Goal: Task Accomplishment & Management: Manage account settings

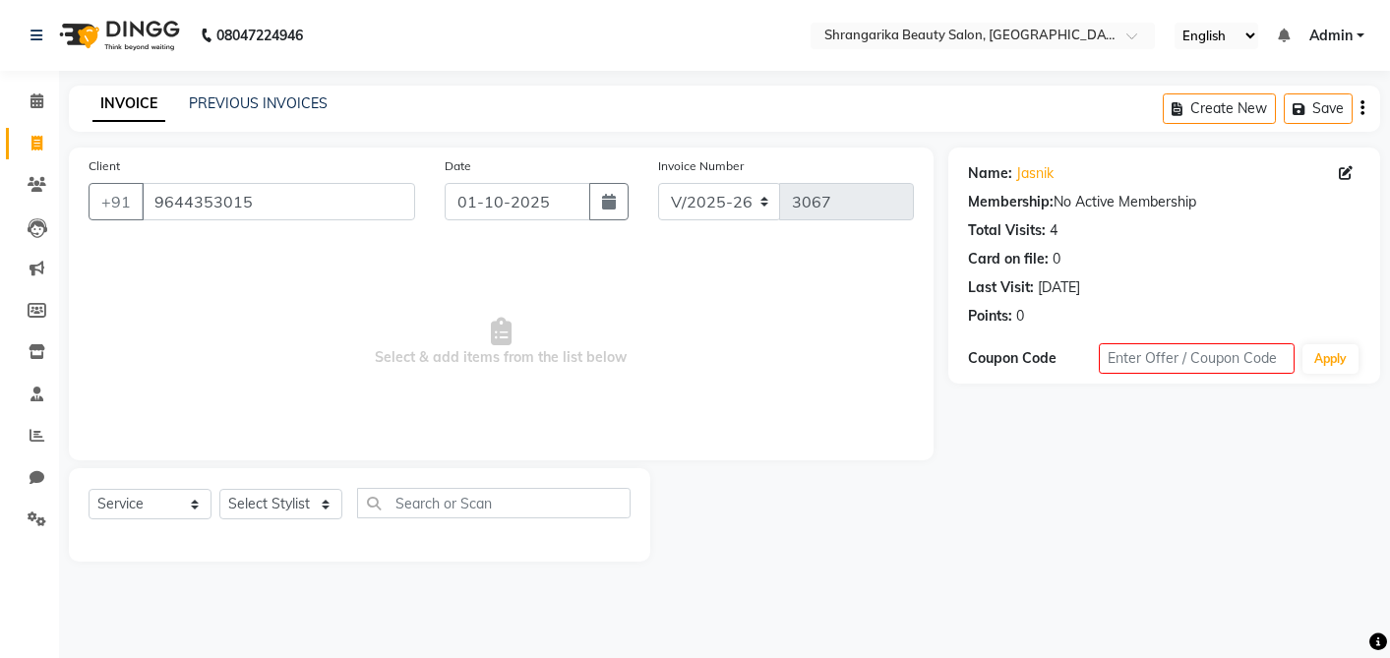
select select "5168"
select select "service"
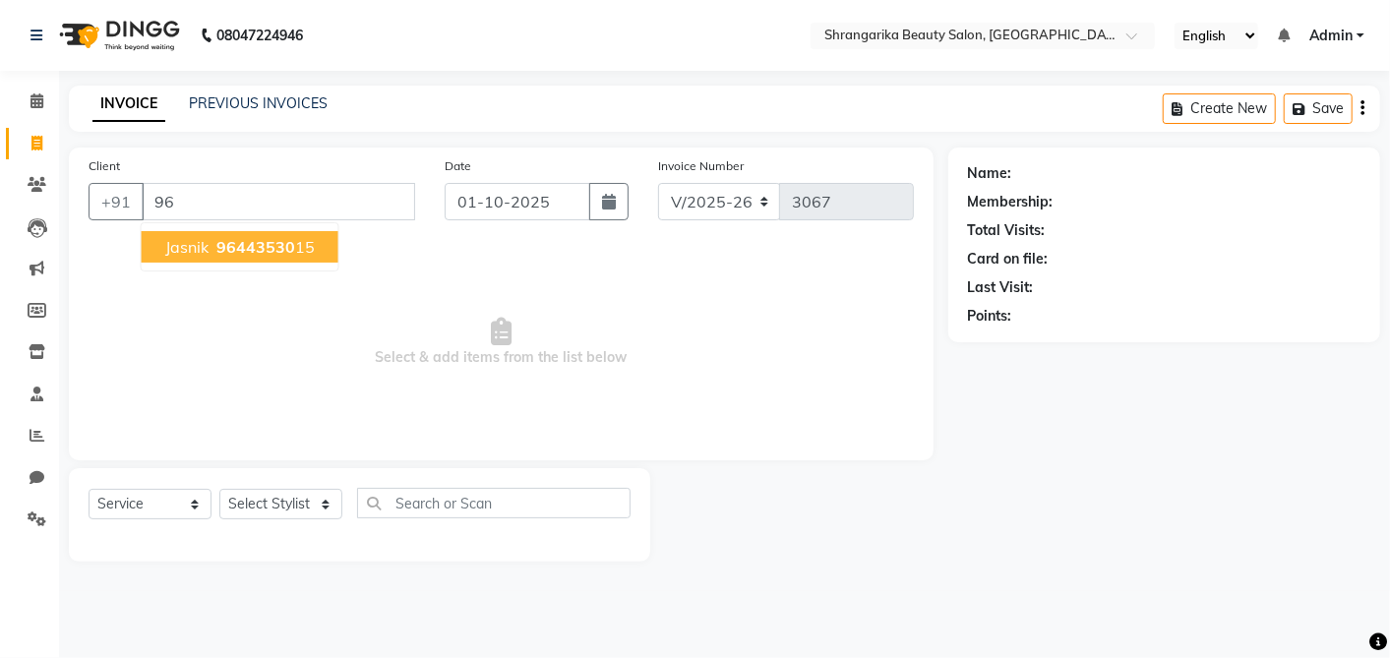
type input "9"
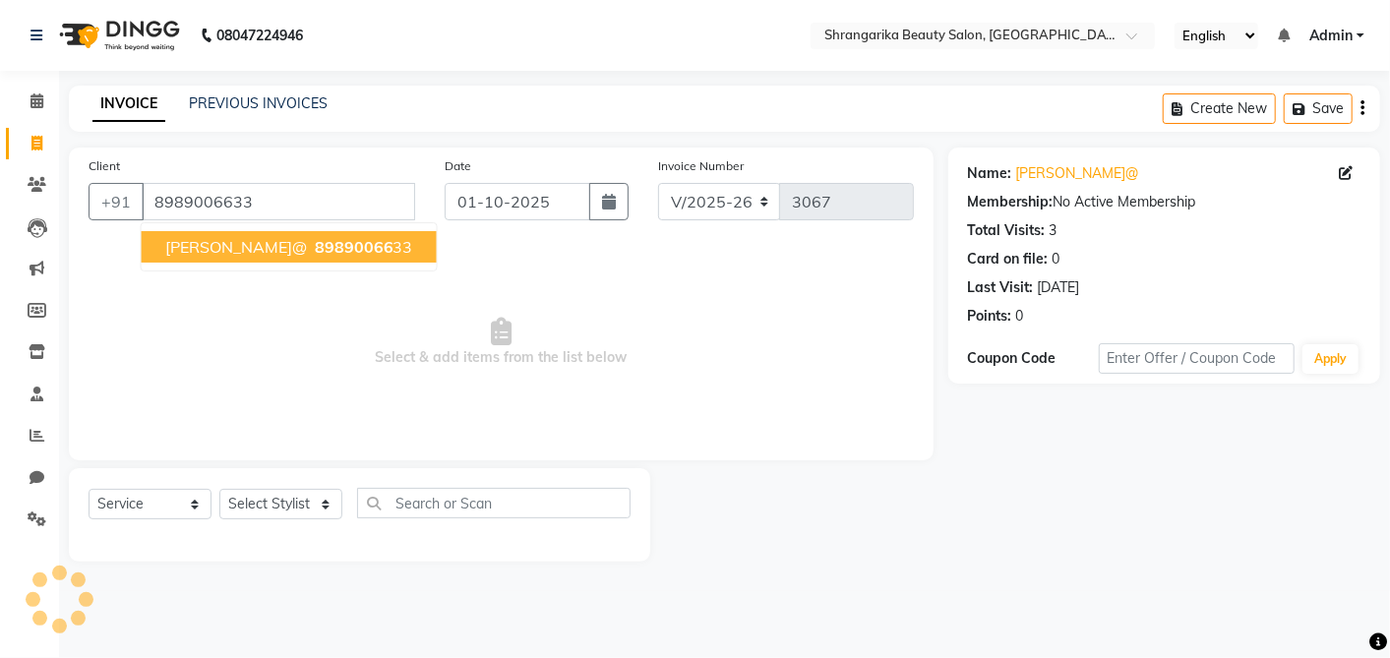
click at [219, 256] on button "[PERSON_NAME]@ 89890066 33" at bounding box center [289, 246] width 295 height 31
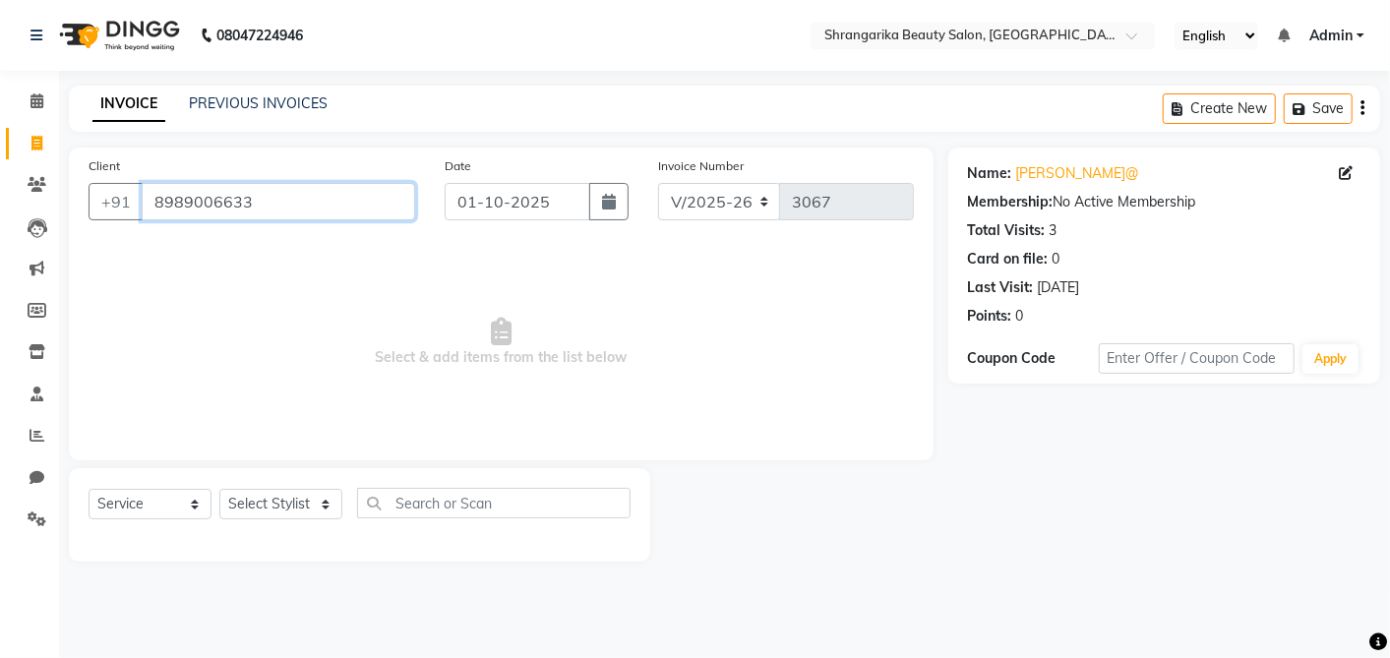
click at [332, 207] on input "8989006633" at bounding box center [279, 201] width 274 height 37
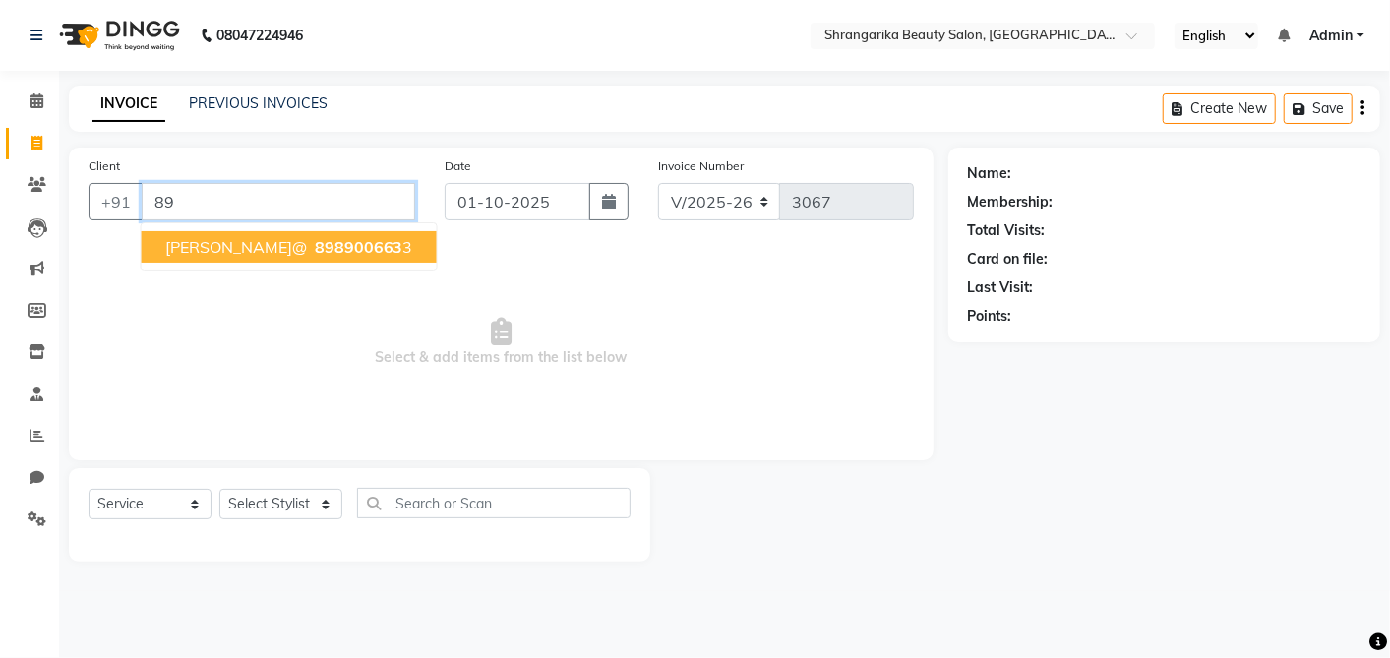
type input "8"
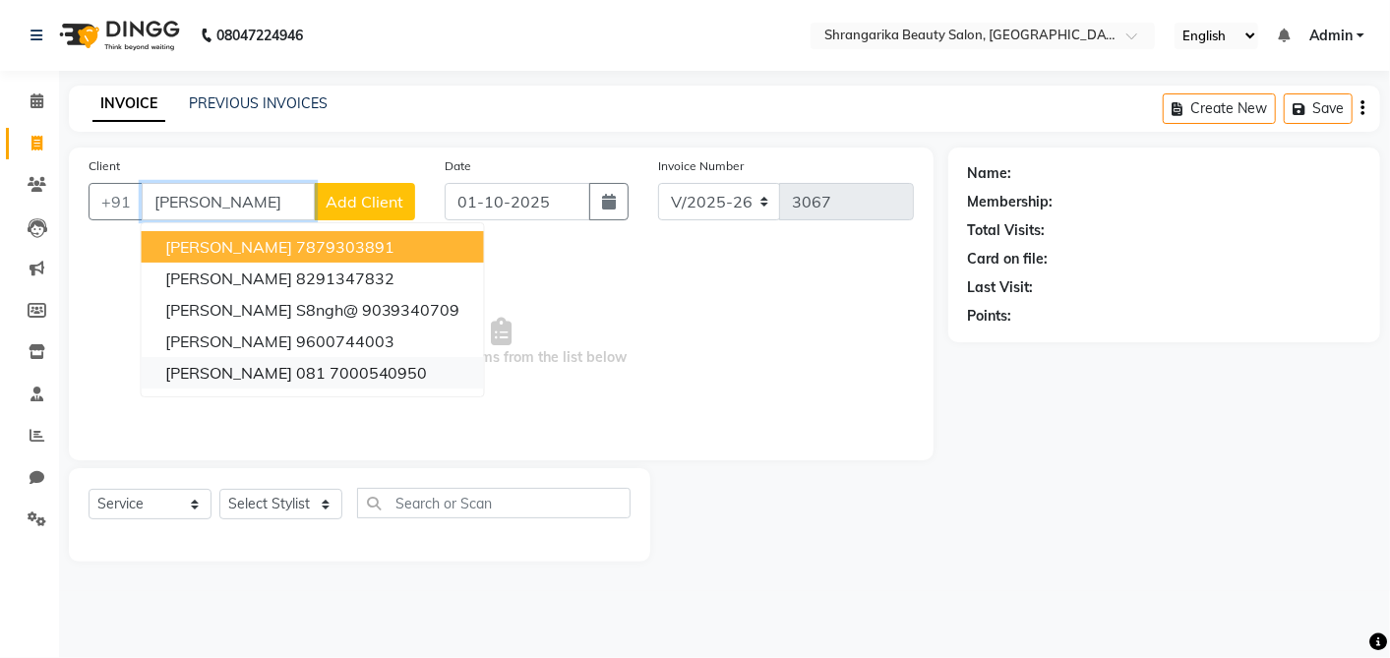
click at [407, 374] on button "[PERSON_NAME] 081 7000540950" at bounding box center [313, 372] width 342 height 31
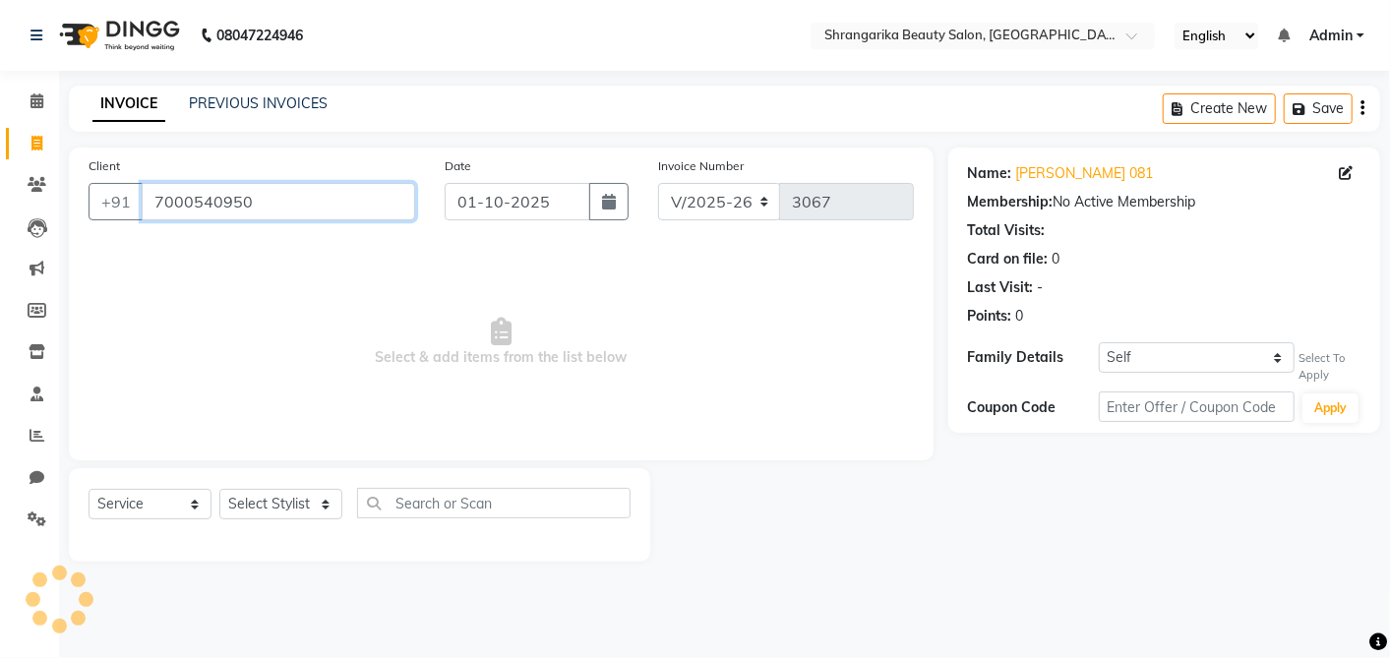
click at [369, 204] on input "7000540950" at bounding box center [279, 201] width 274 height 37
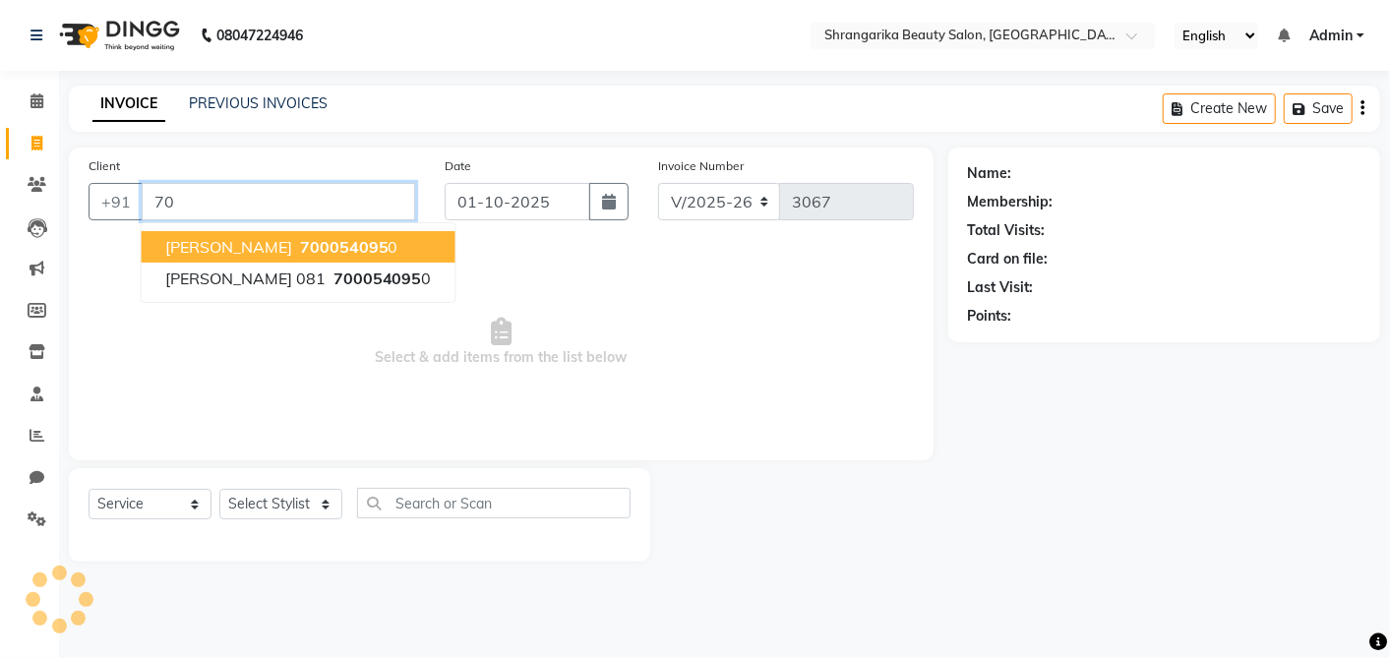
type input "7"
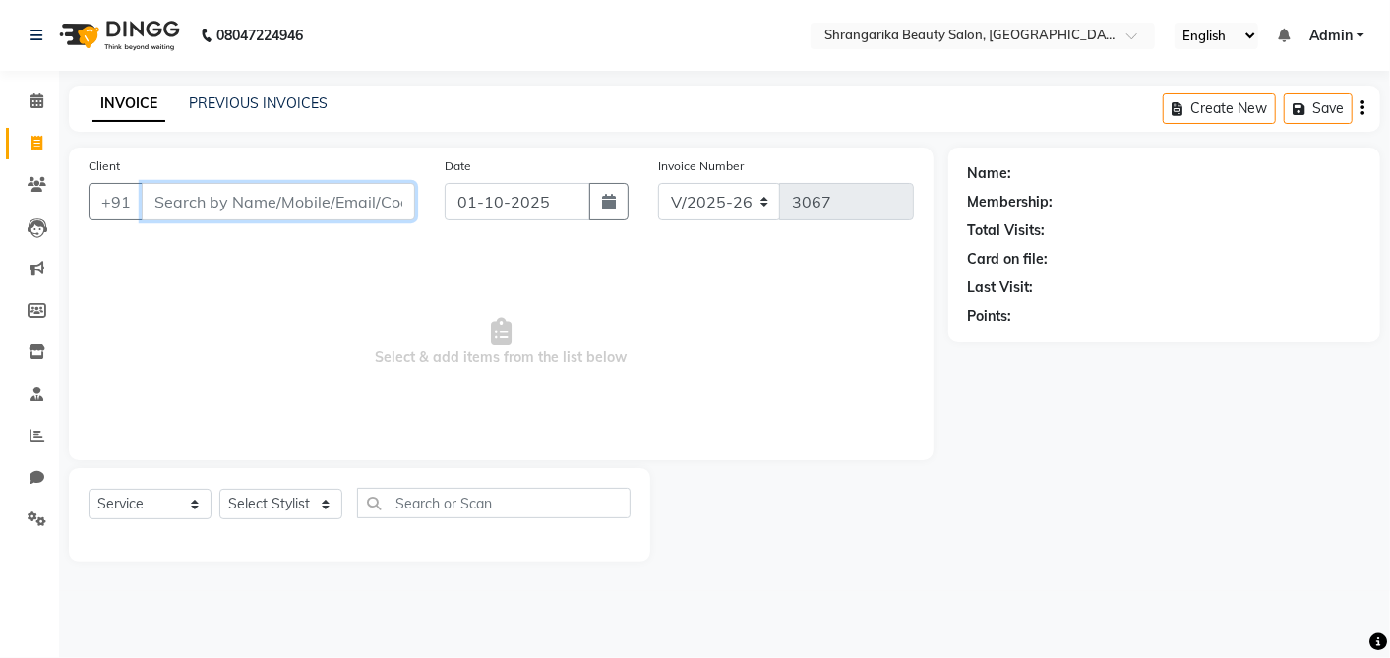
click at [369, 204] on input "Client" at bounding box center [279, 201] width 274 height 37
click at [450, 244] on span "Select & add items from the list below" at bounding box center [501, 342] width 825 height 197
click at [412, 227] on div "Client +91" at bounding box center [252, 195] width 356 height 81
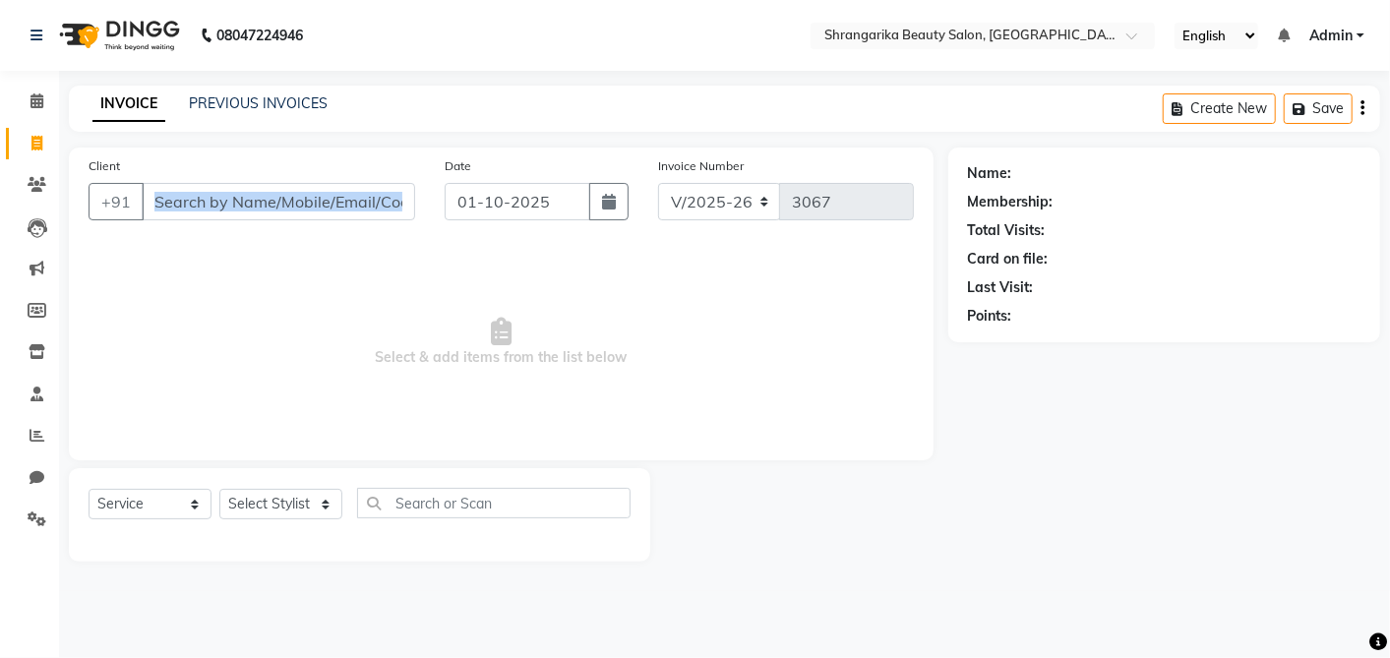
click at [412, 227] on div "Client +91" at bounding box center [252, 195] width 356 height 81
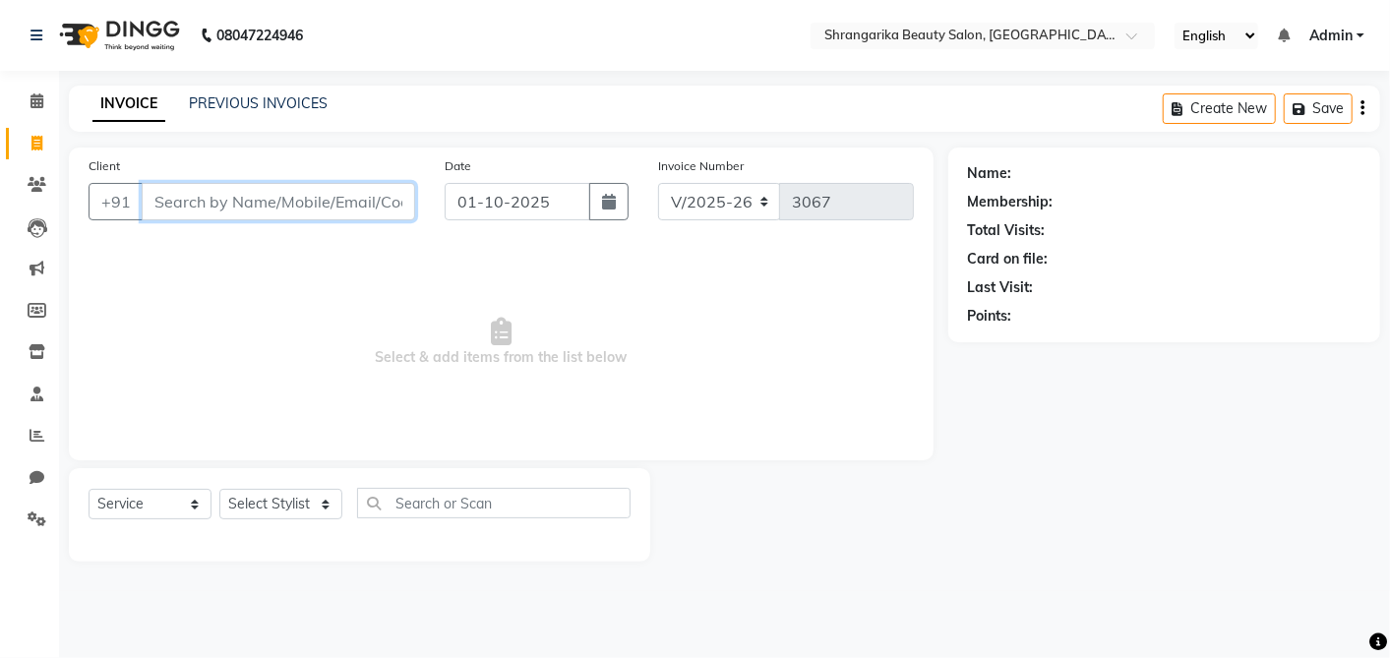
click at [199, 206] on input "Client" at bounding box center [279, 201] width 274 height 37
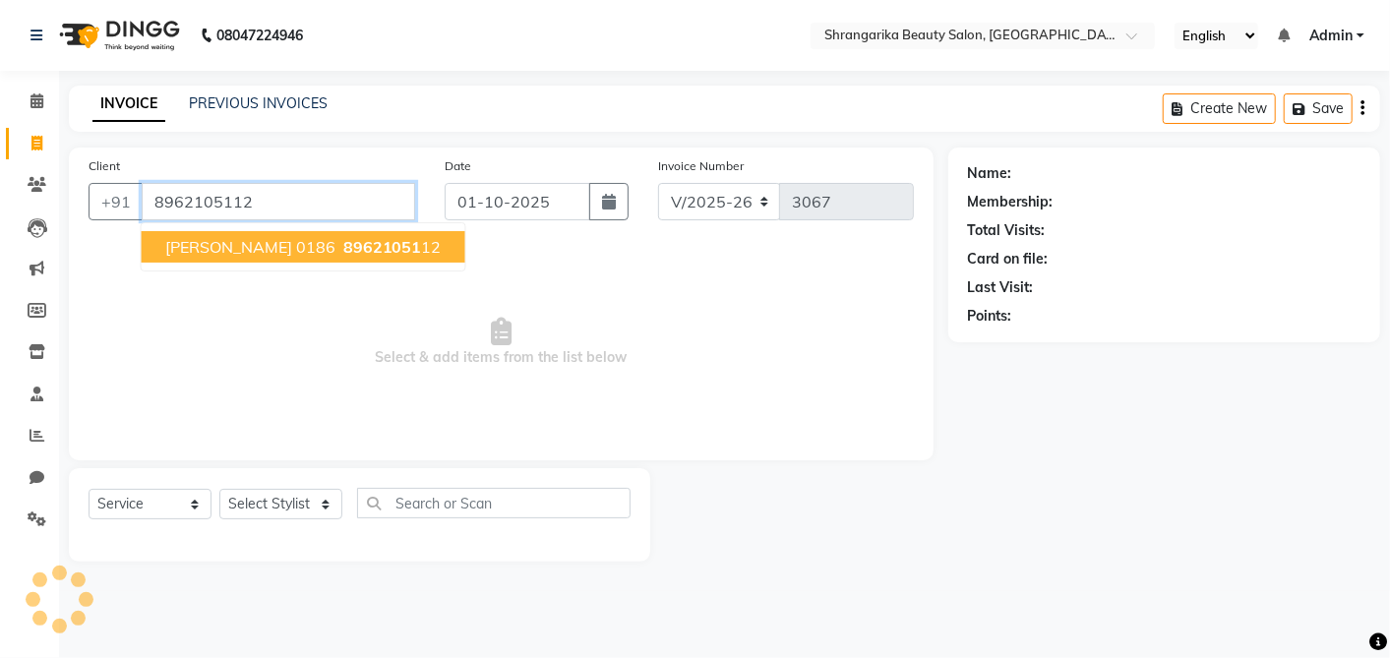
type input "8962105112"
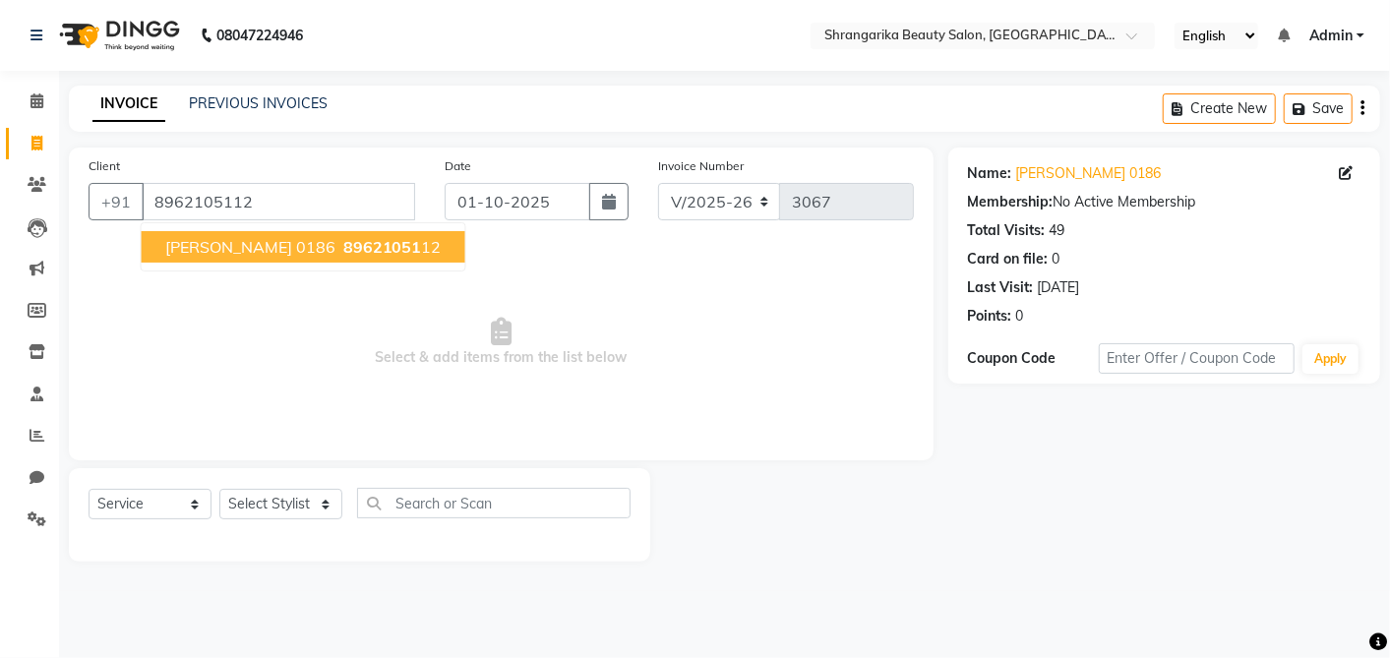
click at [233, 248] on span "[PERSON_NAME] 0186" at bounding box center [250, 247] width 170 height 20
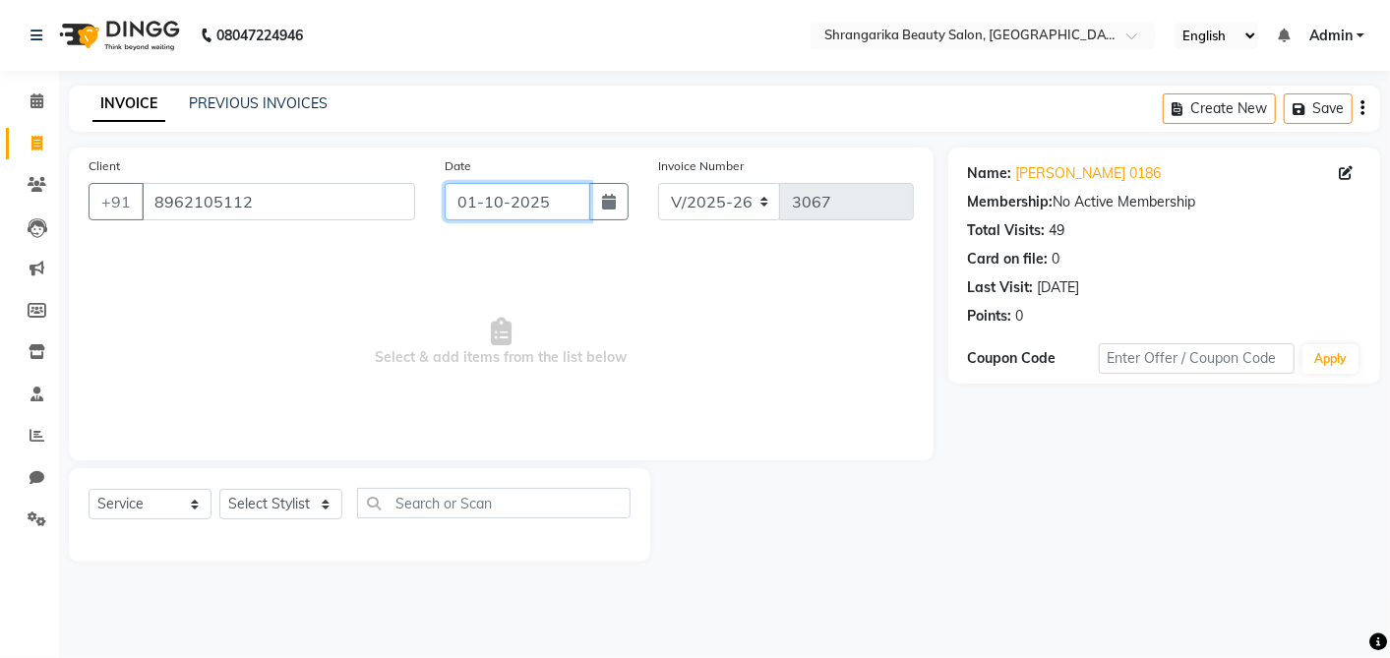
click at [472, 202] on input "01-10-2025" at bounding box center [518, 201] width 146 height 37
select select "10"
select select "2025"
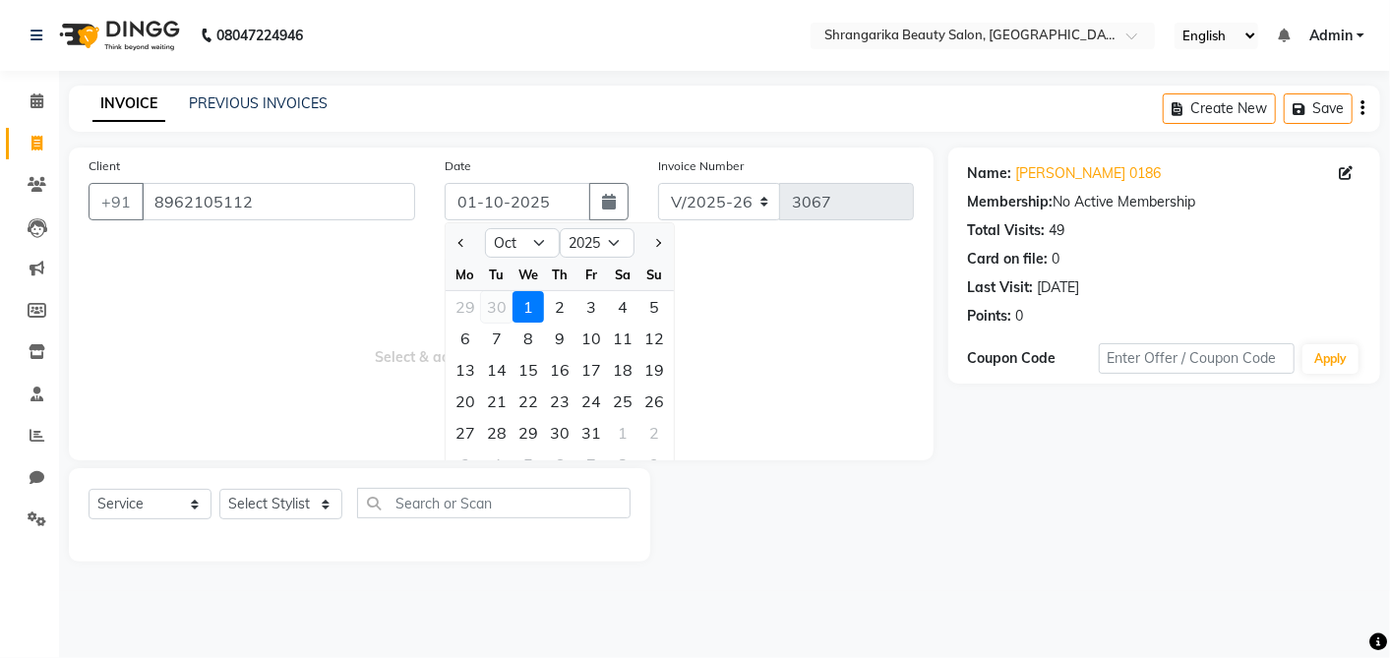
click at [492, 305] on div "30" at bounding box center [496, 306] width 31 height 31
type input "30-09-2025"
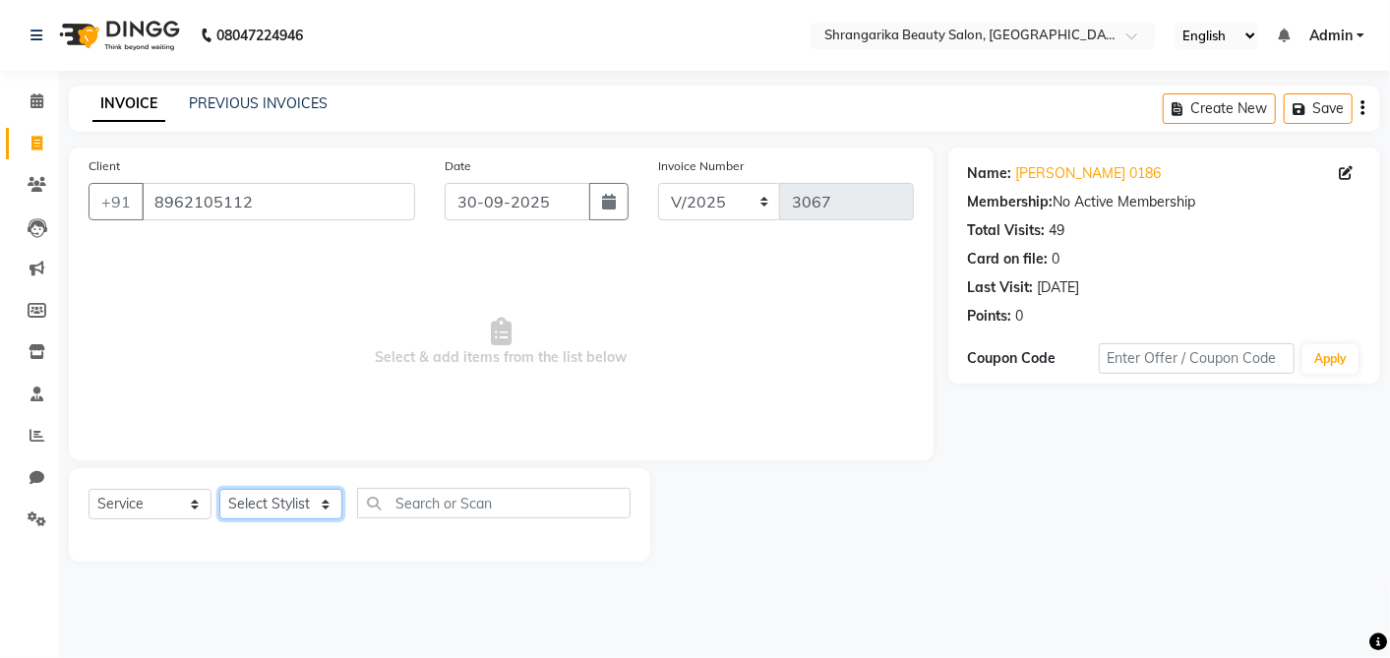
click at [314, 502] on select "Select Stylist aarti ANJALI [PERSON_NAME] [PERSON_NAME] [PERSON_NAME] Bhabhi [P…" at bounding box center [280, 504] width 123 height 30
select select "32946"
click at [219, 489] on select "Select Stylist aarti ANJALI [PERSON_NAME] [PERSON_NAME] [PERSON_NAME] Bhabhi [P…" at bounding box center [280, 504] width 123 height 30
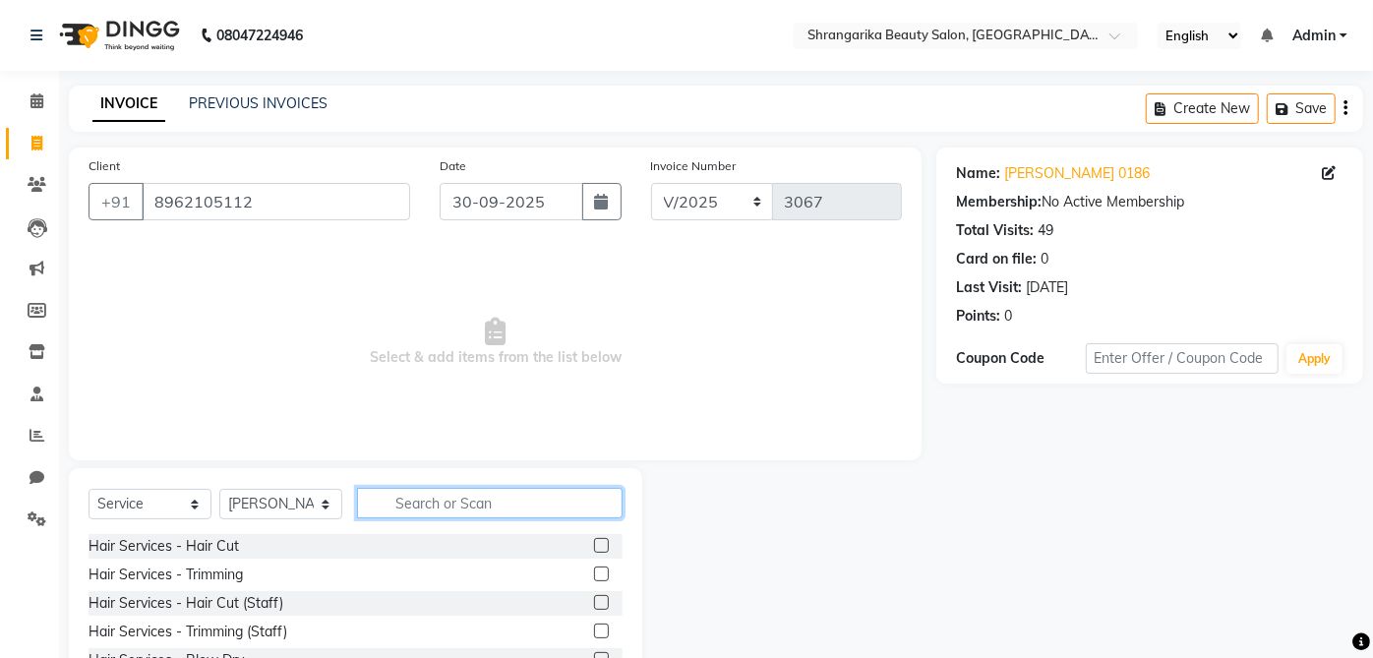
click at [456, 511] on input "text" at bounding box center [490, 503] width 266 height 30
type input "n"
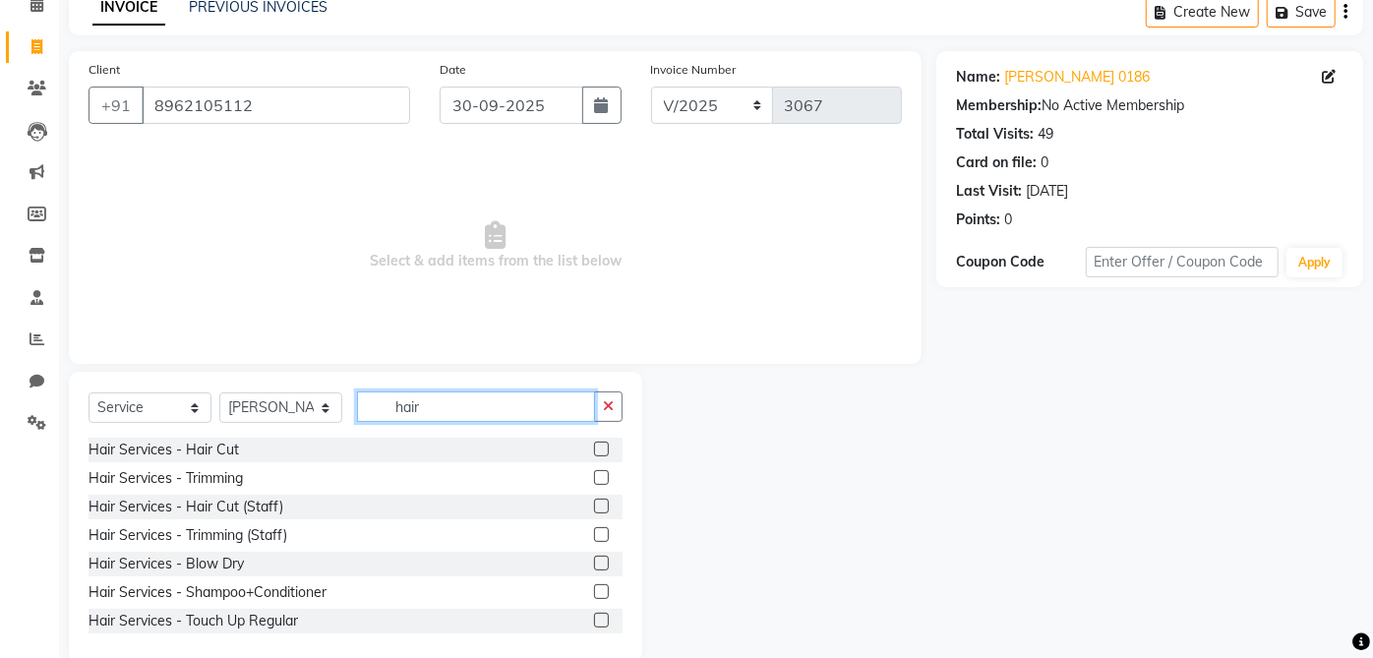
scroll to position [129, 0]
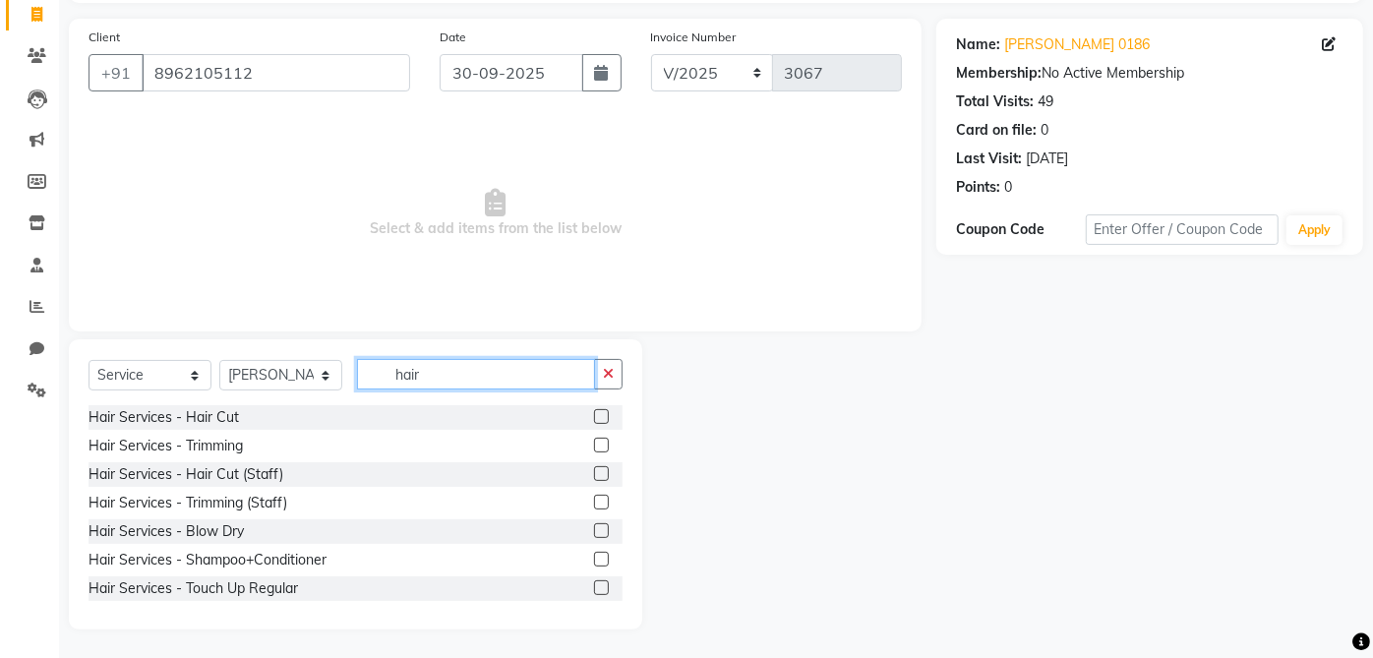
type input "hair"
click at [306, 523] on div "Hair Services - Blow Dry" at bounding box center [356, 531] width 534 height 25
click at [338, 552] on div "Hair Services - Shampoo+Conditioner" at bounding box center [356, 560] width 534 height 25
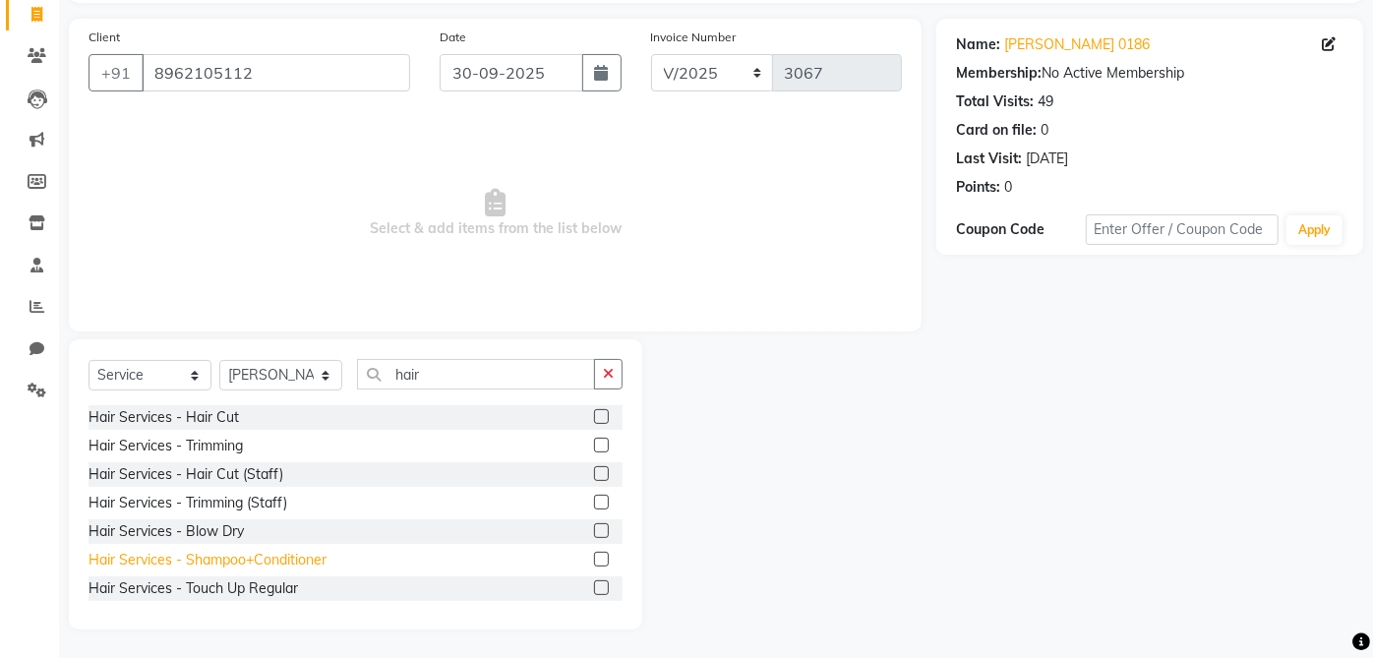
click at [316, 550] on div "Hair Services - Shampoo+Conditioner" at bounding box center [208, 560] width 238 height 21
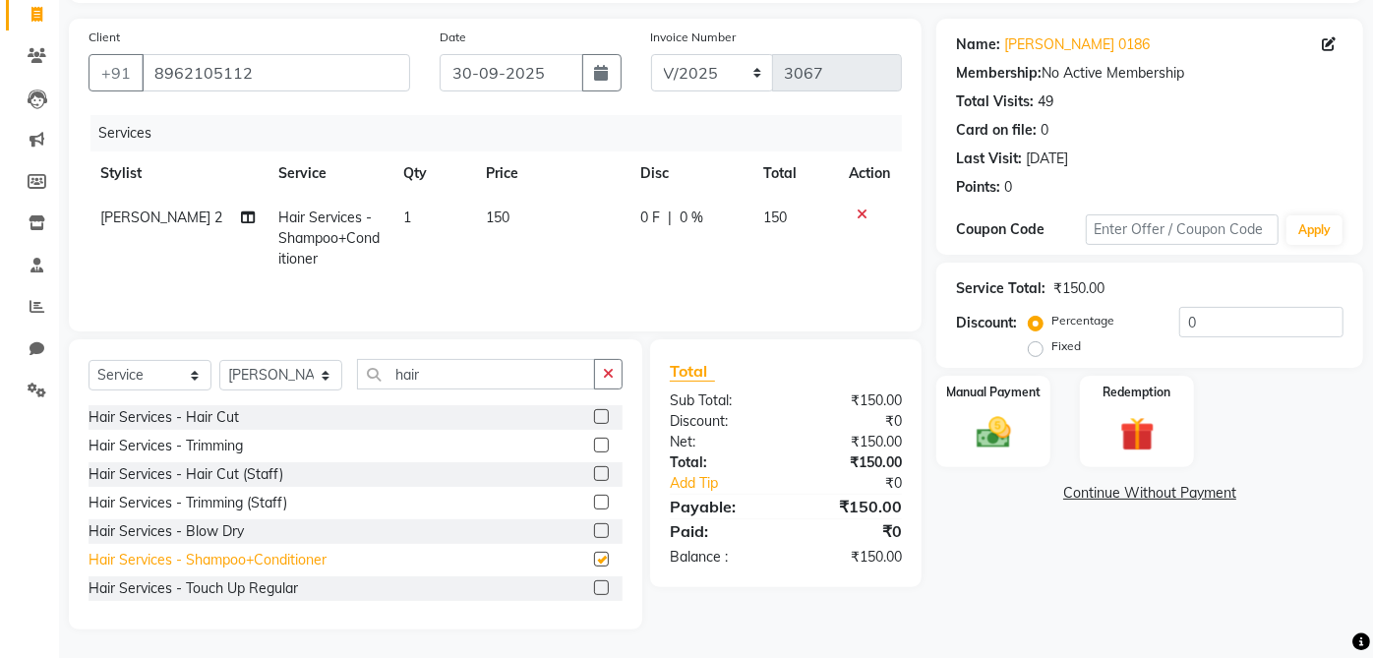
checkbox input "false"
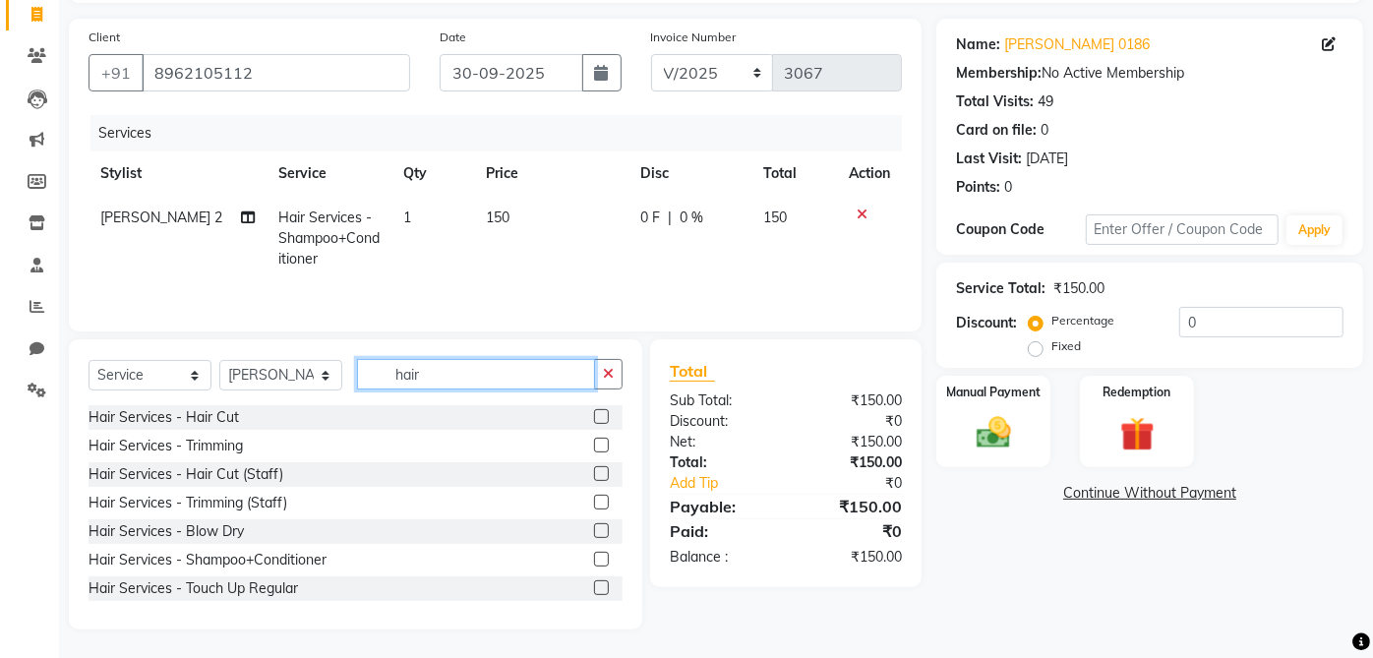
click at [486, 381] on input "hair" at bounding box center [476, 374] width 238 height 30
type input "h"
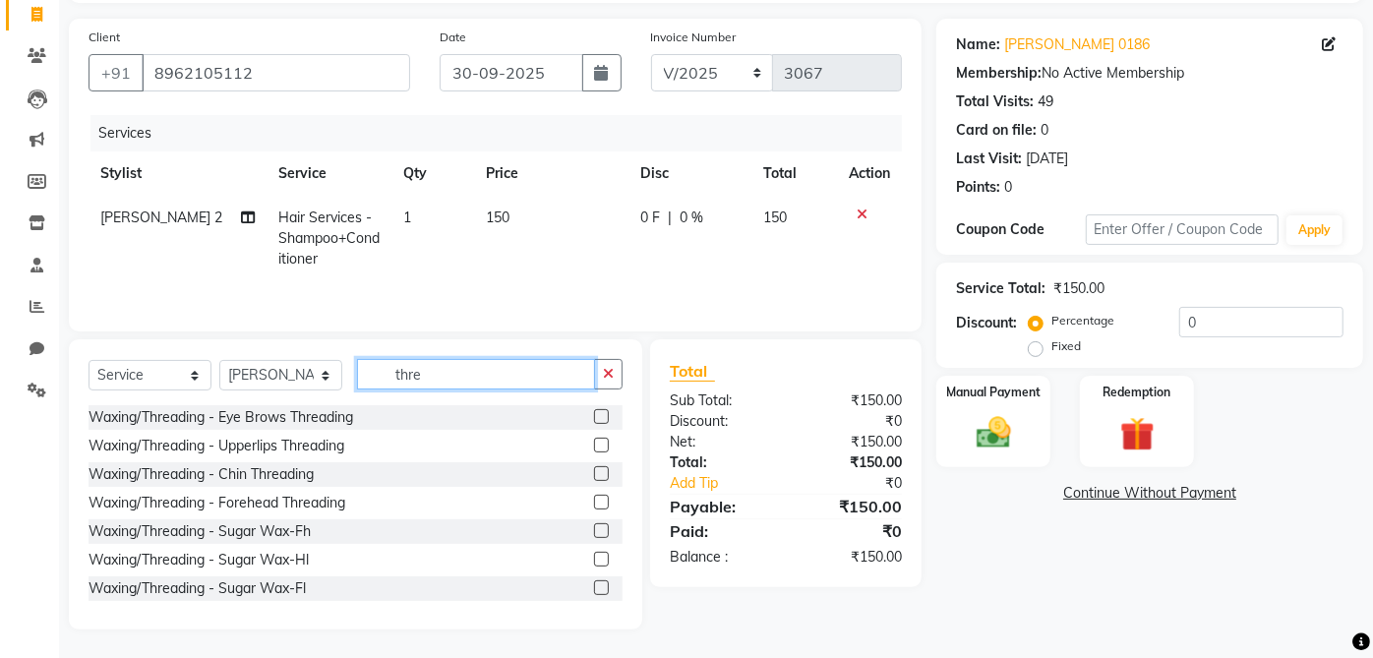
type input "thre"
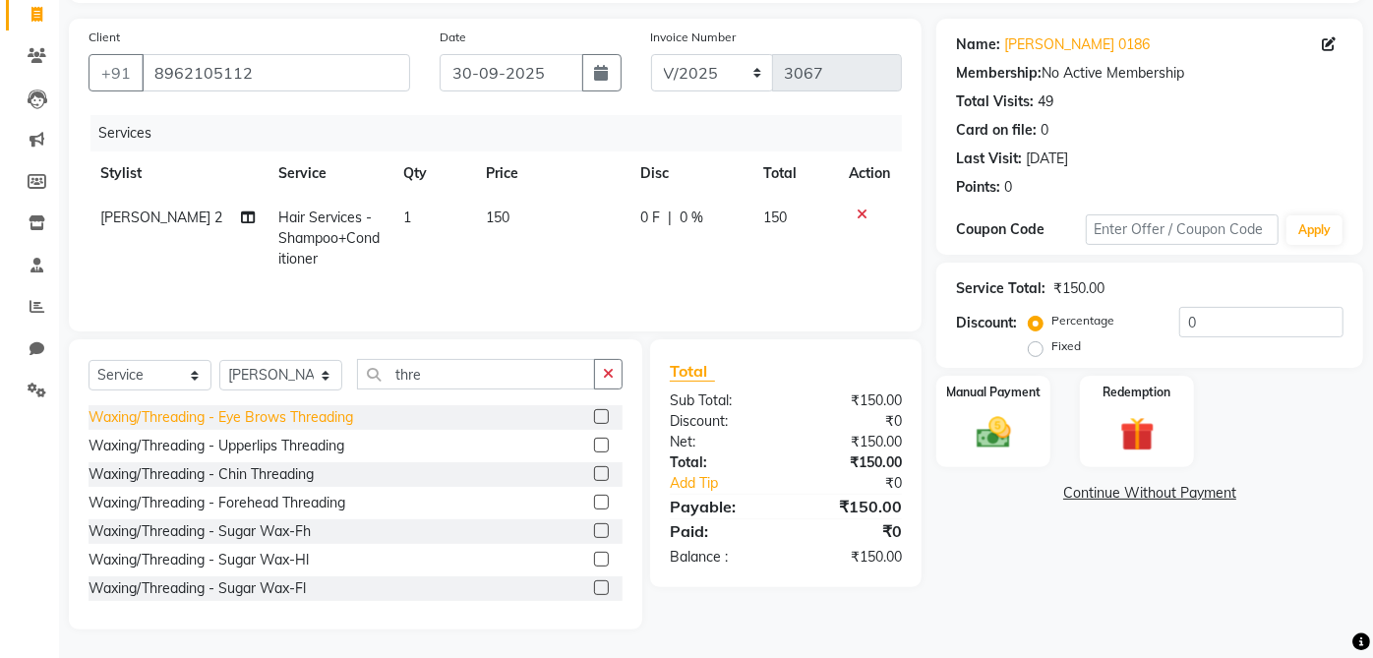
click at [353, 417] on div "Waxing/Threading - Eye Brows Threading" at bounding box center [221, 417] width 265 height 21
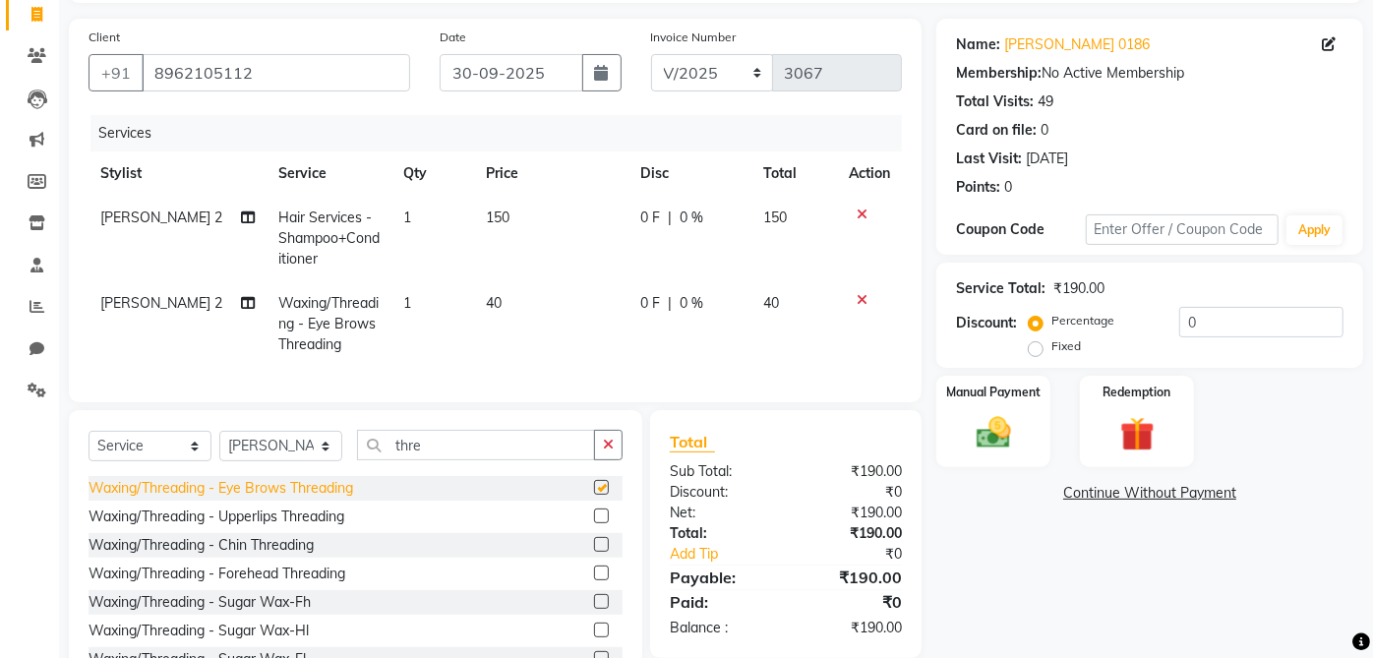
checkbox input "false"
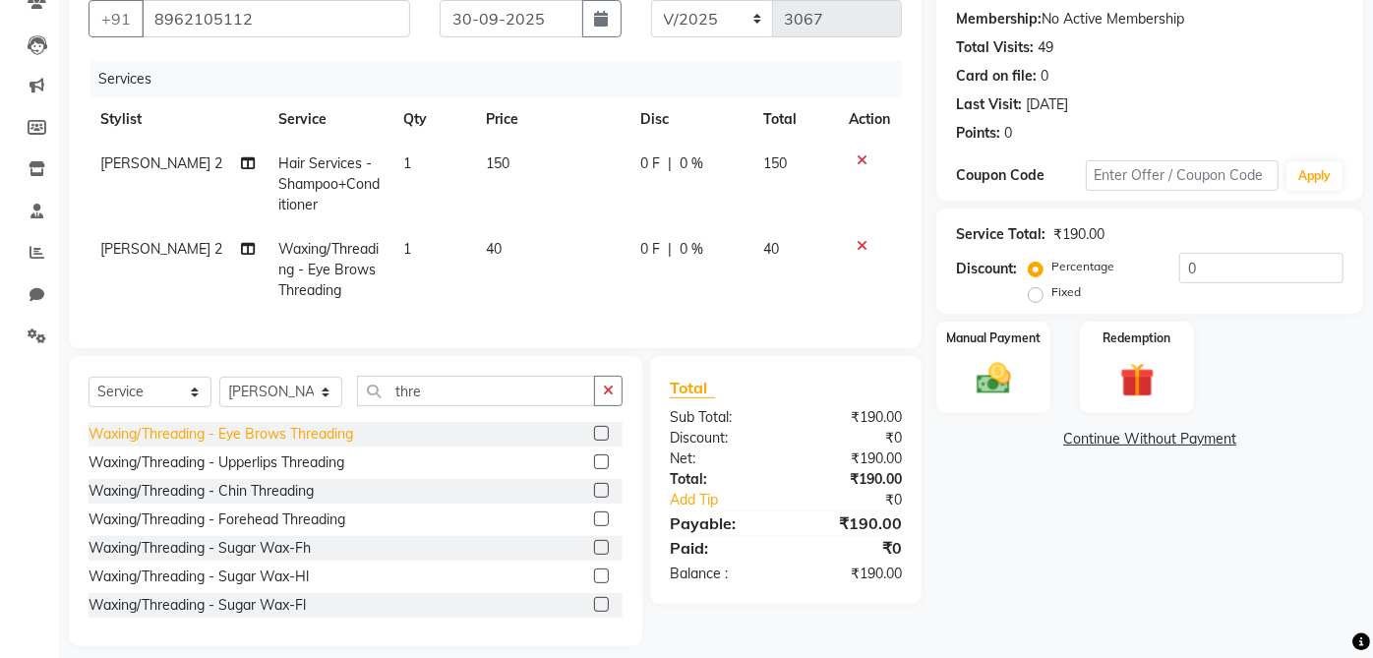
scroll to position [216, 0]
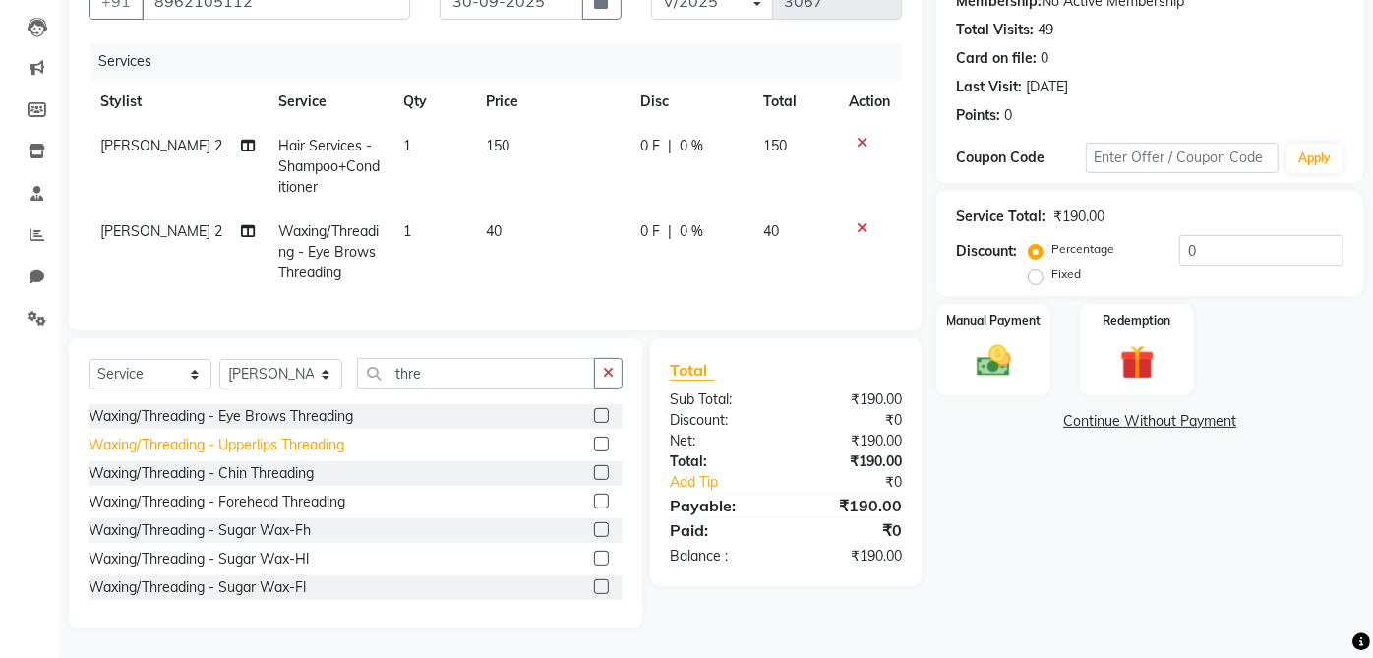
click at [327, 450] on div "Waxing/Threading - Upperlips Threading" at bounding box center [217, 445] width 256 height 21
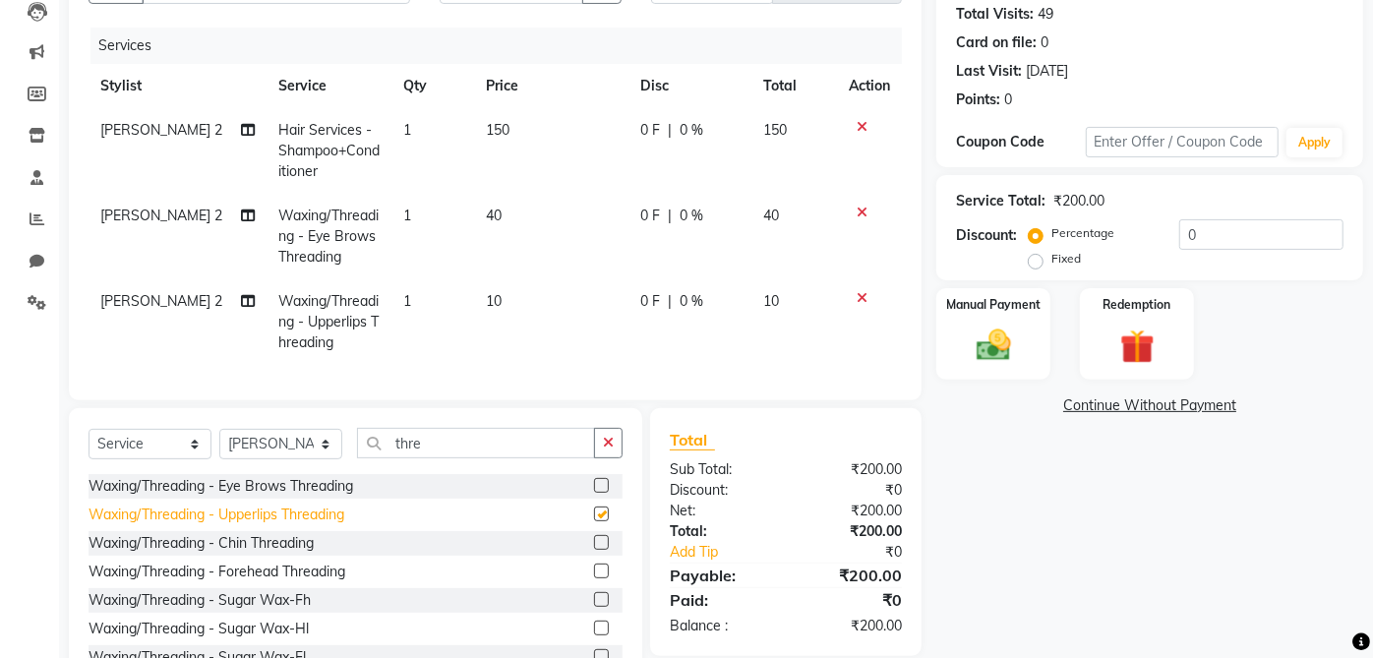
checkbox input "false"
click at [494, 128] on span "150" at bounding box center [498, 130] width 24 height 18
select select "32946"
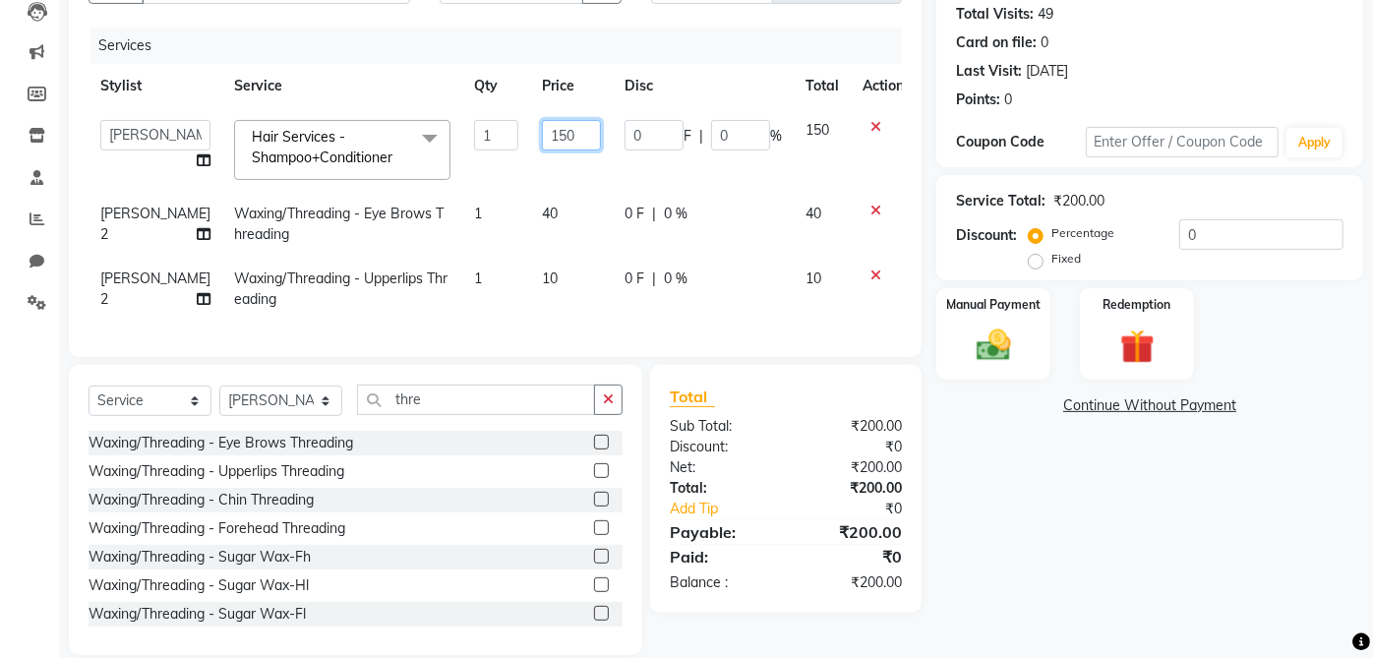
click at [542, 127] on input "150" at bounding box center [571, 135] width 59 height 30
click at [542, 132] on input "150" at bounding box center [571, 135] width 59 height 30
type input "200"
click at [1067, 514] on div "Name: [PERSON_NAME] 0186 Membership: No Active Membership Total Visits: 49 Card…" at bounding box center [1158, 293] width 442 height 724
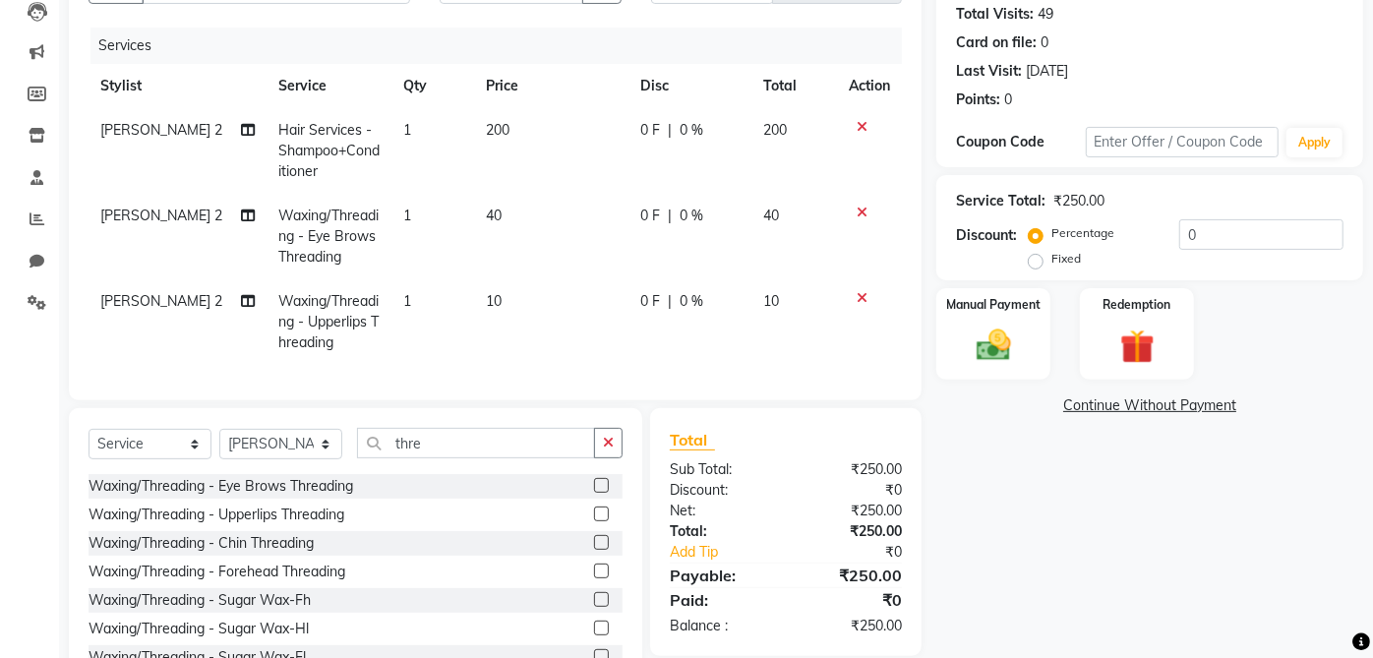
click at [859, 298] on icon at bounding box center [862, 298] width 11 height 14
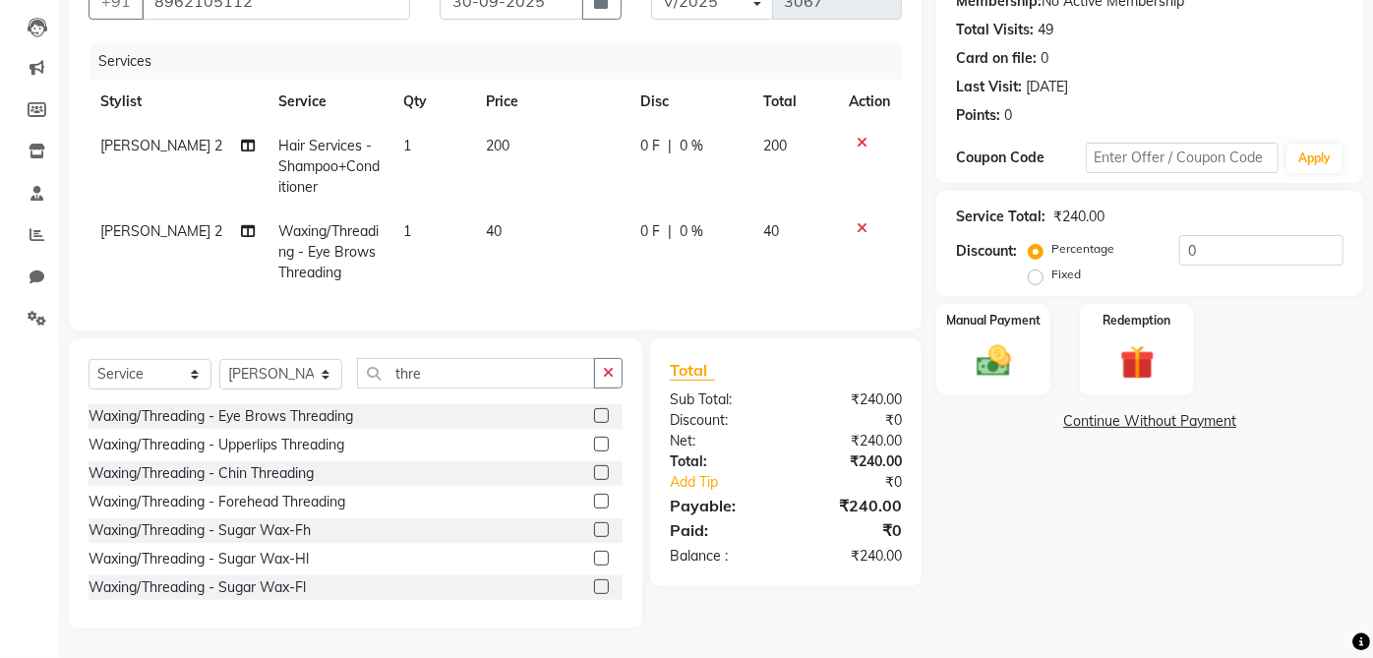
click at [157, 222] on span "[PERSON_NAME] 2" at bounding box center [161, 231] width 122 height 18
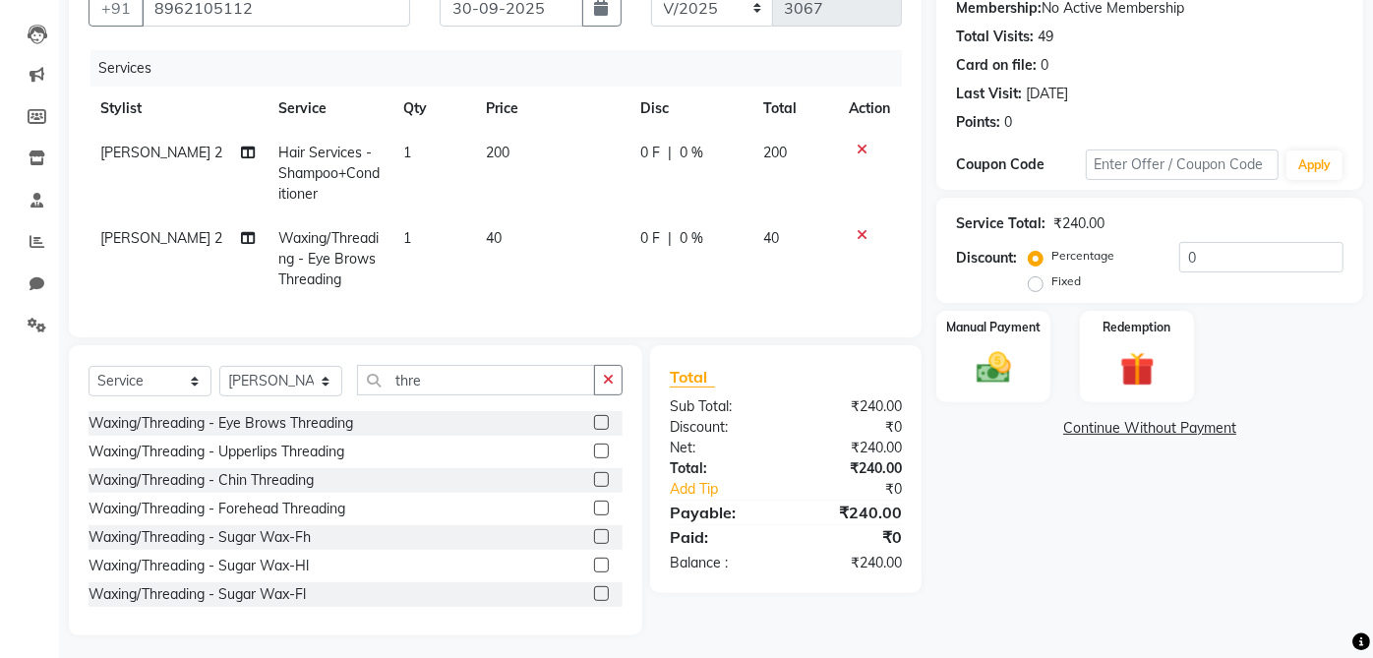
select select "32946"
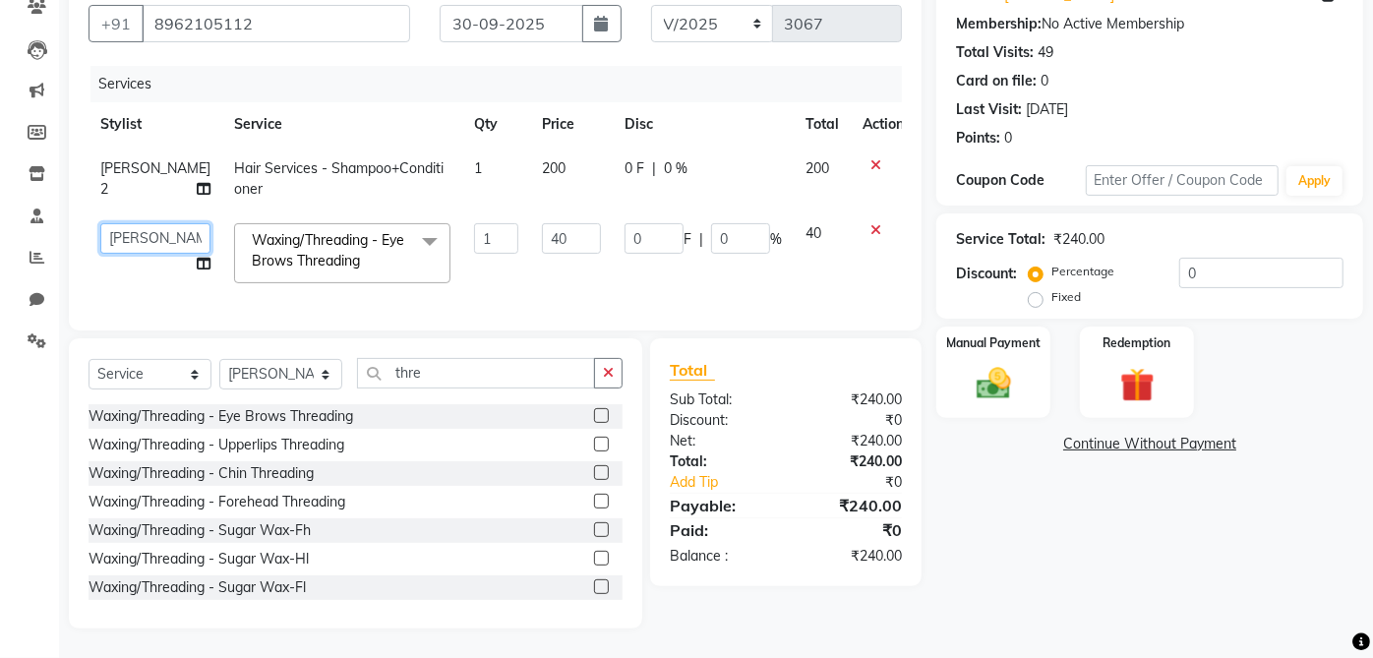
click at [157, 223] on select "aarti ANJALI [PERSON_NAME] [PERSON_NAME] [PERSON_NAME] Bhabhi [PERSON_NAME] OTH…" at bounding box center [155, 238] width 110 height 30
select select "32942"
click at [542, 223] on input "40" at bounding box center [571, 238] width 59 height 30
click at [542, 234] on input "40" at bounding box center [571, 238] width 59 height 30
type input "50"
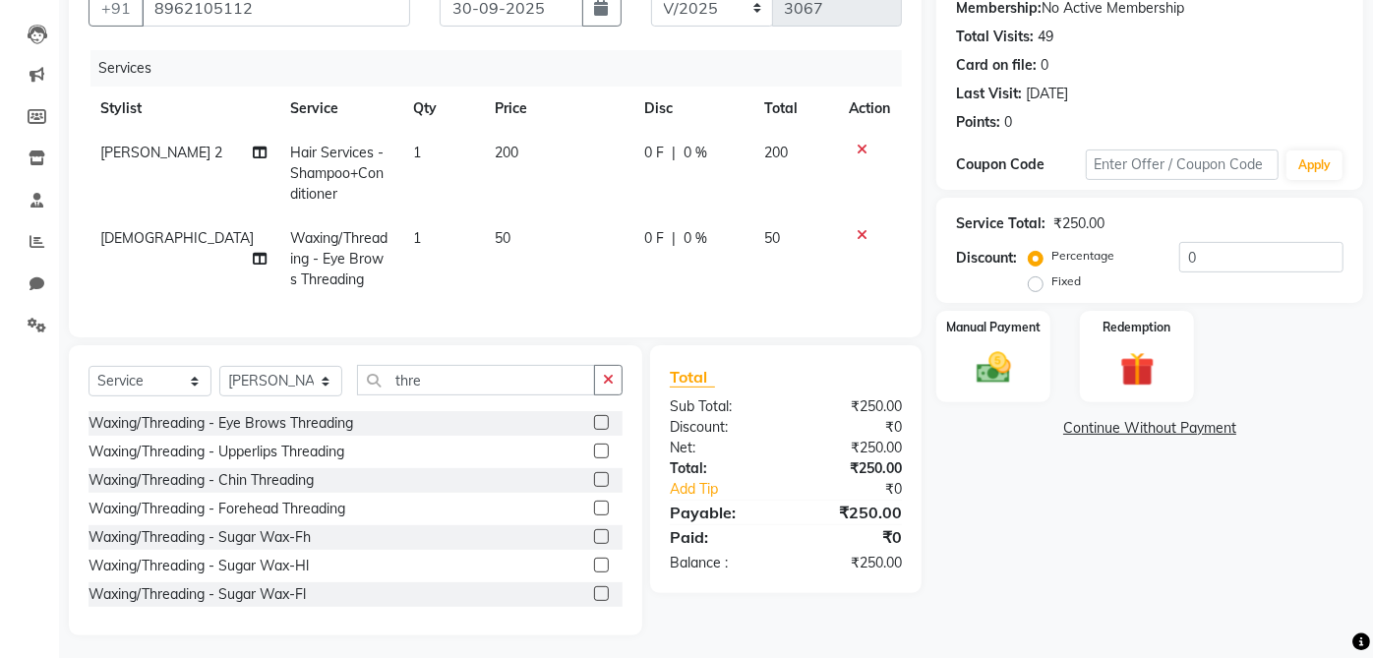
click at [1015, 566] on div "Name: [PERSON_NAME] 0186 Membership: No Active Membership Total Visits: 49 Card…" at bounding box center [1158, 295] width 442 height 682
click at [1010, 374] on img at bounding box center [994, 367] width 58 height 41
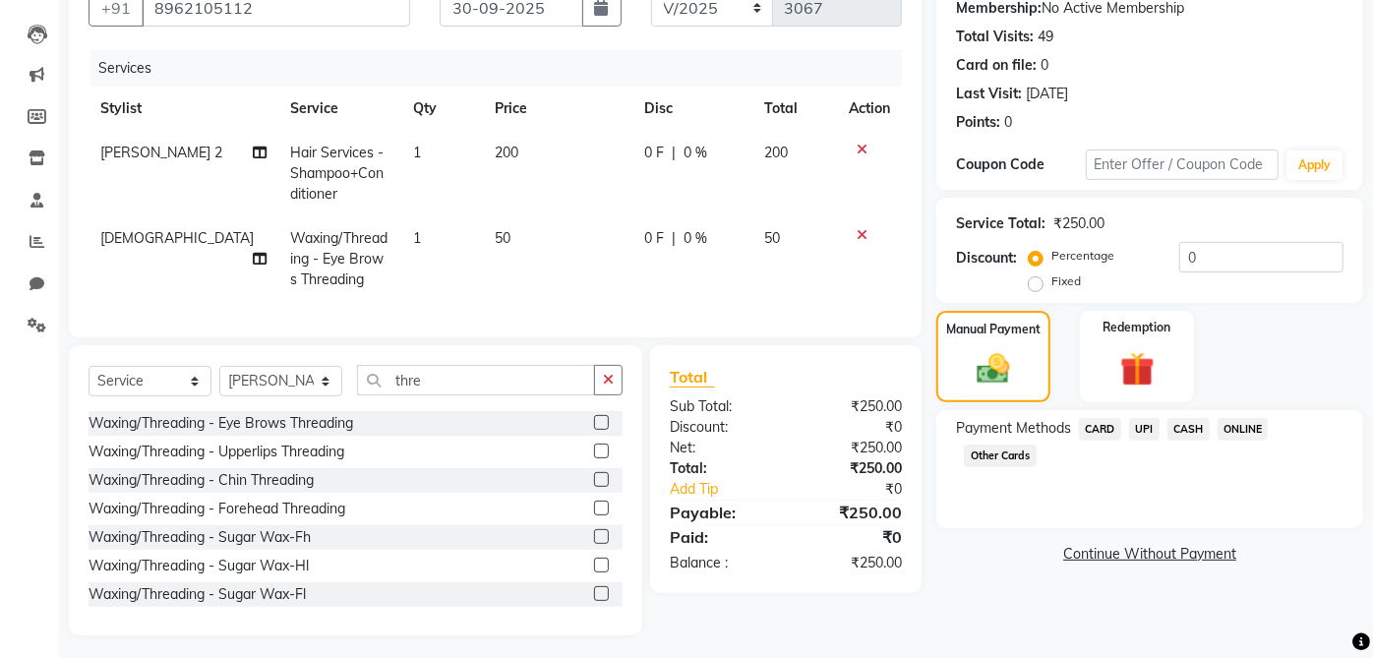
click at [1152, 426] on span "UPI" at bounding box center [1144, 429] width 30 height 23
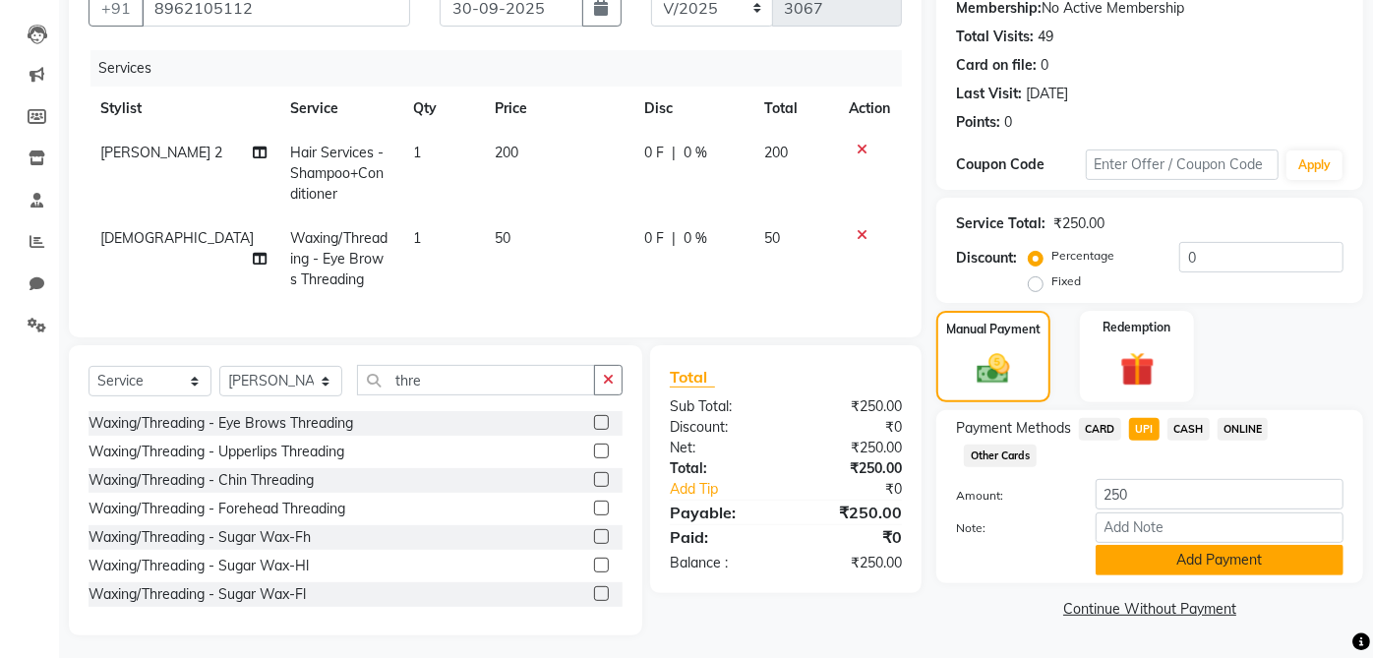
click at [1206, 559] on button "Add Payment" at bounding box center [1220, 560] width 248 height 30
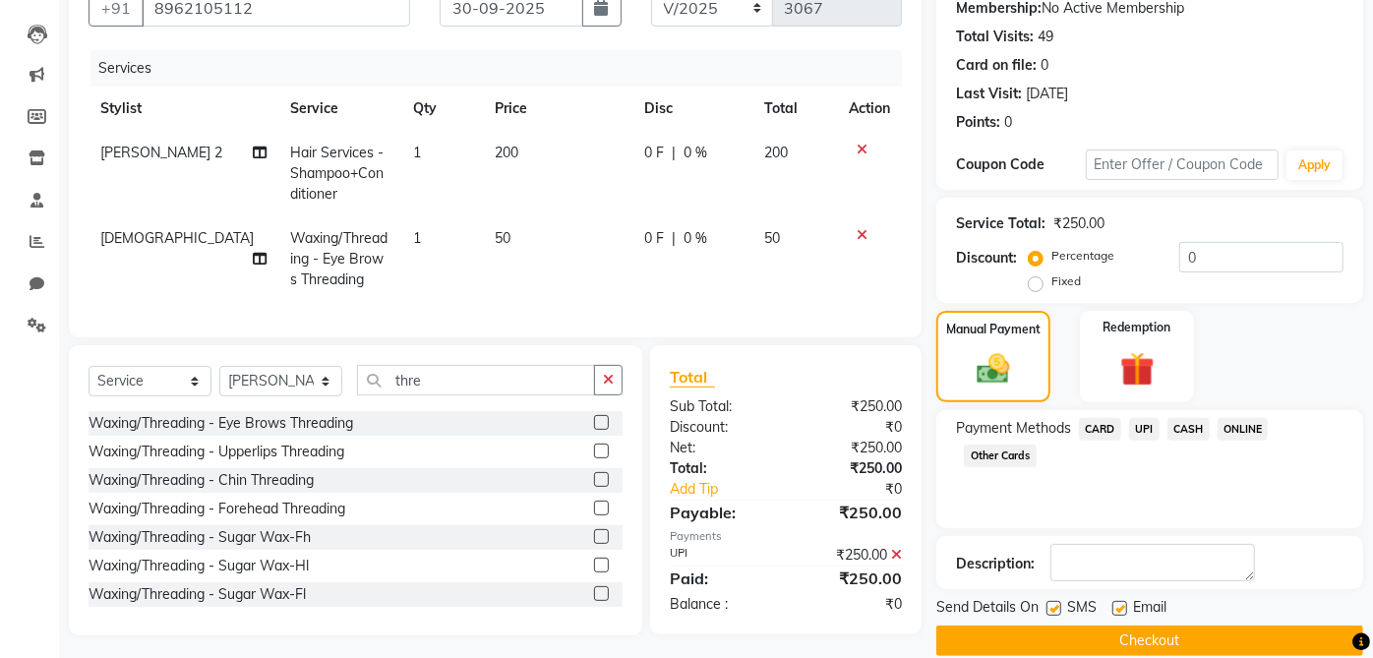
click at [1121, 607] on label at bounding box center [1120, 608] width 15 height 15
click at [1121, 607] on input "checkbox" at bounding box center [1119, 609] width 13 height 13
checkbox input "false"
click at [1055, 607] on label at bounding box center [1054, 608] width 15 height 15
click at [1055, 607] on input "checkbox" at bounding box center [1053, 609] width 13 height 13
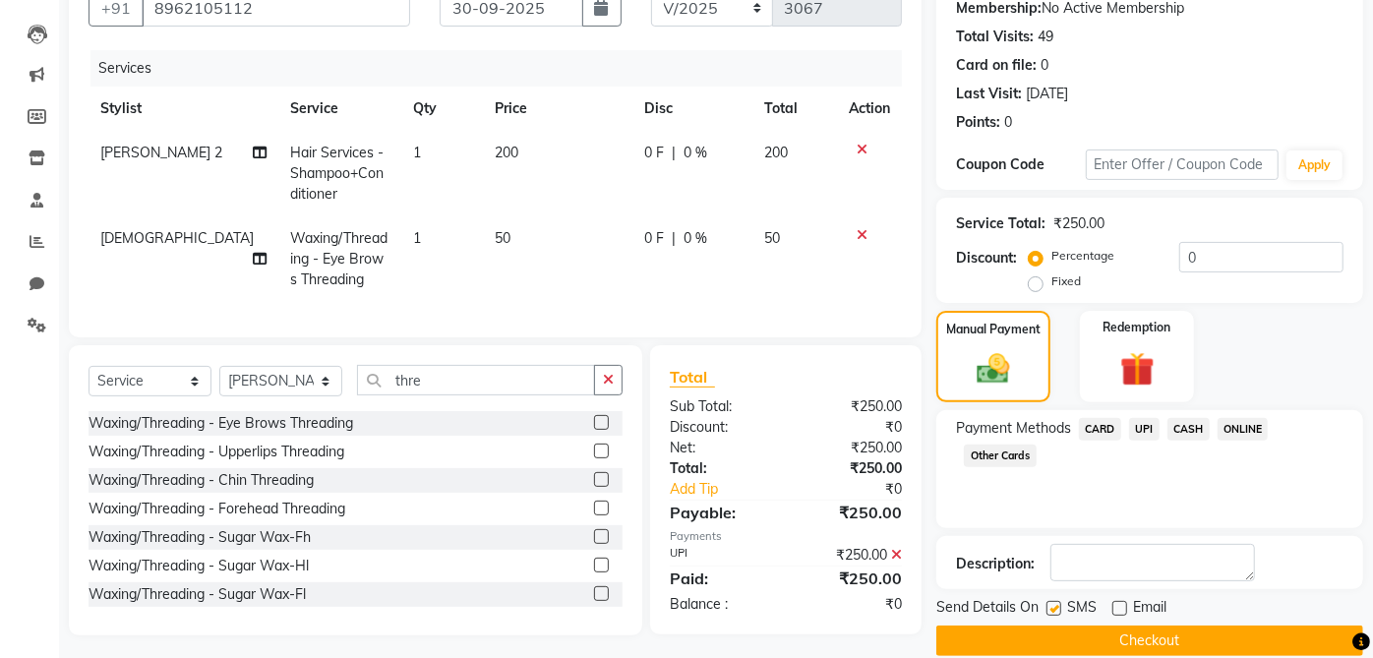
checkbox input "false"
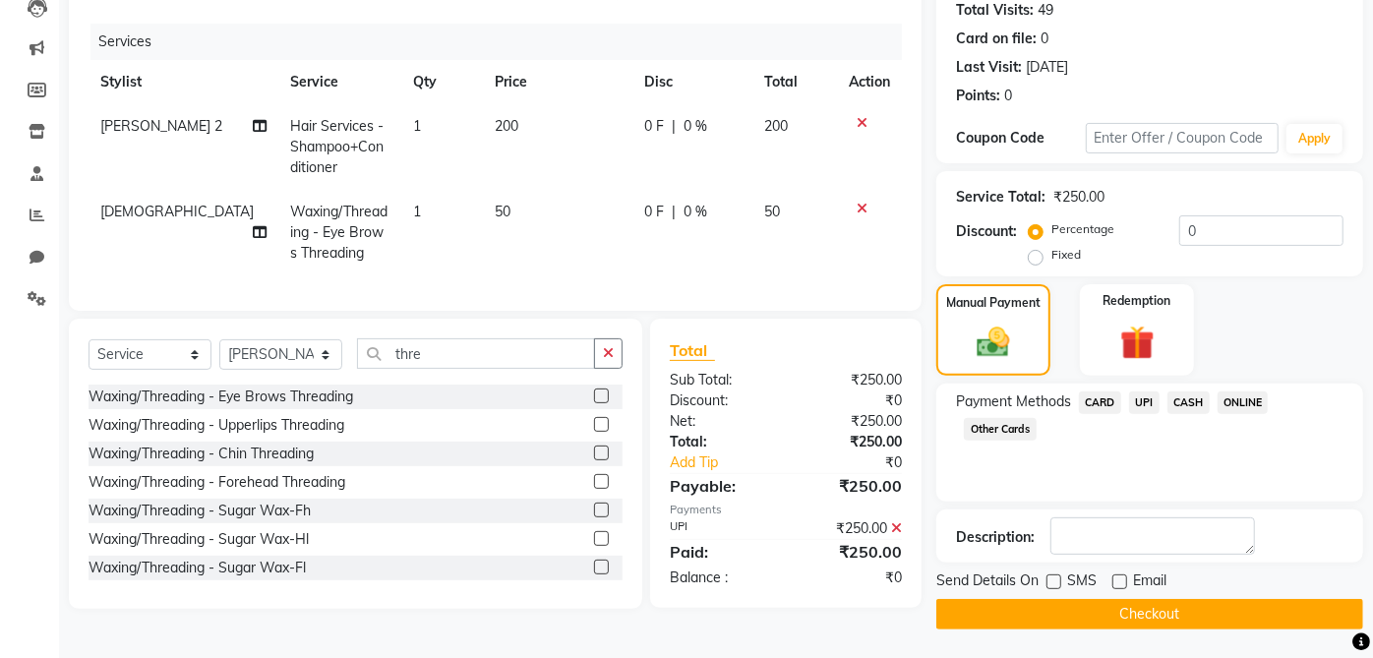
click at [1205, 605] on button "Checkout" at bounding box center [1150, 614] width 427 height 30
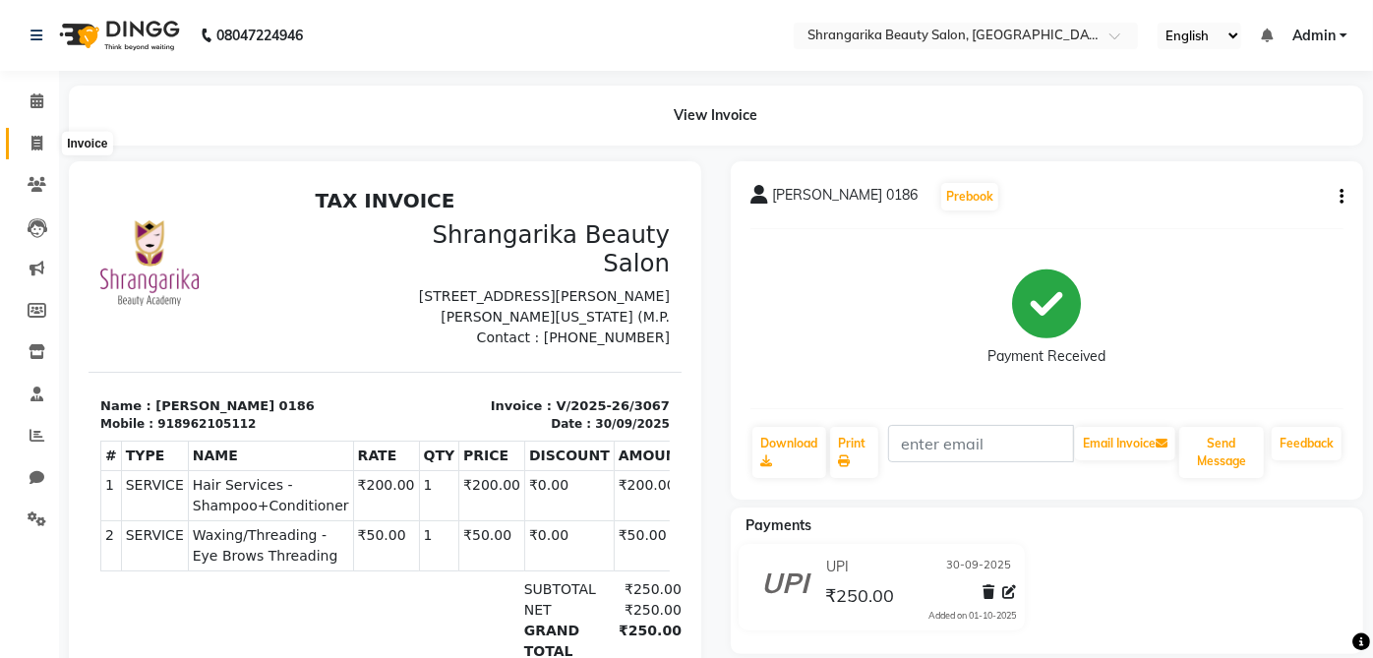
click at [33, 133] on span at bounding box center [37, 144] width 34 height 23
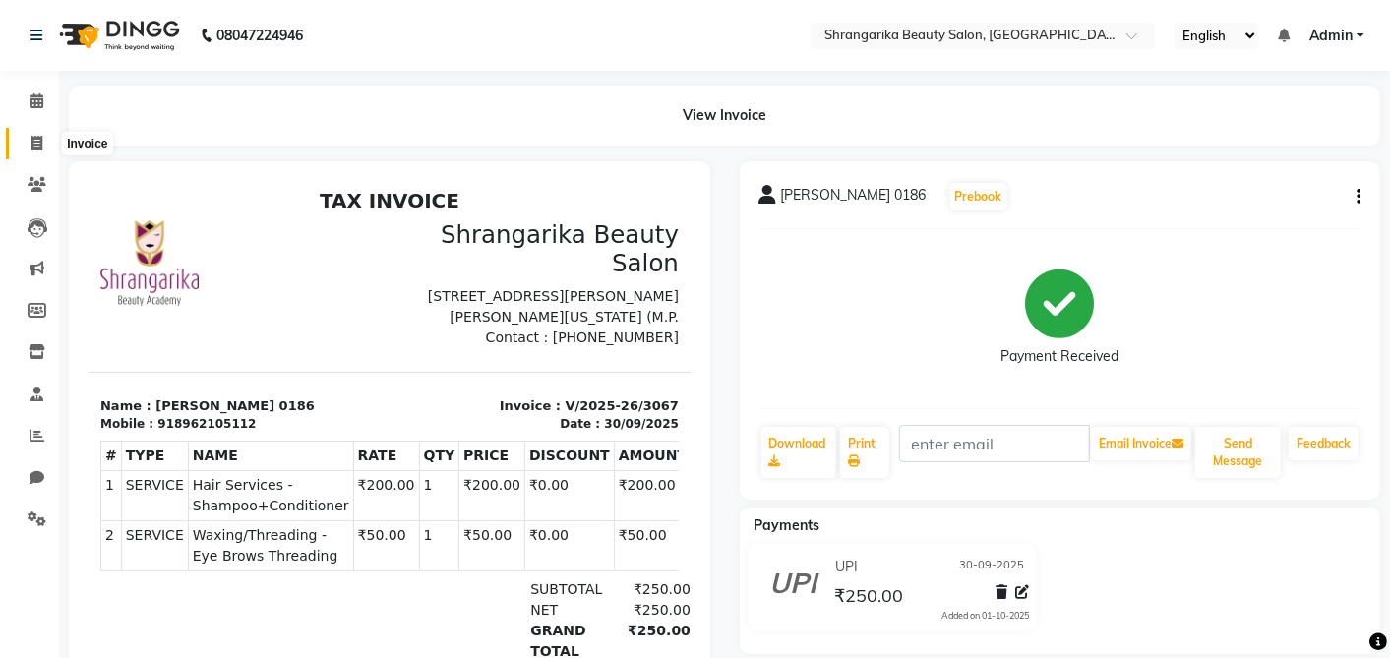
select select "5168"
select select "service"
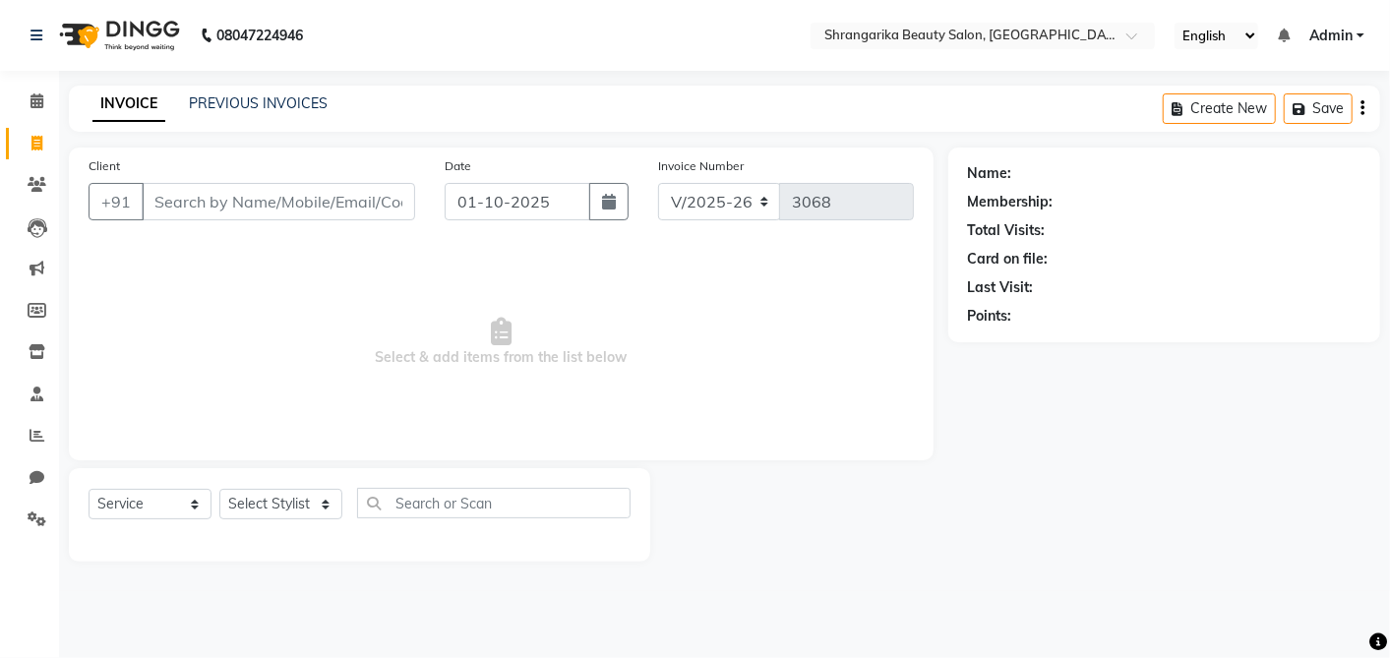
click at [220, 191] on input "Client" at bounding box center [279, 201] width 274 height 37
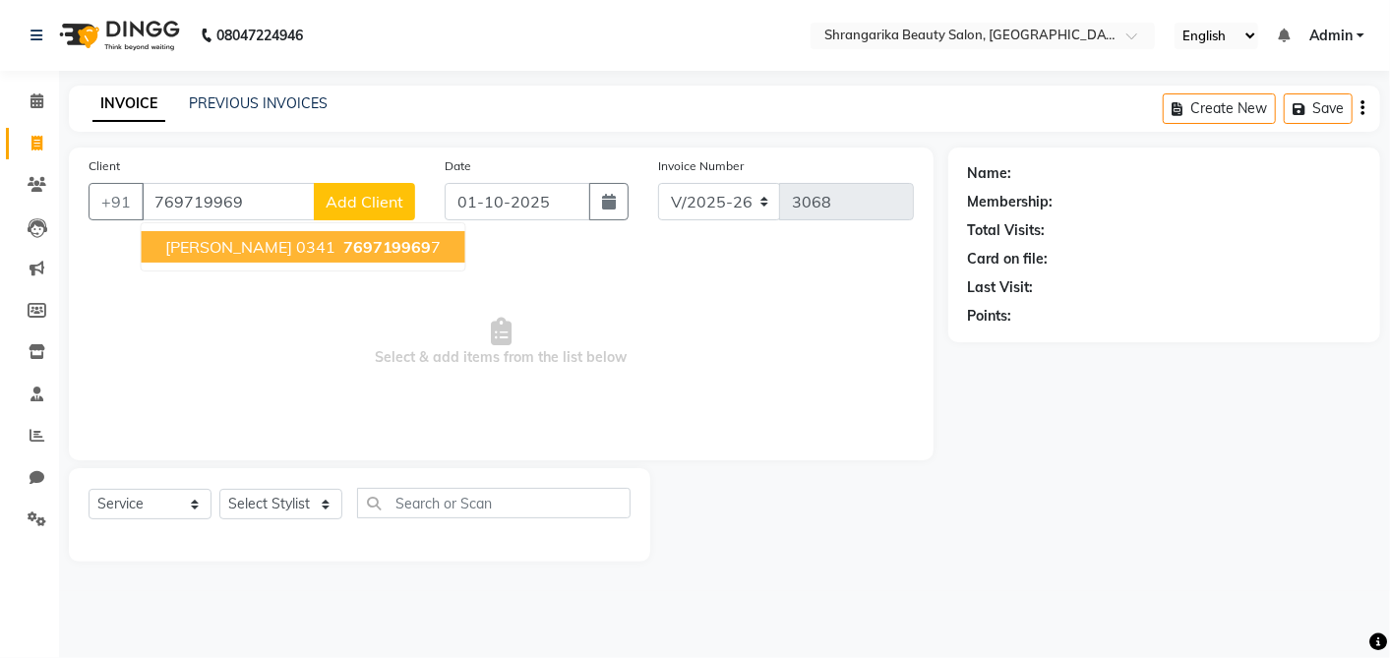
click at [239, 241] on span "[PERSON_NAME] 0341" at bounding box center [250, 247] width 170 height 20
type input "7697199697"
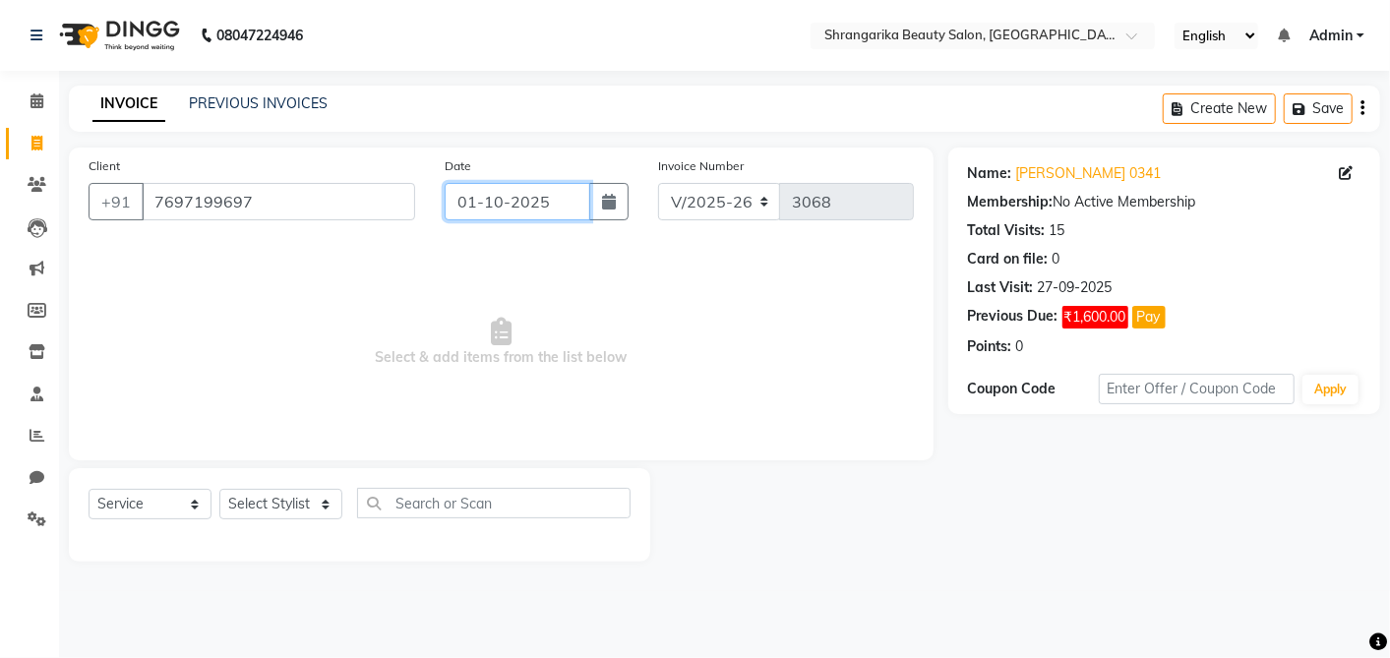
click at [518, 211] on input "01-10-2025" at bounding box center [518, 201] width 146 height 37
select select "10"
select select "2025"
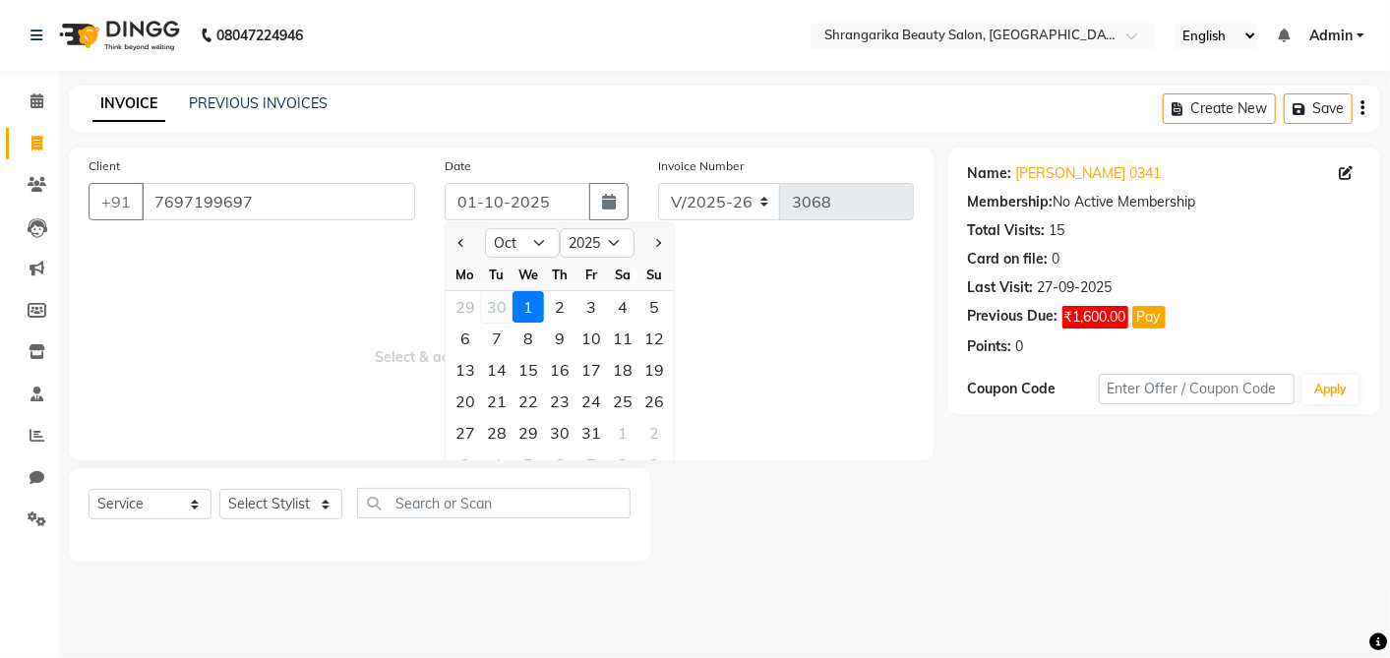
click at [494, 314] on div "30" at bounding box center [496, 306] width 31 height 31
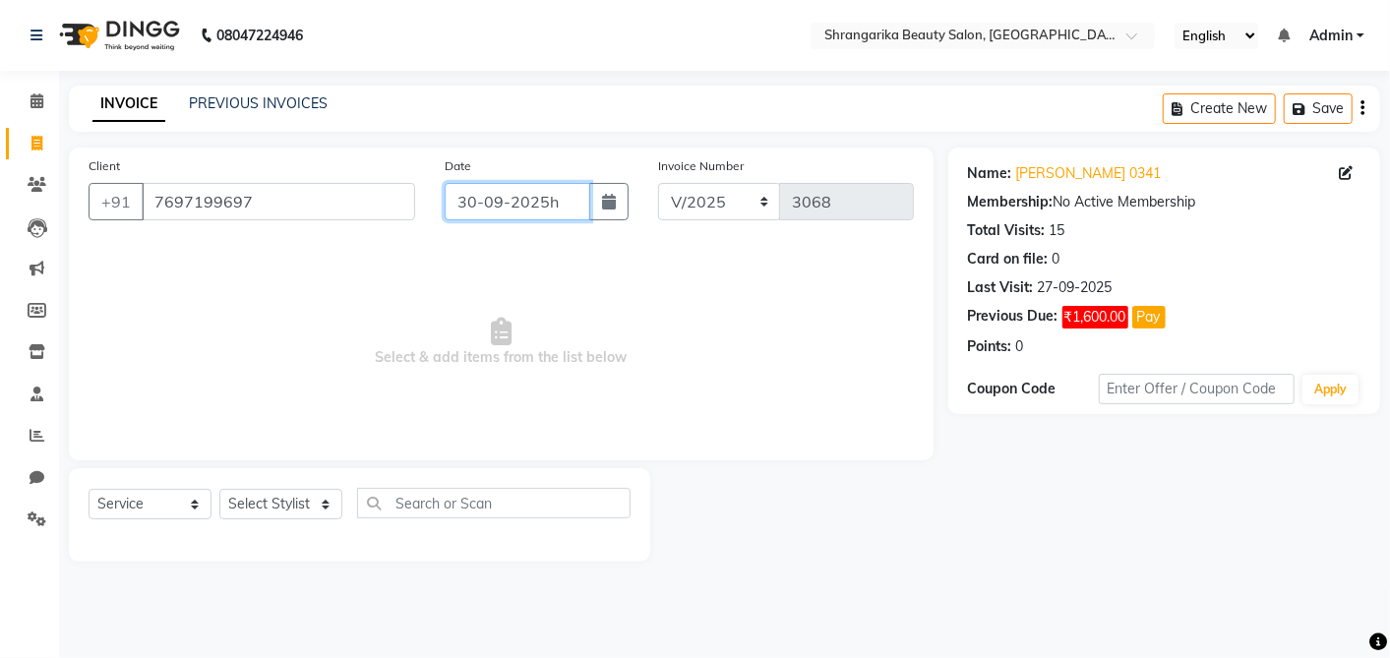
type input "30-09-2025"
click at [291, 496] on select "Select Stylist aarti ANJALI [PERSON_NAME] [PERSON_NAME] [PERSON_NAME] Bhabhi [P…" at bounding box center [280, 504] width 123 height 30
select select "32944"
click at [219, 489] on select "Select Stylist aarti ANJALI [PERSON_NAME] [PERSON_NAME] [PERSON_NAME] Bhabhi [P…" at bounding box center [280, 504] width 123 height 30
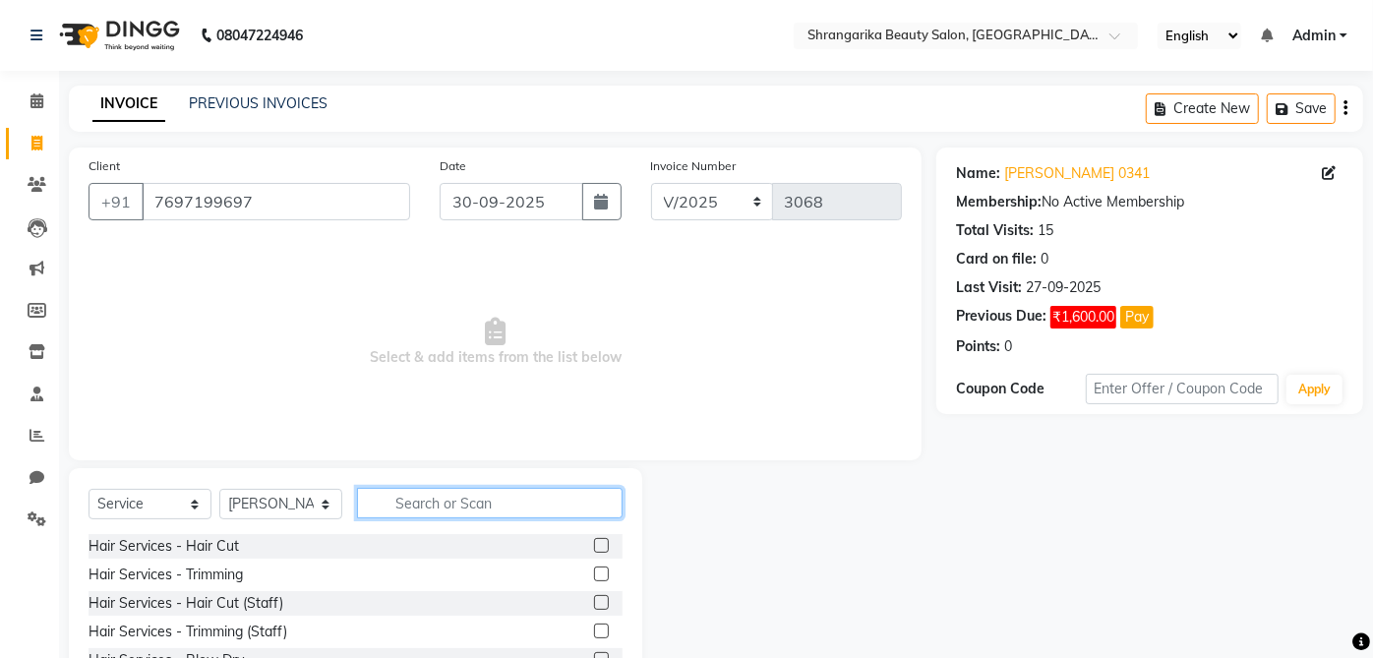
click at [462, 517] on input "text" at bounding box center [490, 503] width 266 height 30
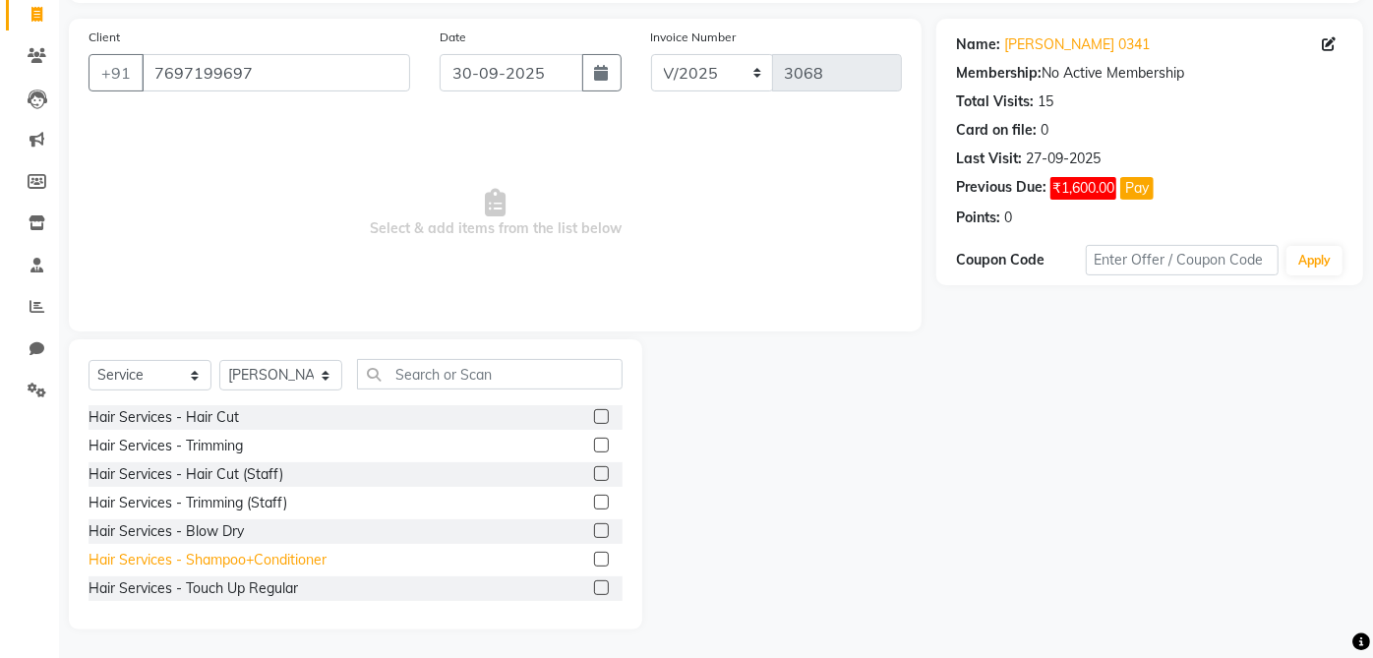
click at [309, 562] on div "Hair Services - Shampoo+Conditioner" at bounding box center [208, 560] width 238 height 21
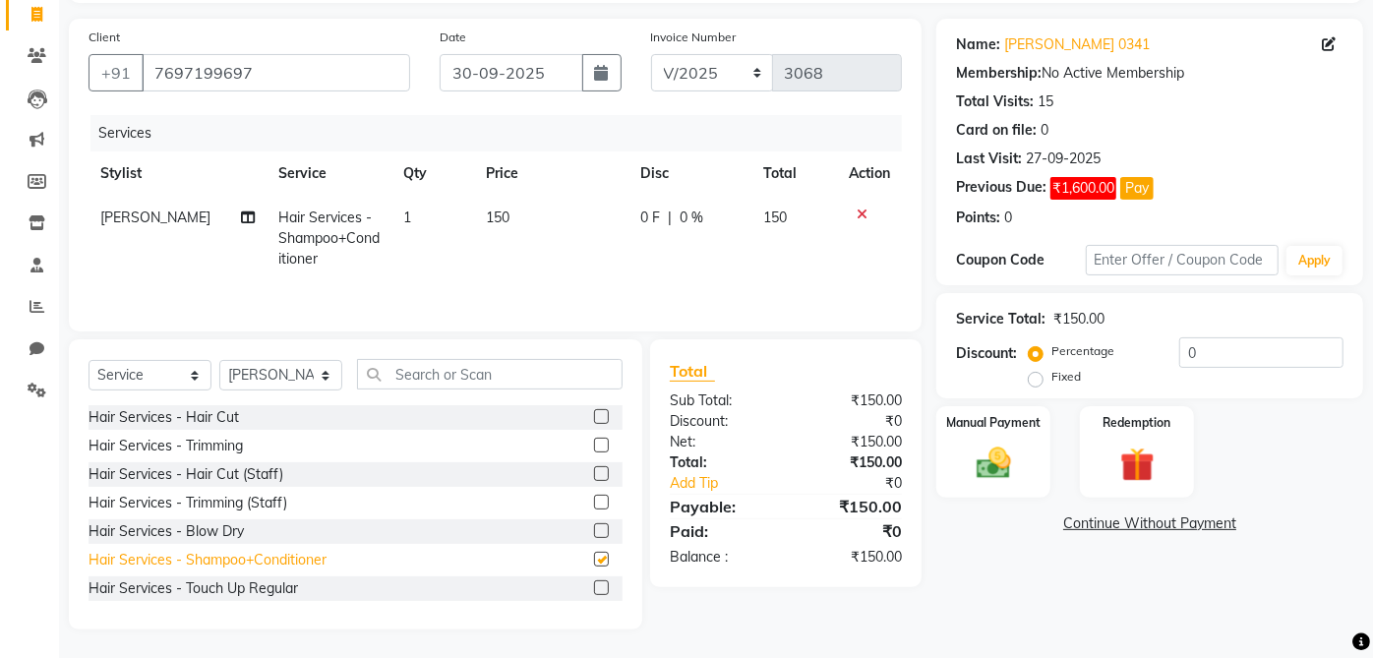
checkbox input "false"
click at [1007, 438] on div "Manual Payment" at bounding box center [994, 451] width 119 height 95
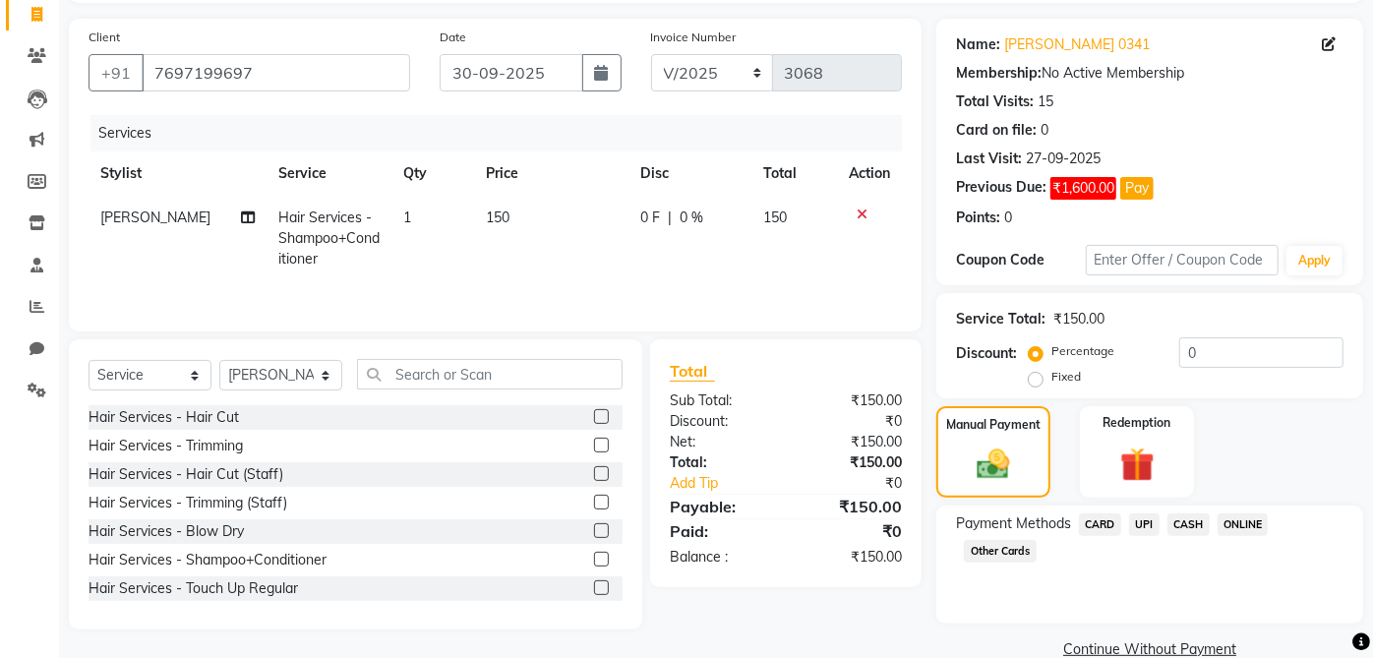
click at [1158, 514] on span "UPI" at bounding box center [1144, 525] width 30 height 23
click at [1194, 493] on div "Manual Payment Redemption" at bounding box center [1150, 452] width 456 height 92
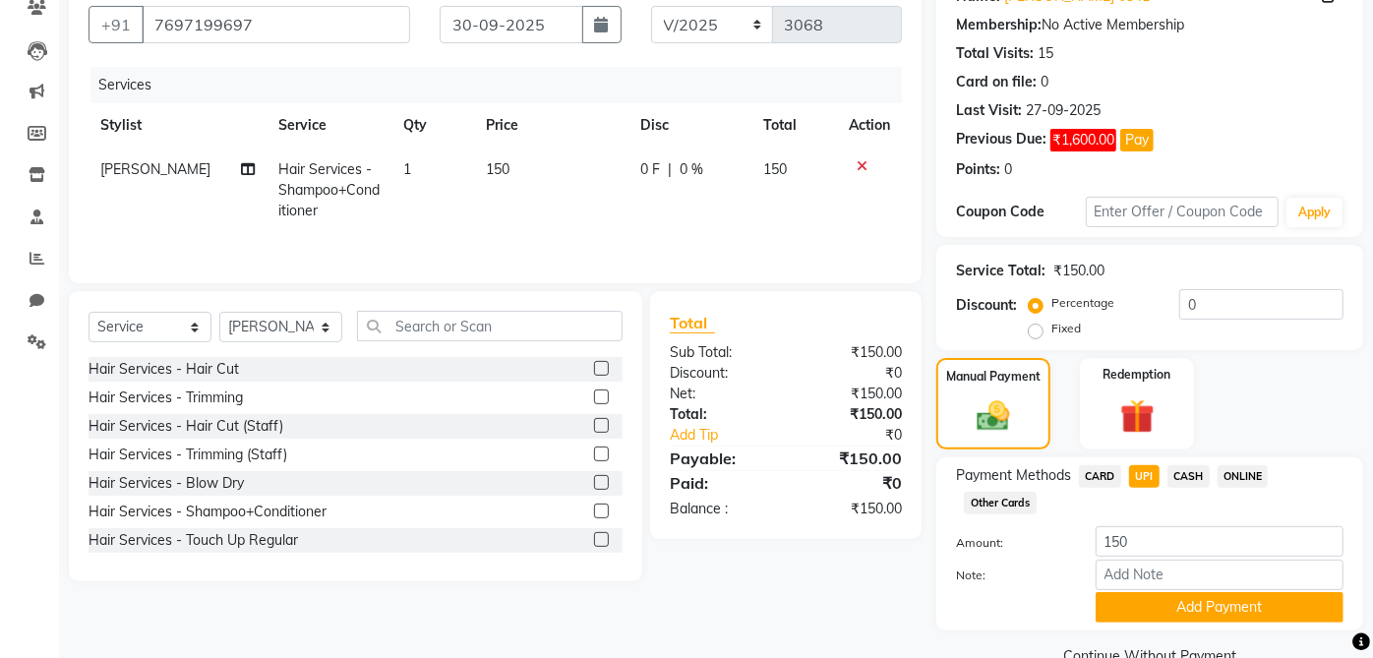
scroll to position [218, 0]
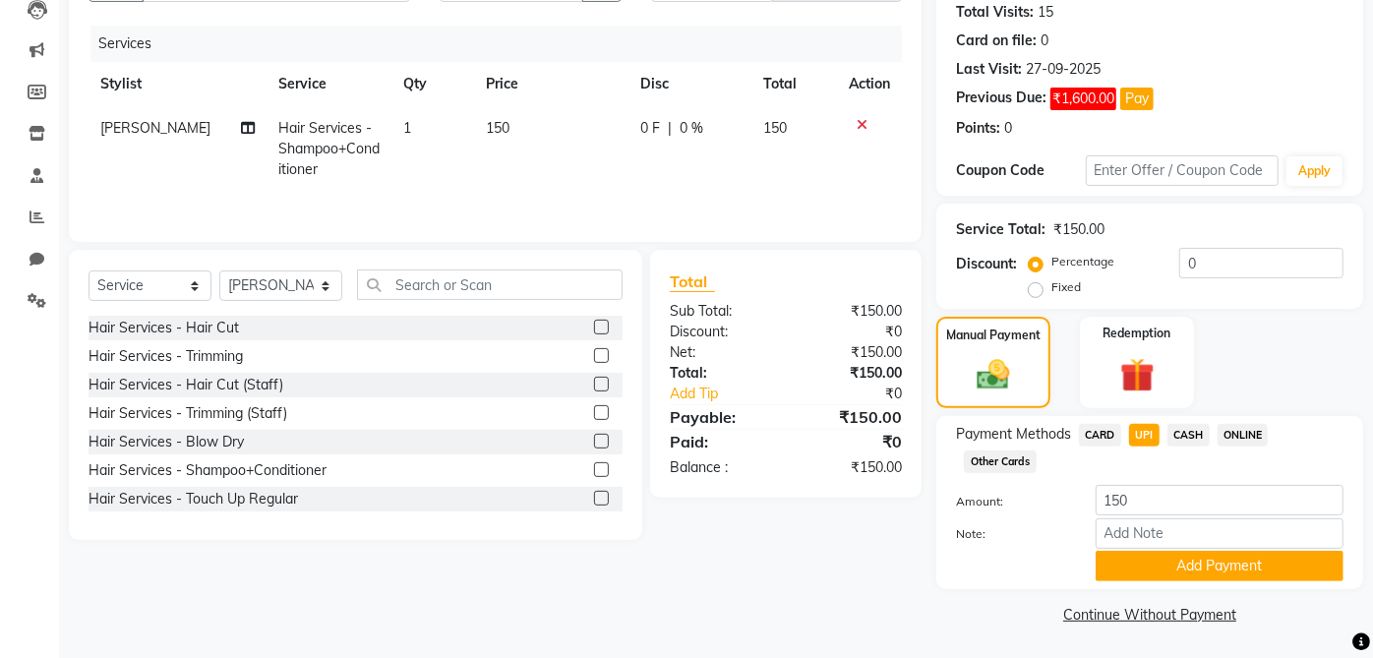
click at [1197, 432] on span "CASH" at bounding box center [1189, 435] width 42 height 23
click at [1242, 563] on button "Add Payment" at bounding box center [1220, 566] width 248 height 30
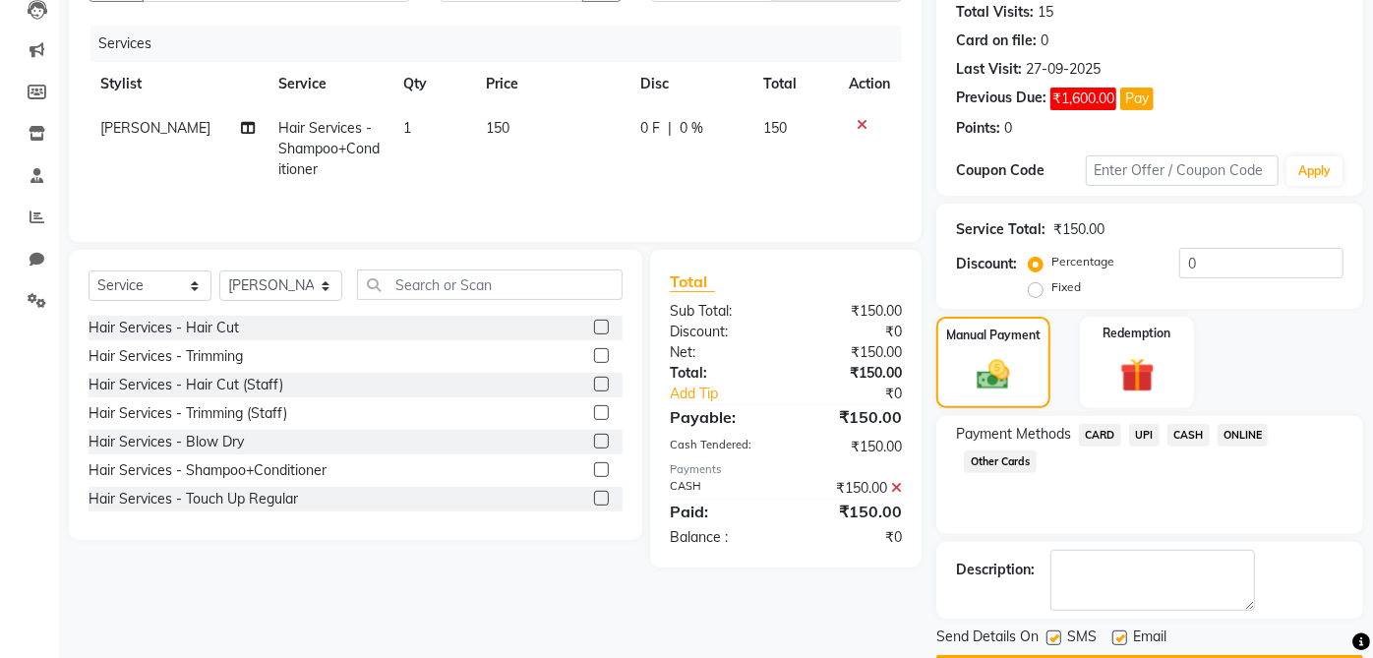
click at [1121, 637] on label at bounding box center [1120, 638] width 15 height 15
click at [1121, 637] on input "checkbox" at bounding box center [1119, 639] width 13 height 13
checkbox input "false"
click at [1054, 631] on label at bounding box center [1054, 638] width 15 height 15
click at [1054, 633] on input "checkbox" at bounding box center [1053, 639] width 13 height 13
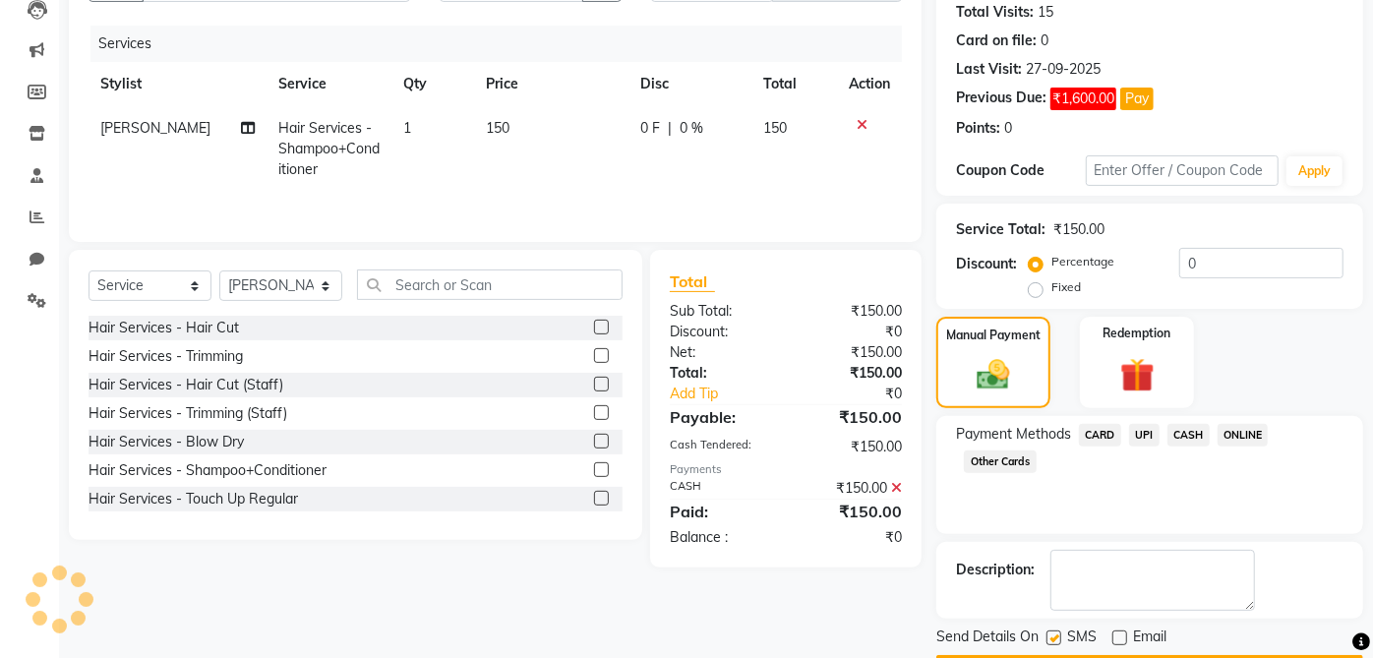
checkbox input "false"
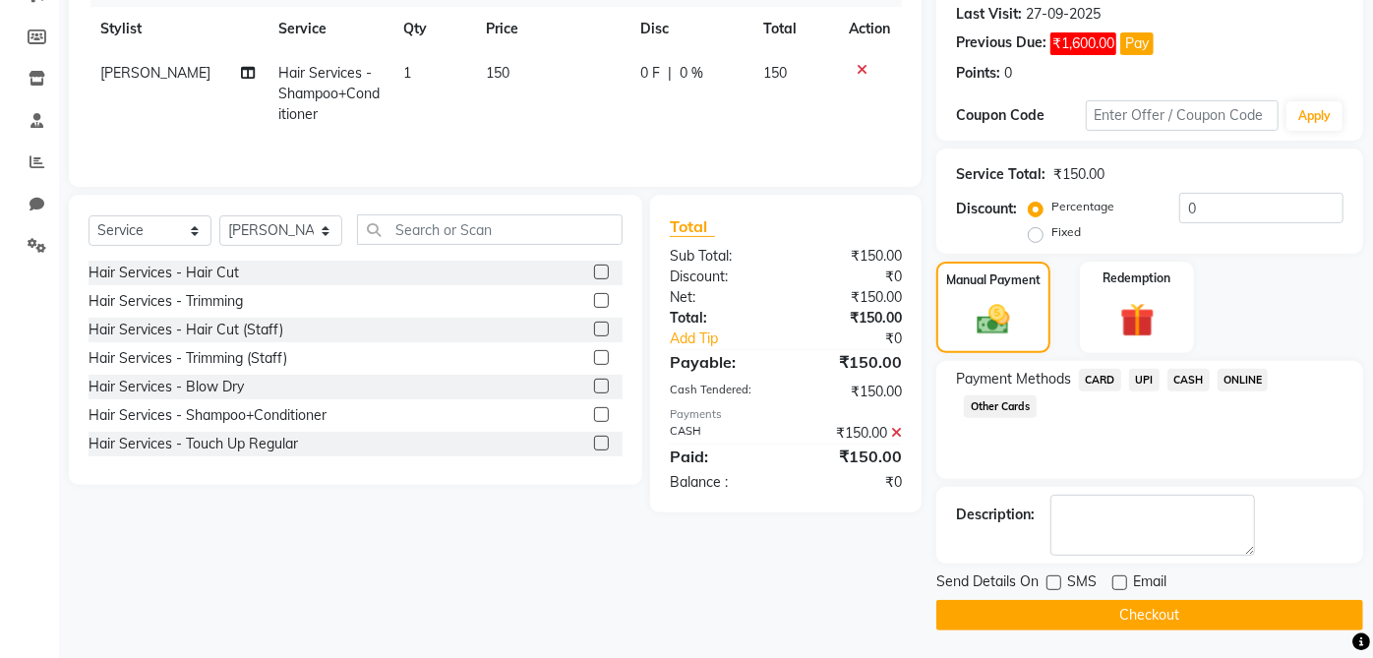
click at [1205, 600] on button "Checkout" at bounding box center [1150, 615] width 427 height 30
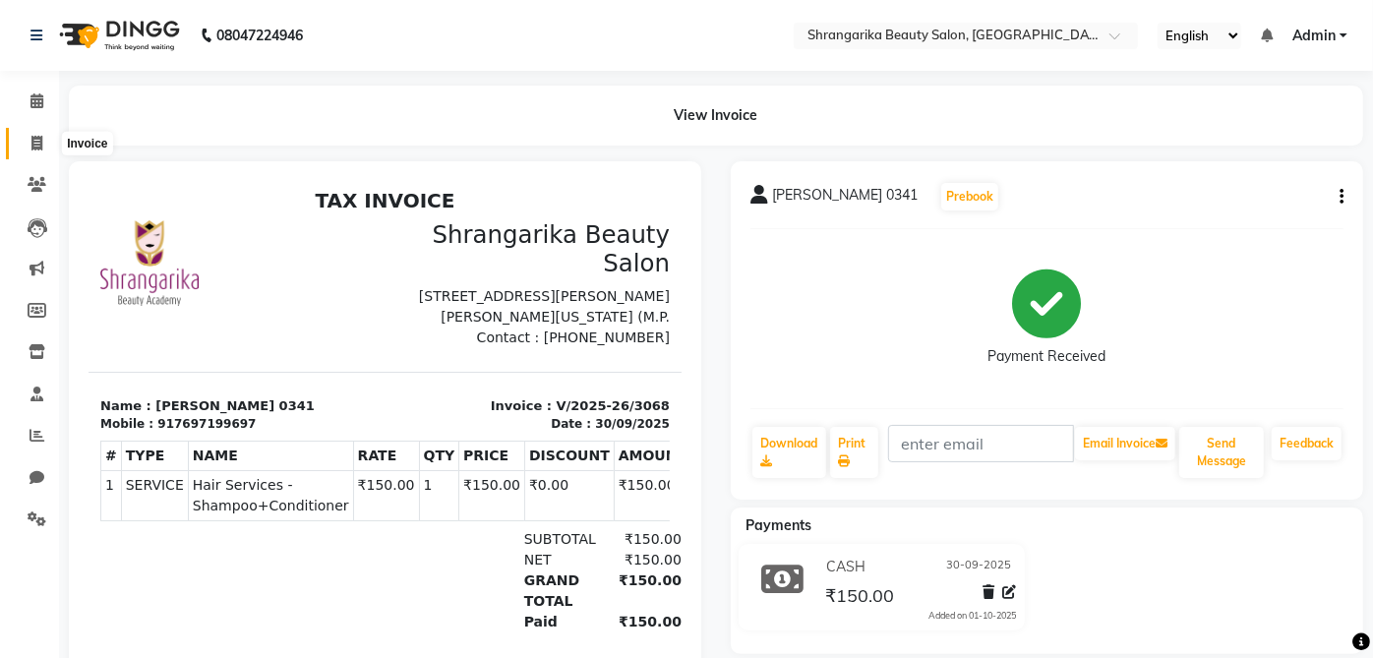
click at [31, 140] on icon at bounding box center [36, 143] width 11 height 15
select select "service"
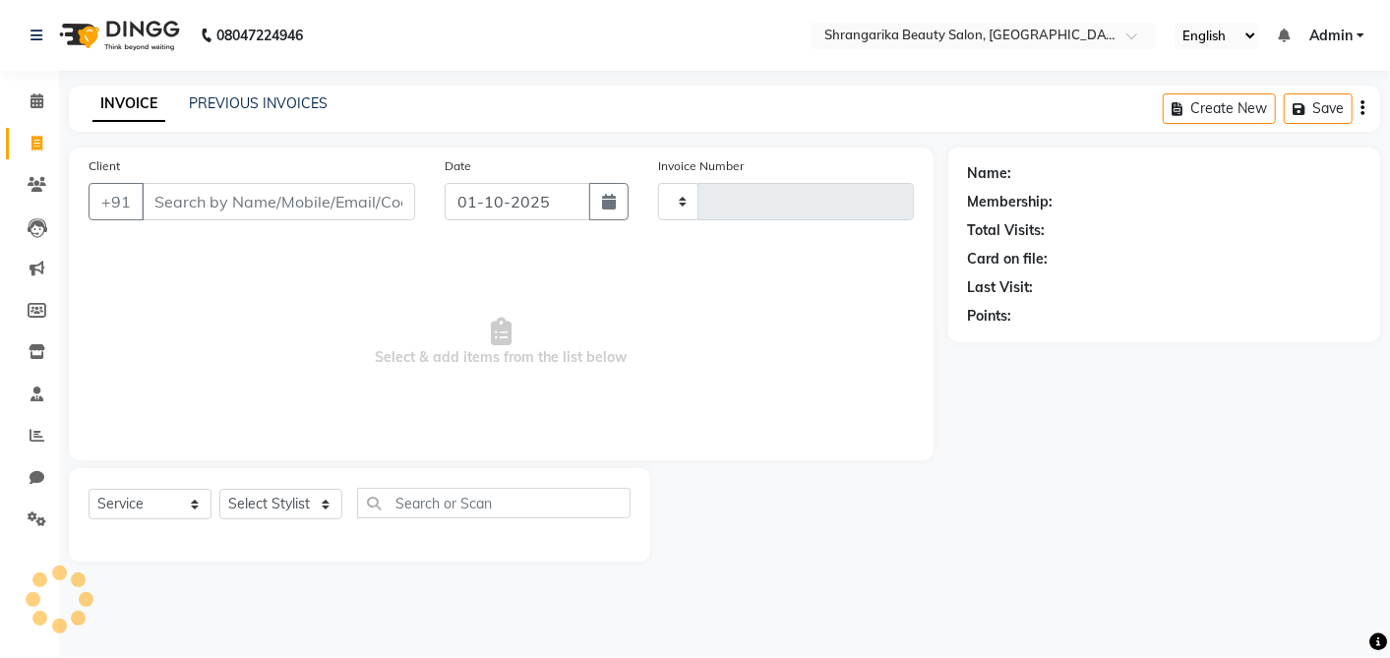
type input "3069"
select select "5168"
click at [223, 197] on input "Client" at bounding box center [279, 201] width 274 height 37
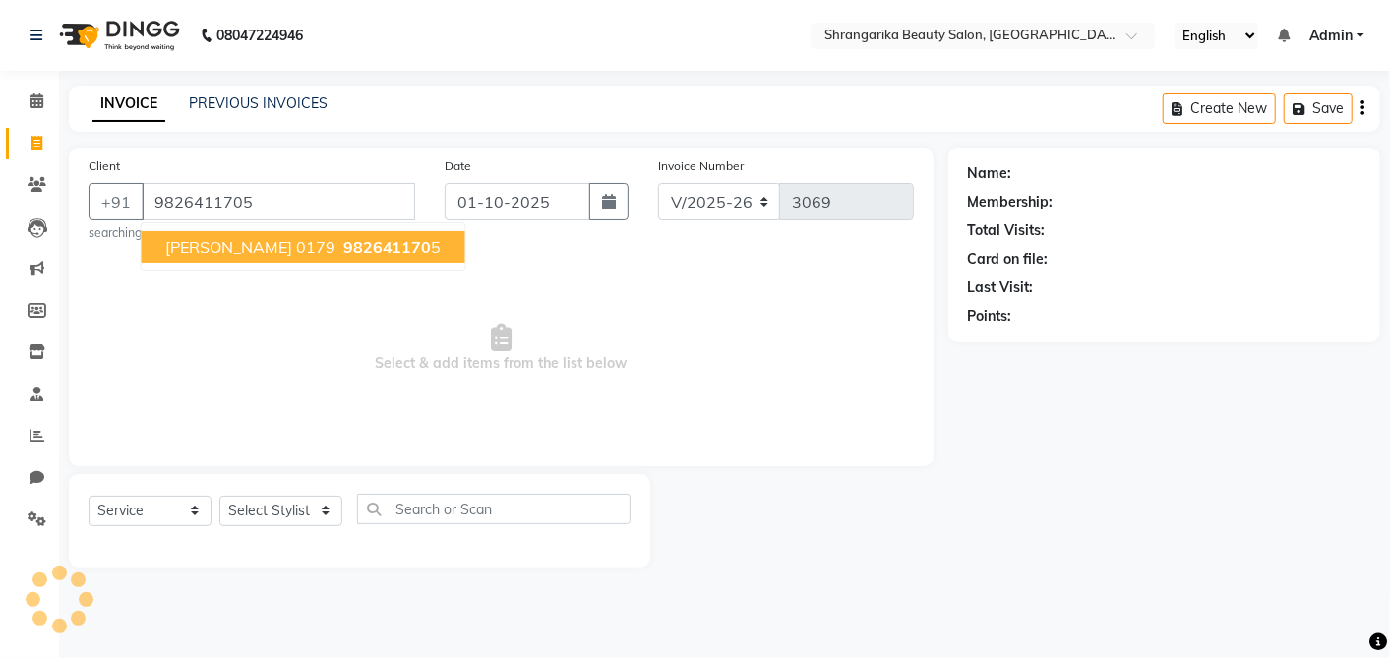
type input "9826411705"
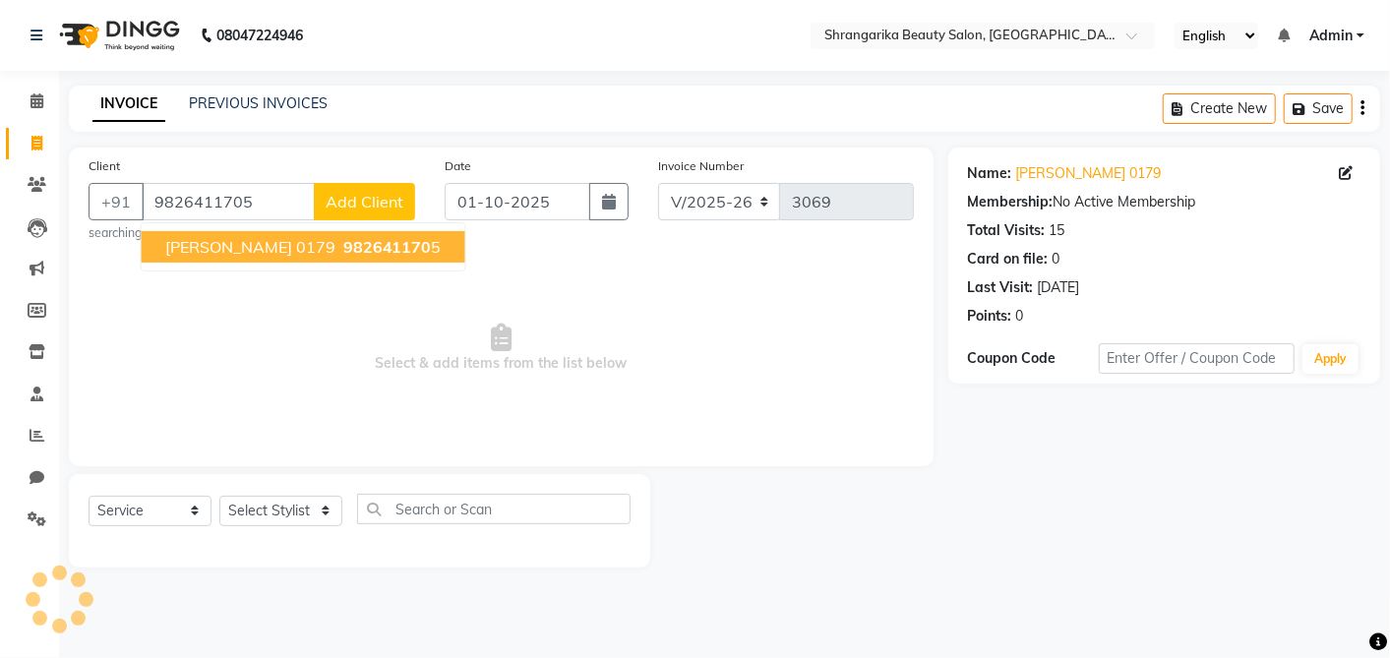
click at [264, 243] on span "[PERSON_NAME] 0179" at bounding box center [250, 247] width 170 height 20
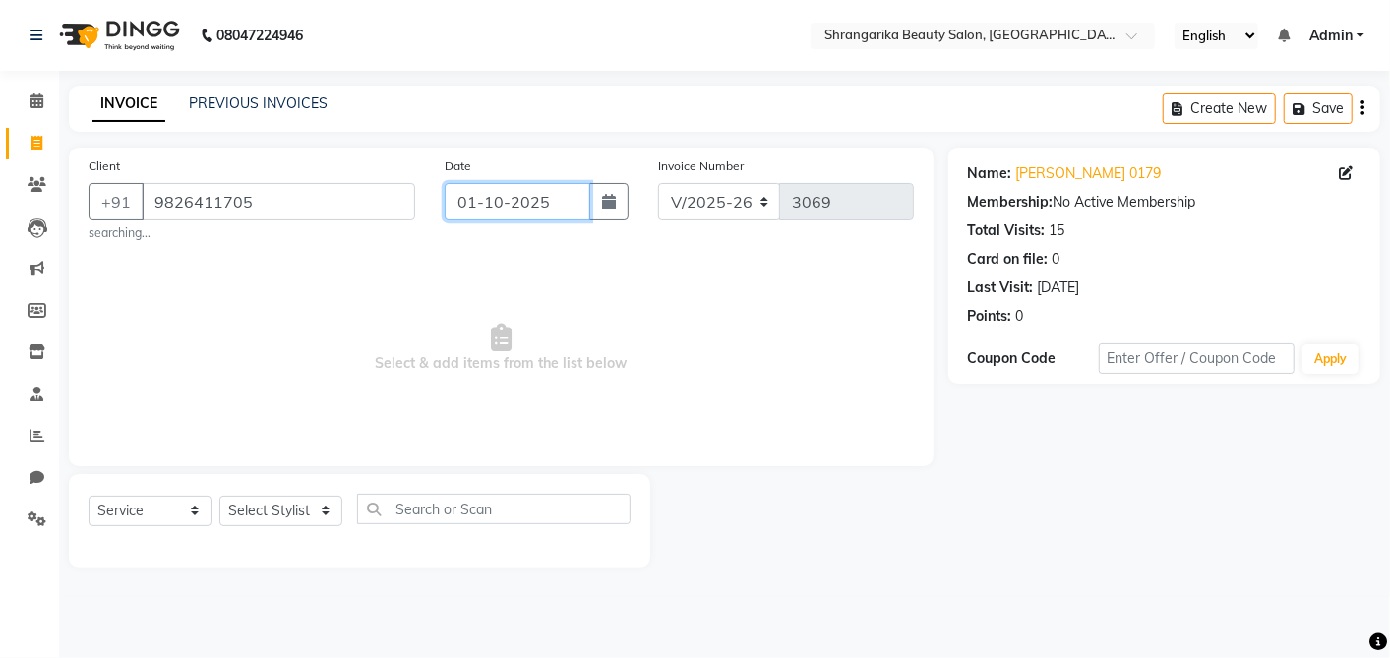
click at [472, 216] on input "01-10-2025" at bounding box center [518, 201] width 146 height 37
select select "10"
select select "2025"
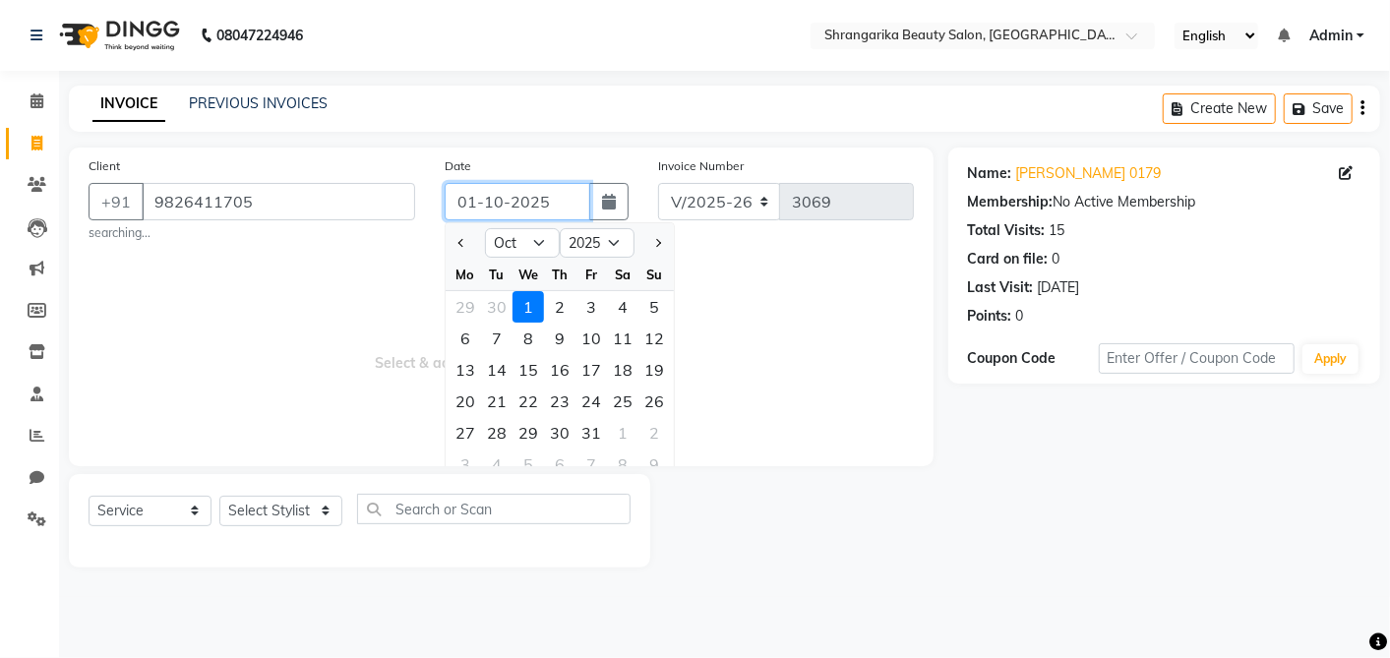
click at [472, 216] on input "01-10-2025" at bounding box center [518, 201] width 146 height 37
click at [491, 306] on div "30" at bounding box center [496, 306] width 31 height 31
type input "30-09-2025"
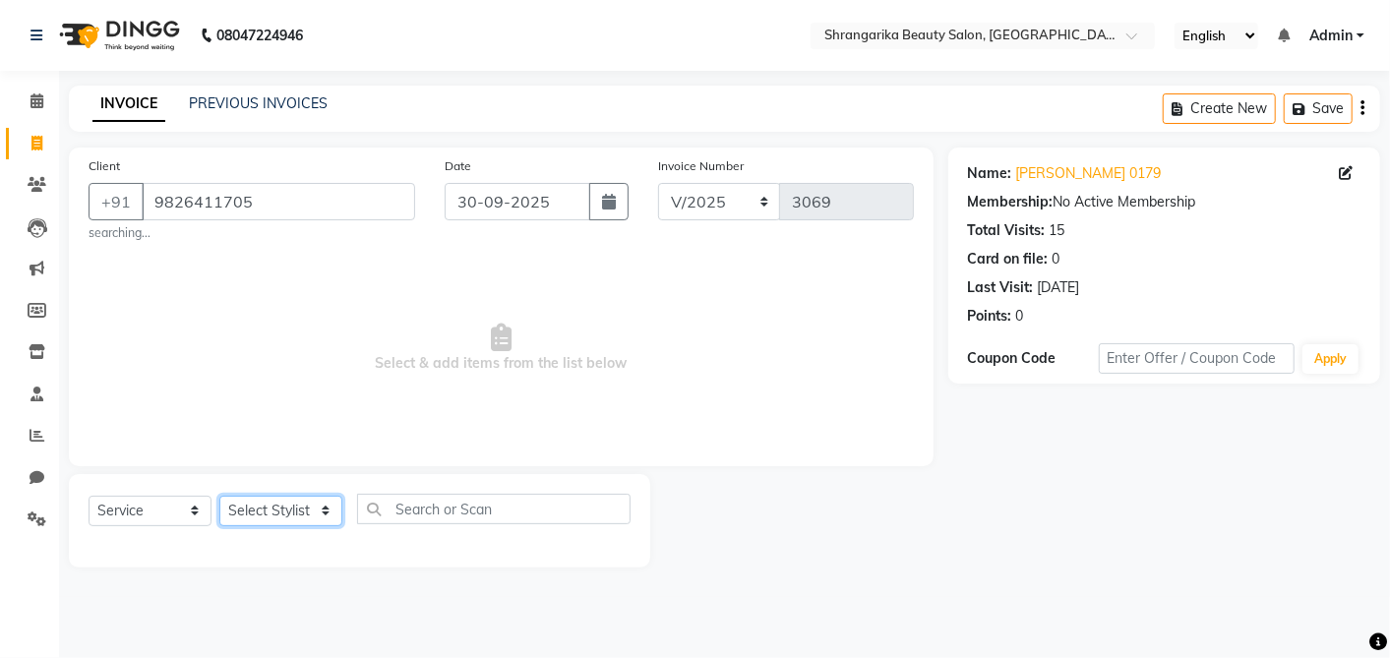
click at [277, 512] on select "Select Stylist aarti ANJALI [PERSON_NAME] [PERSON_NAME] [PERSON_NAME] Bhabhi [P…" at bounding box center [280, 511] width 123 height 30
select select "47060"
click at [219, 496] on select "Select Stylist aarti ANJALI [PERSON_NAME] [PERSON_NAME] [PERSON_NAME] Bhabhi [P…" at bounding box center [280, 511] width 123 height 30
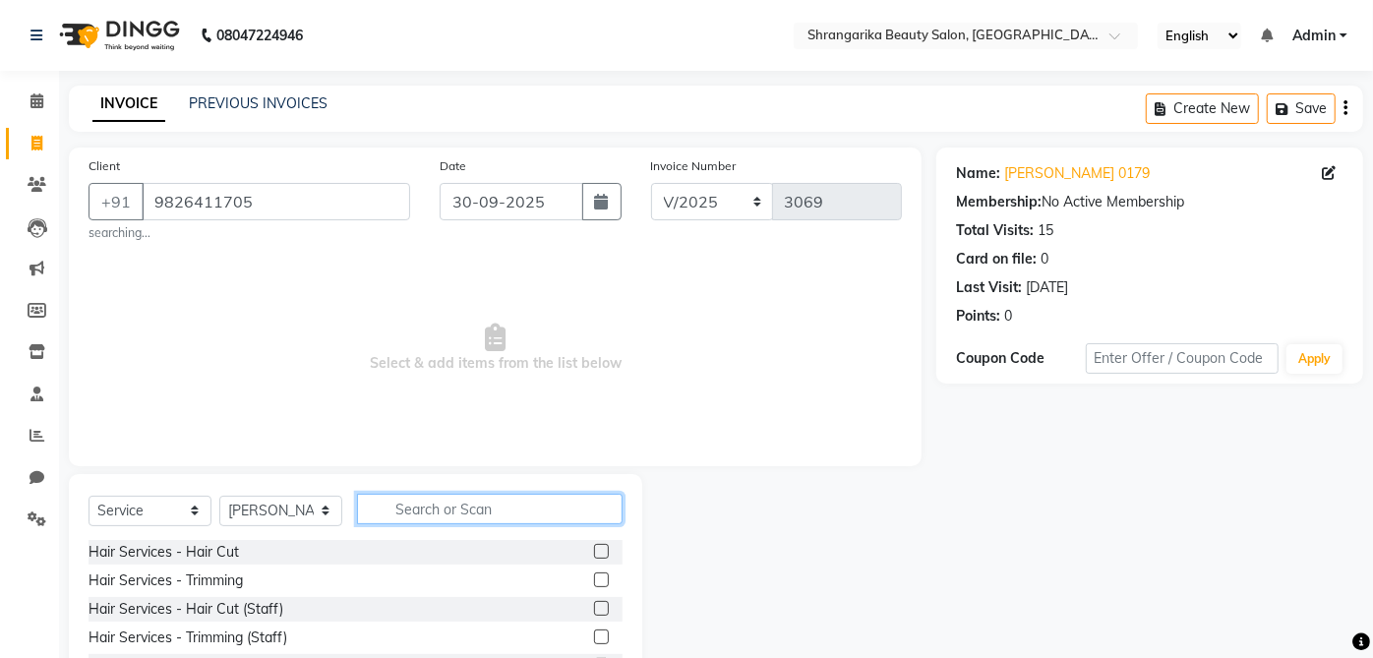
click at [468, 502] on input "text" at bounding box center [490, 509] width 266 height 30
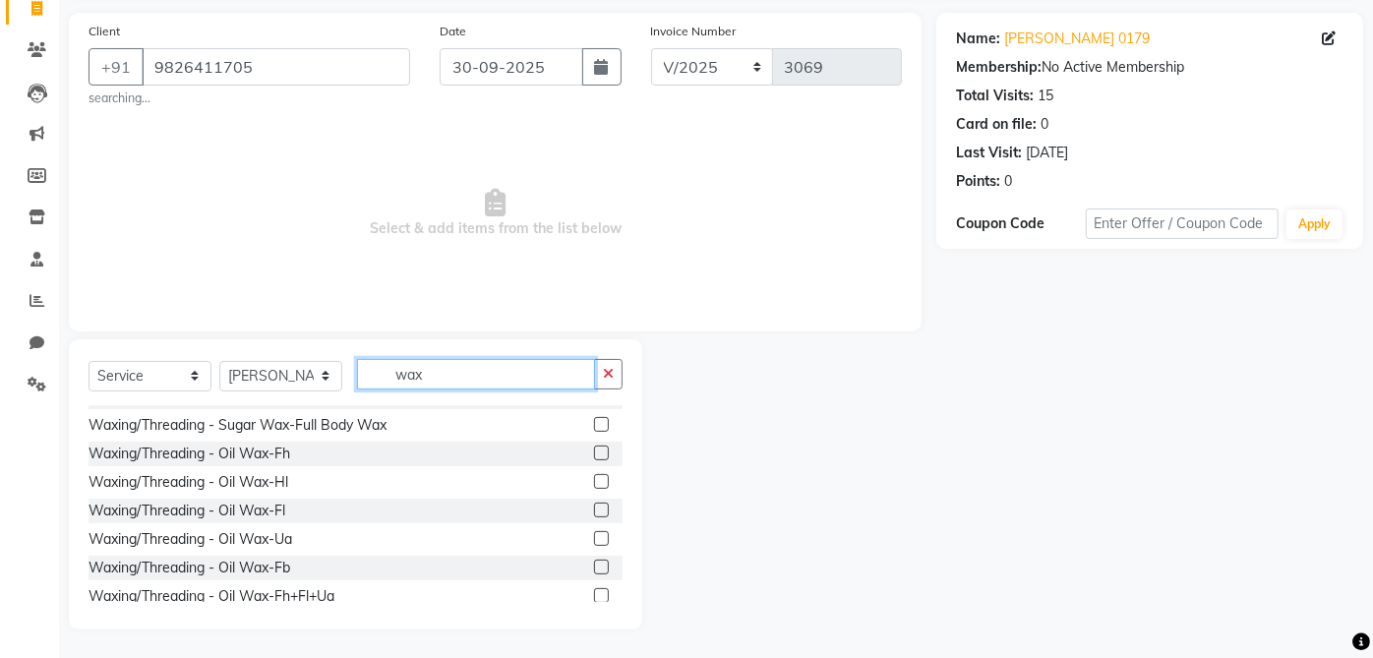
scroll to position [327, 0]
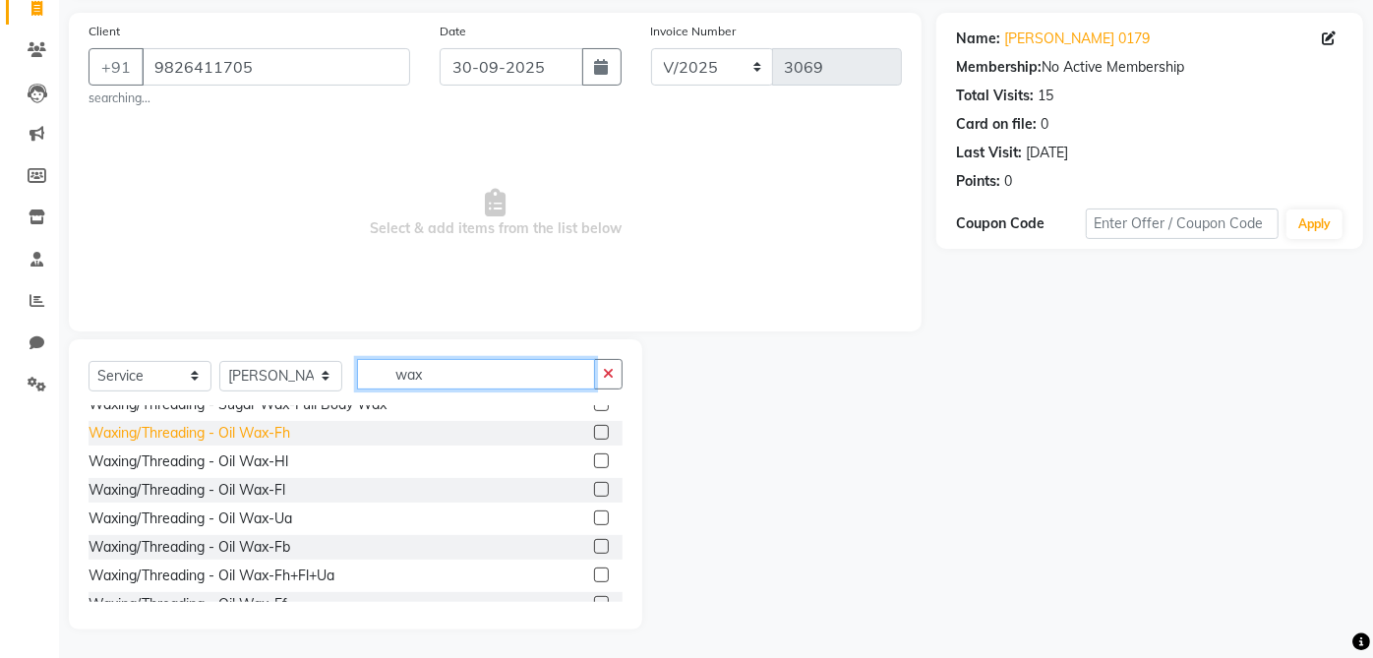
type input "wax"
click at [290, 427] on div "Waxing/Threading - Oil Wax-Fh" at bounding box center [190, 433] width 202 height 21
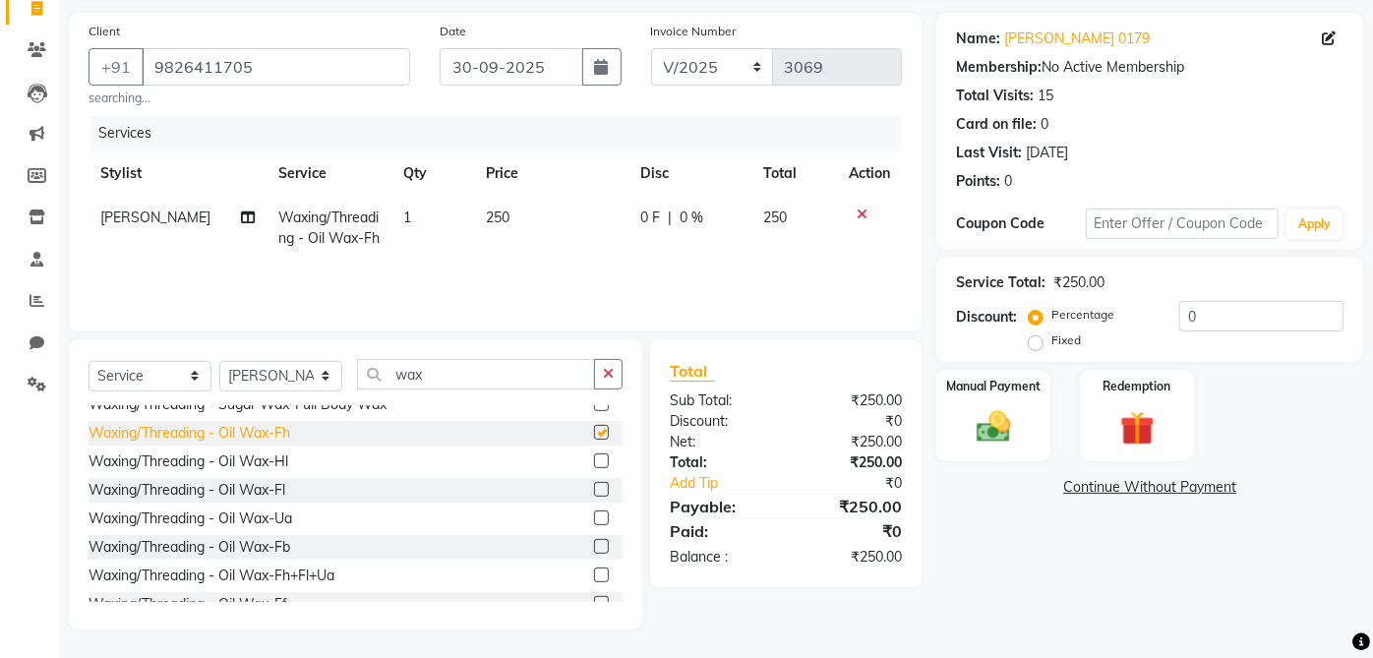
checkbox input "false"
click at [277, 458] on div "Waxing/Threading - Oil Wax-Hl" at bounding box center [189, 462] width 200 height 21
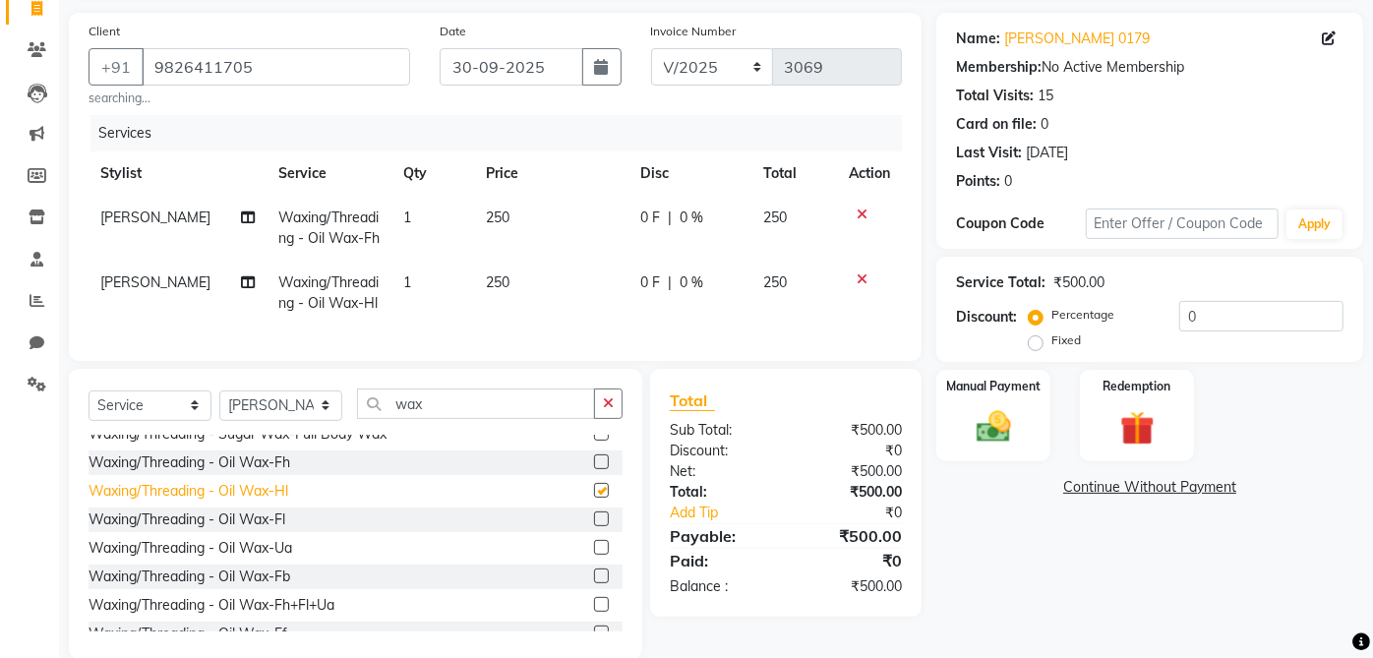
checkbox input "false"
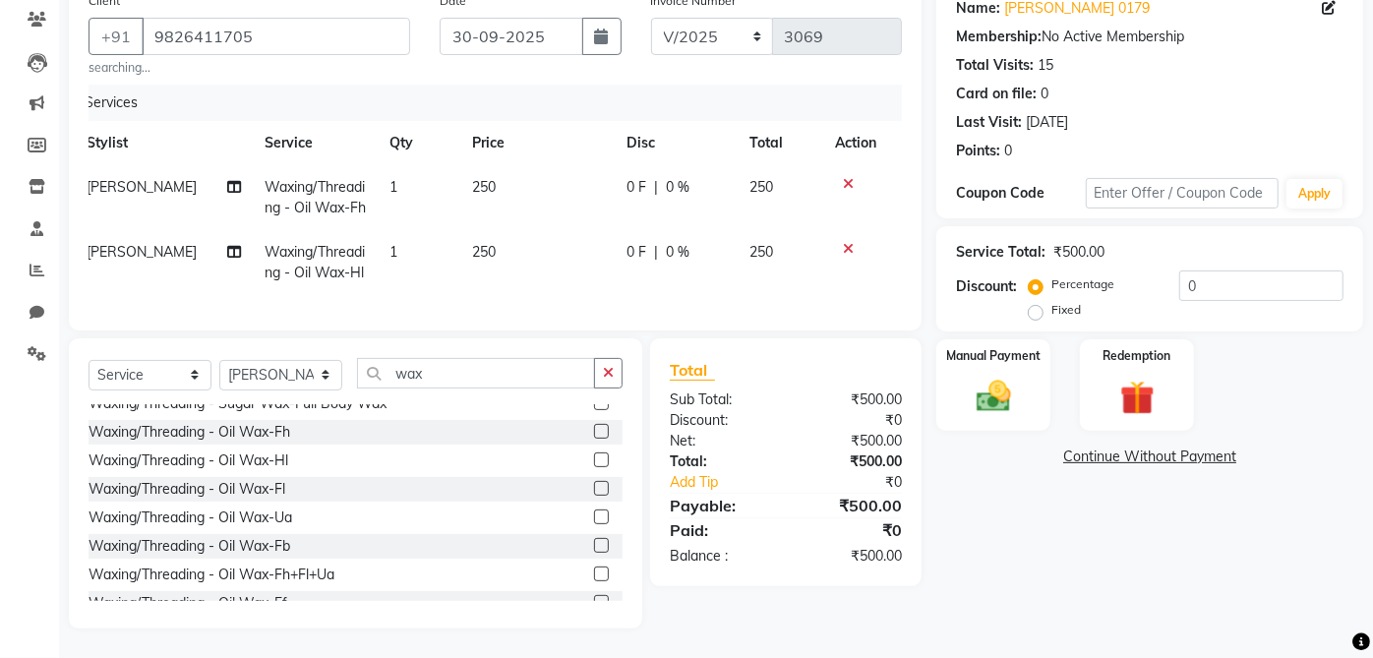
click at [850, 242] on icon at bounding box center [848, 249] width 11 height 14
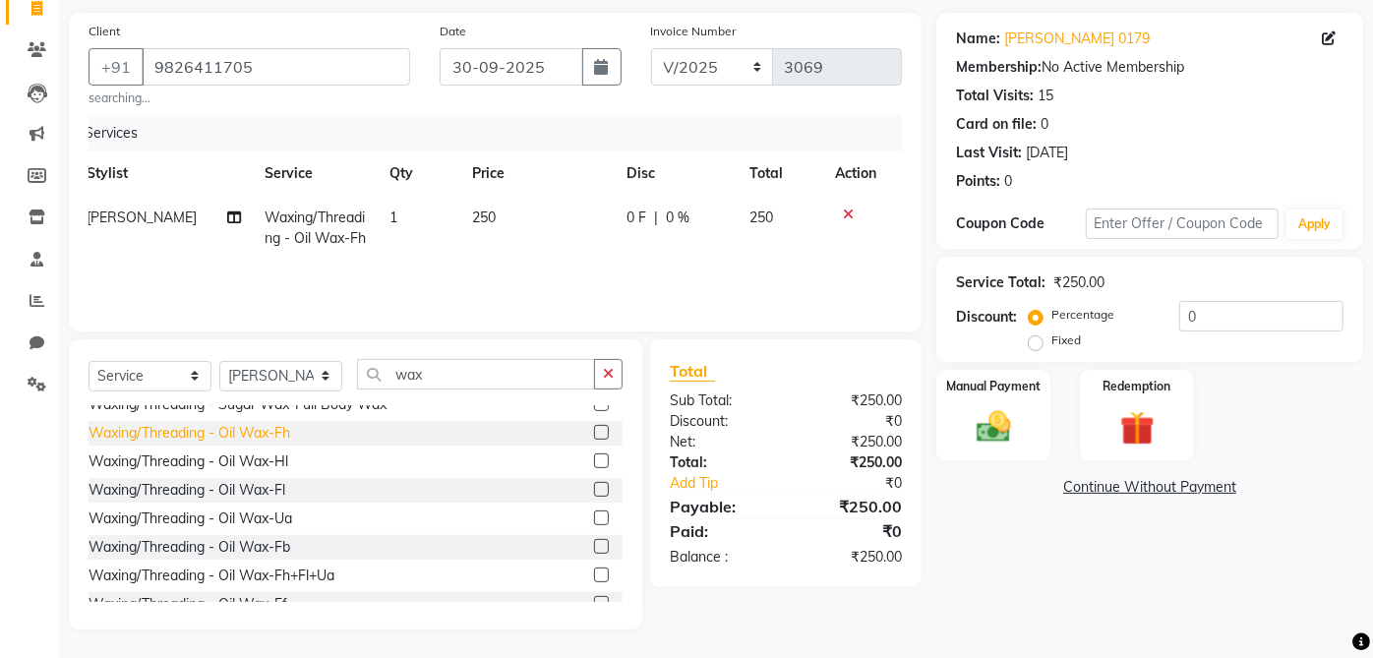
click at [290, 438] on div "Waxing/Threading - Oil Wax-Fh" at bounding box center [190, 433] width 202 height 21
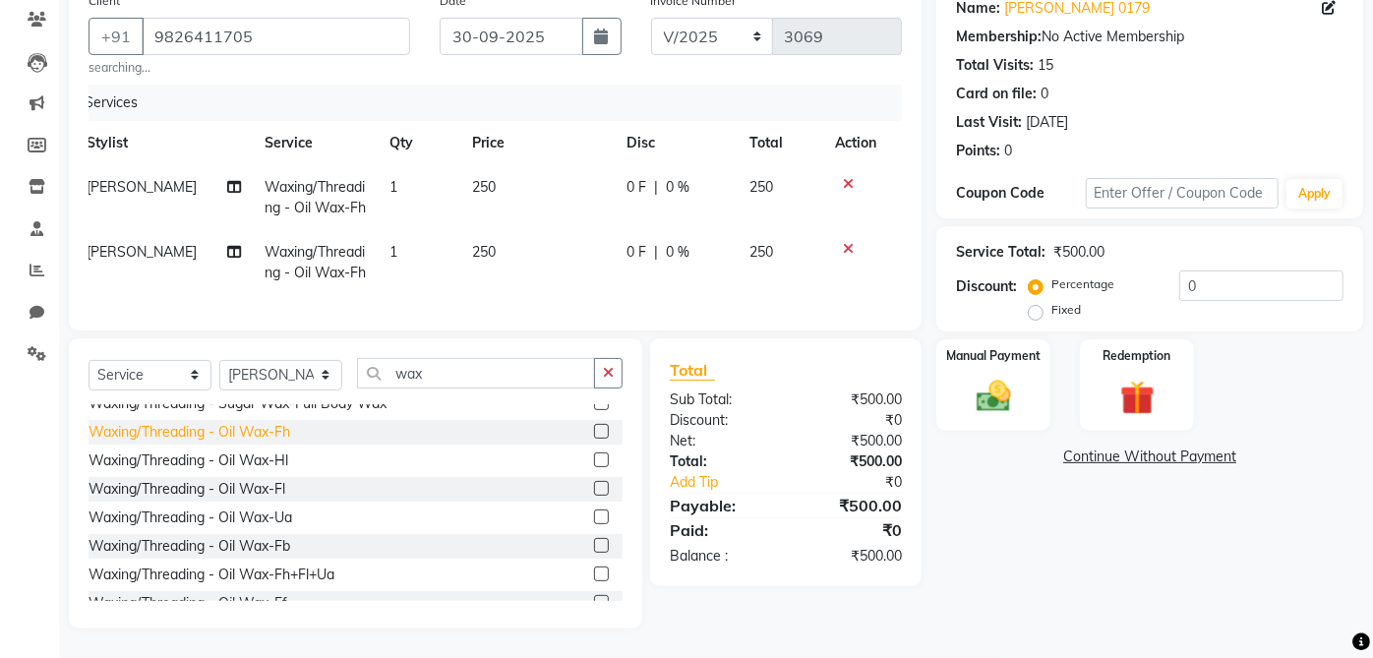
checkbox input "false"
click at [845, 242] on icon at bounding box center [848, 249] width 11 height 14
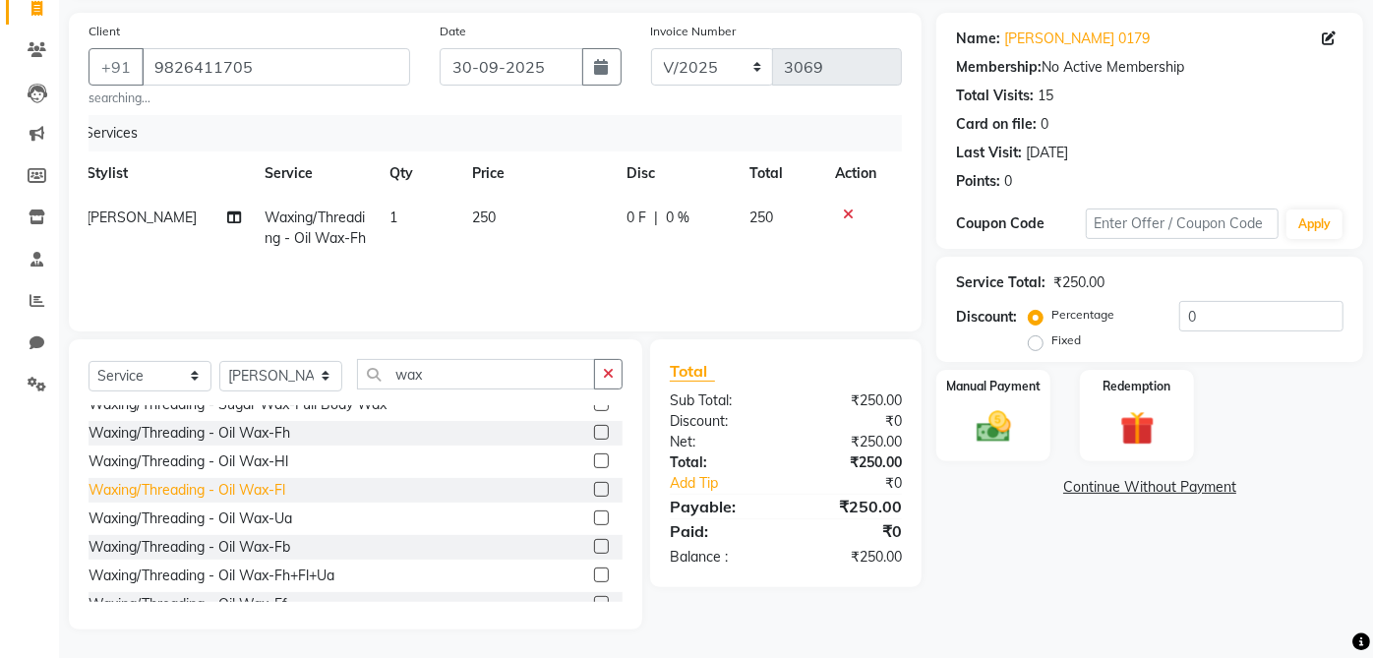
click at [284, 494] on div "Waxing/Threading - Oil Wax-Fl" at bounding box center [187, 490] width 197 height 21
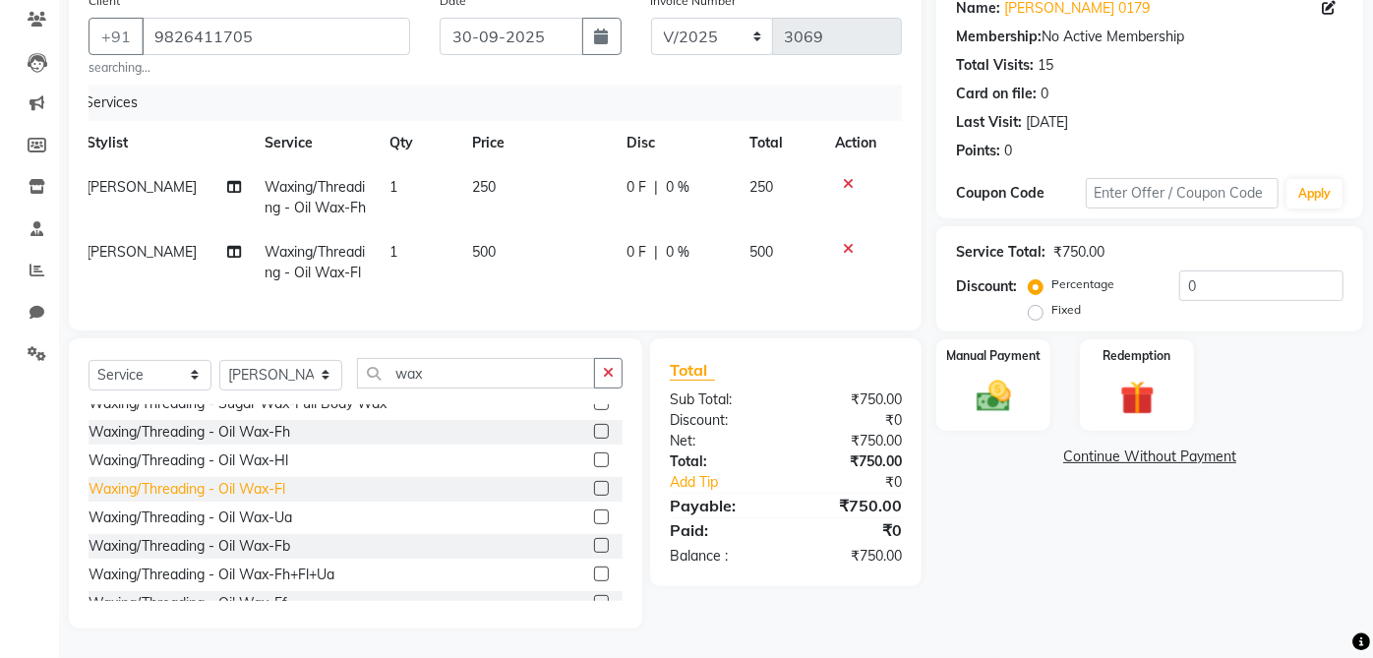
checkbox input "false"
click at [1103, 570] on div "Name: [PERSON_NAME] 0179 Membership: No Active Membership Total Visits: 15 Card…" at bounding box center [1158, 305] width 442 height 646
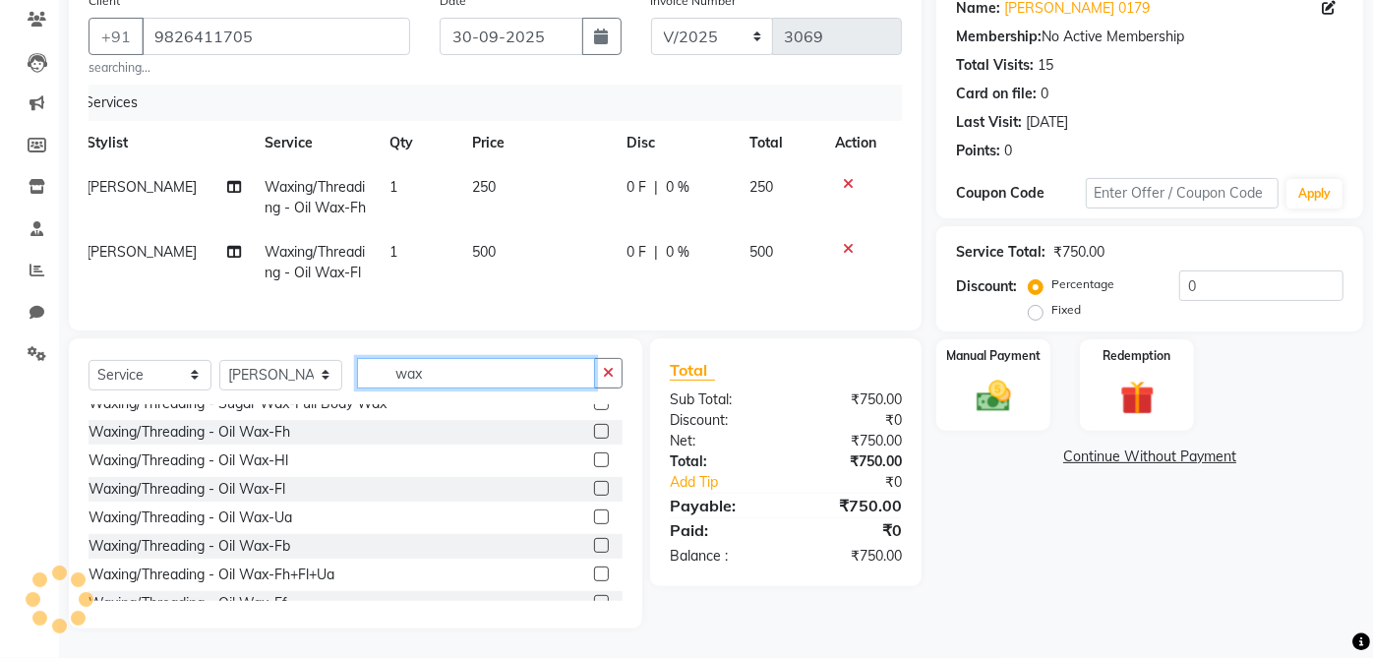
click at [501, 378] on input "wax" at bounding box center [476, 373] width 238 height 30
type input "w"
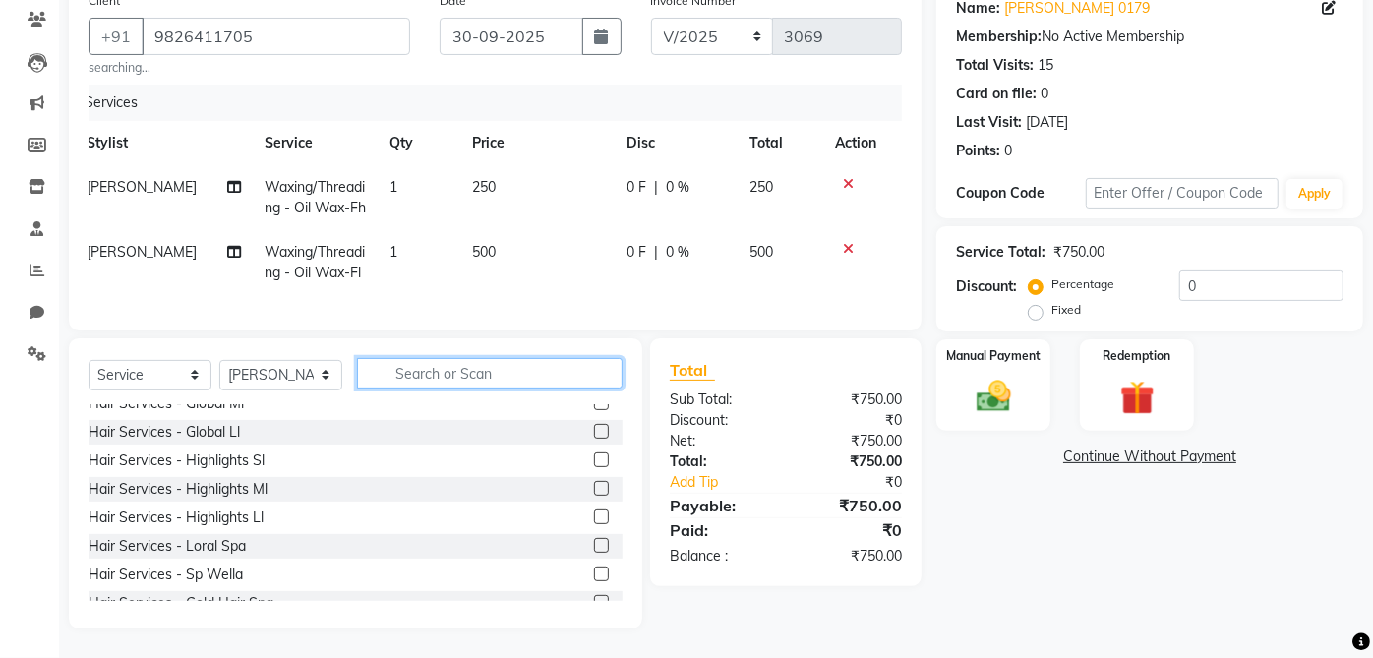
type input "w"
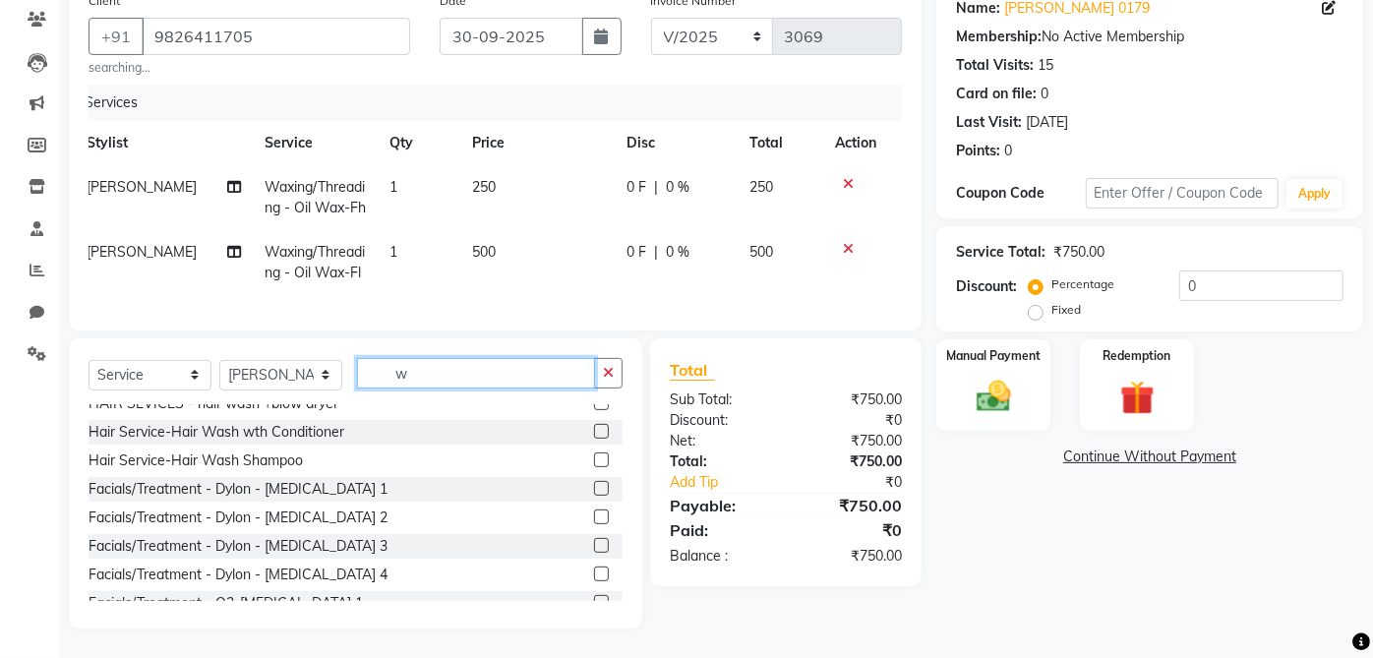
scroll to position [0, 0]
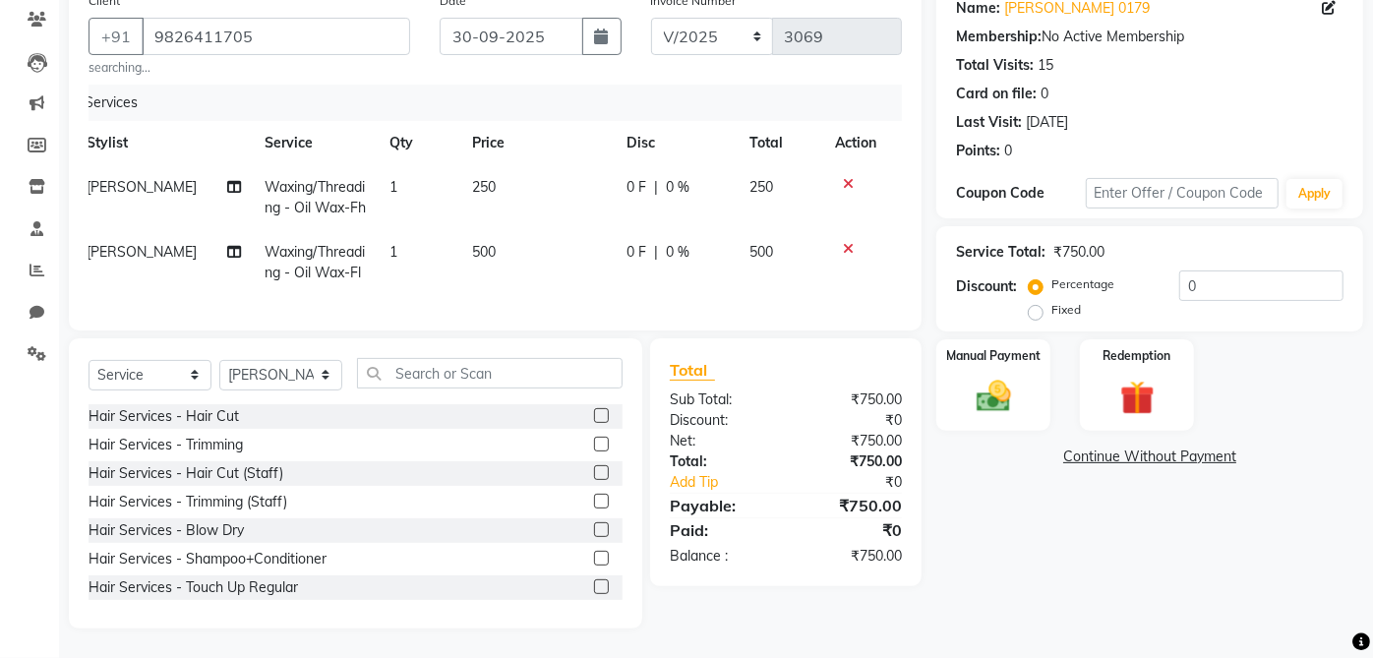
click at [1040, 509] on div "Name: [PERSON_NAME] 0179 Membership: No Active Membership Total Visits: 15 Card…" at bounding box center [1158, 305] width 442 height 646
click at [1002, 386] on img at bounding box center [994, 396] width 58 height 41
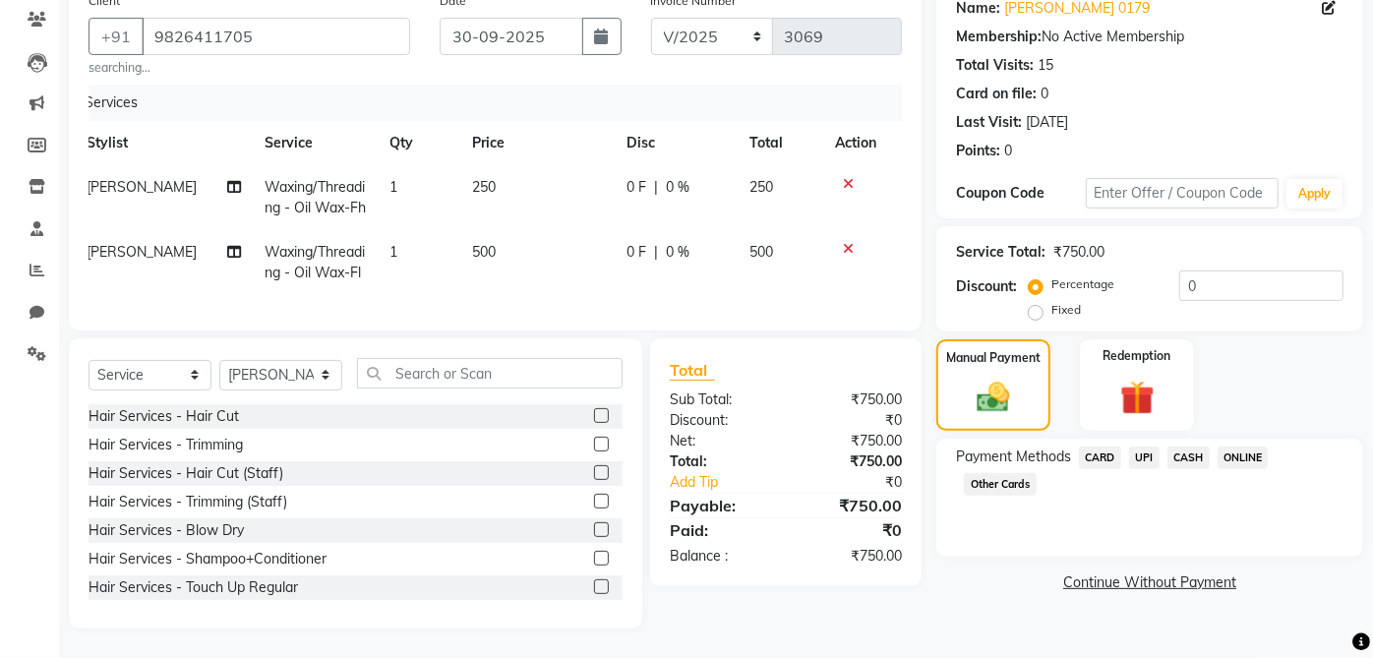
click at [1188, 447] on span "CASH" at bounding box center [1189, 458] width 42 height 23
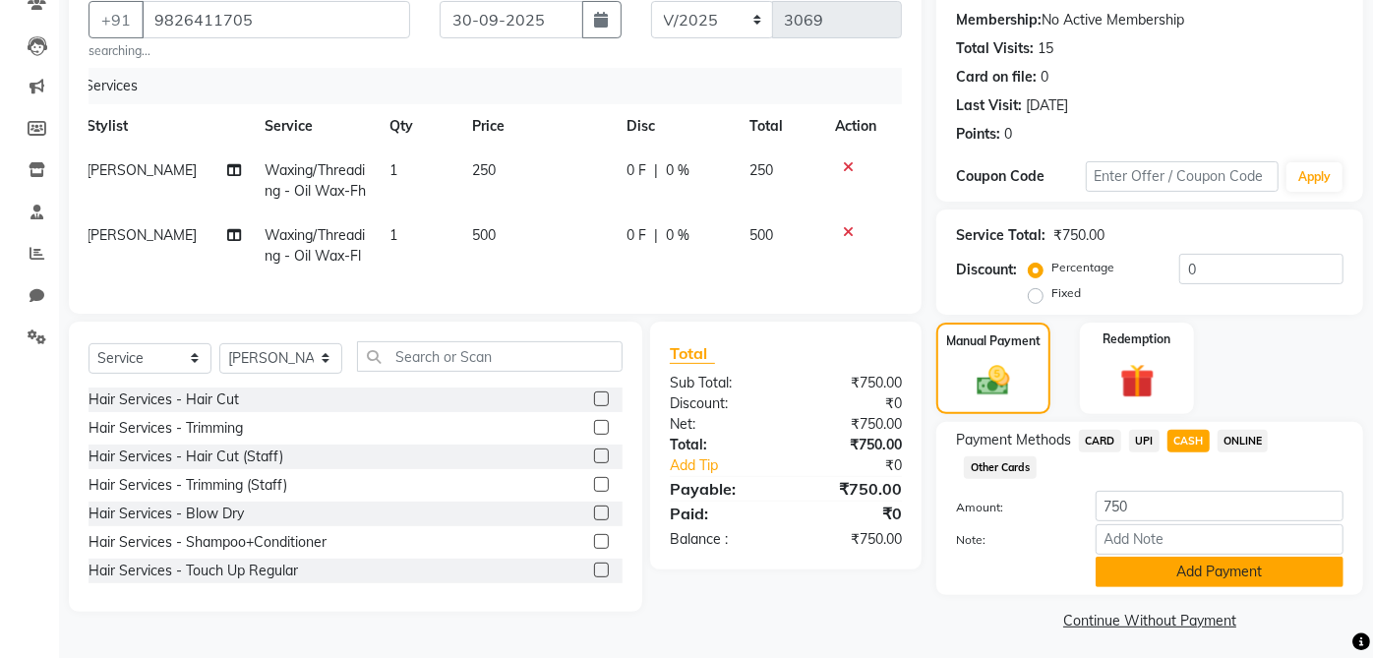
click at [1220, 566] on button "Add Payment" at bounding box center [1220, 572] width 248 height 30
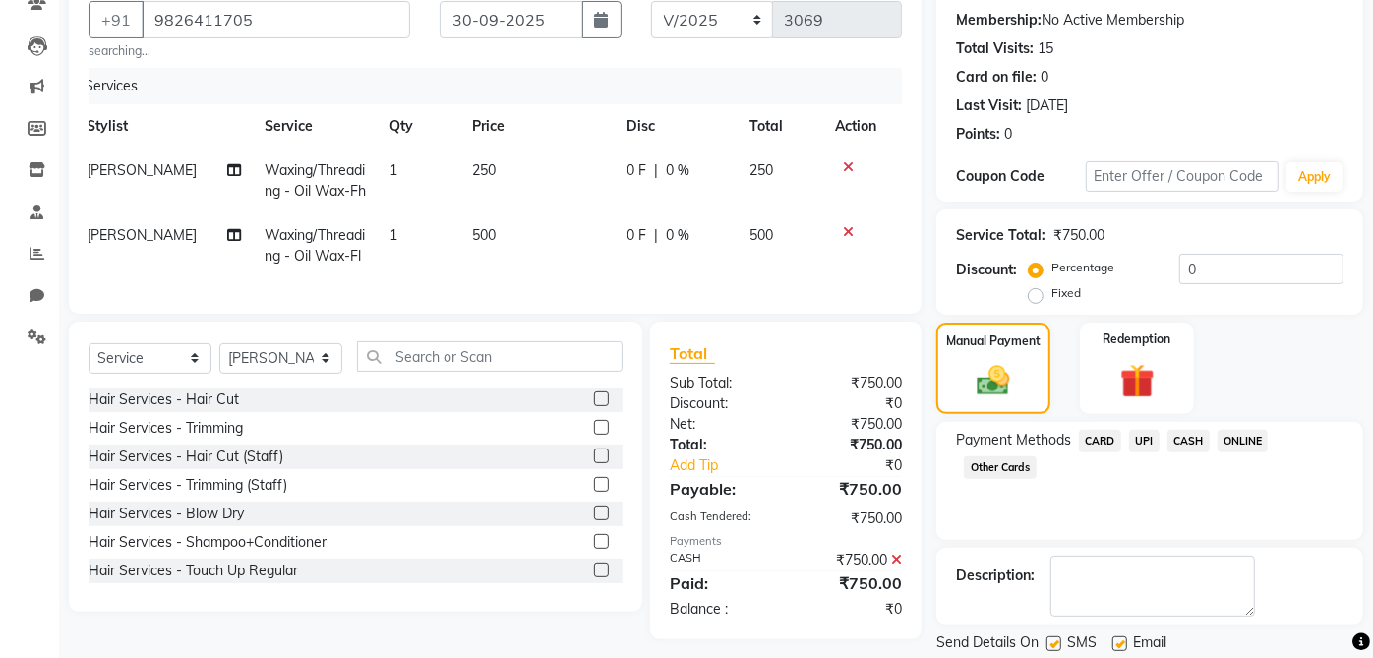
click at [1119, 638] on label at bounding box center [1120, 644] width 15 height 15
click at [1119, 639] on input "checkbox" at bounding box center [1119, 645] width 13 height 13
checkbox input "false"
click at [1046, 635] on div "Send Details On SMS Email" at bounding box center [1150, 645] width 427 height 25
click at [1056, 646] on label at bounding box center [1054, 644] width 15 height 15
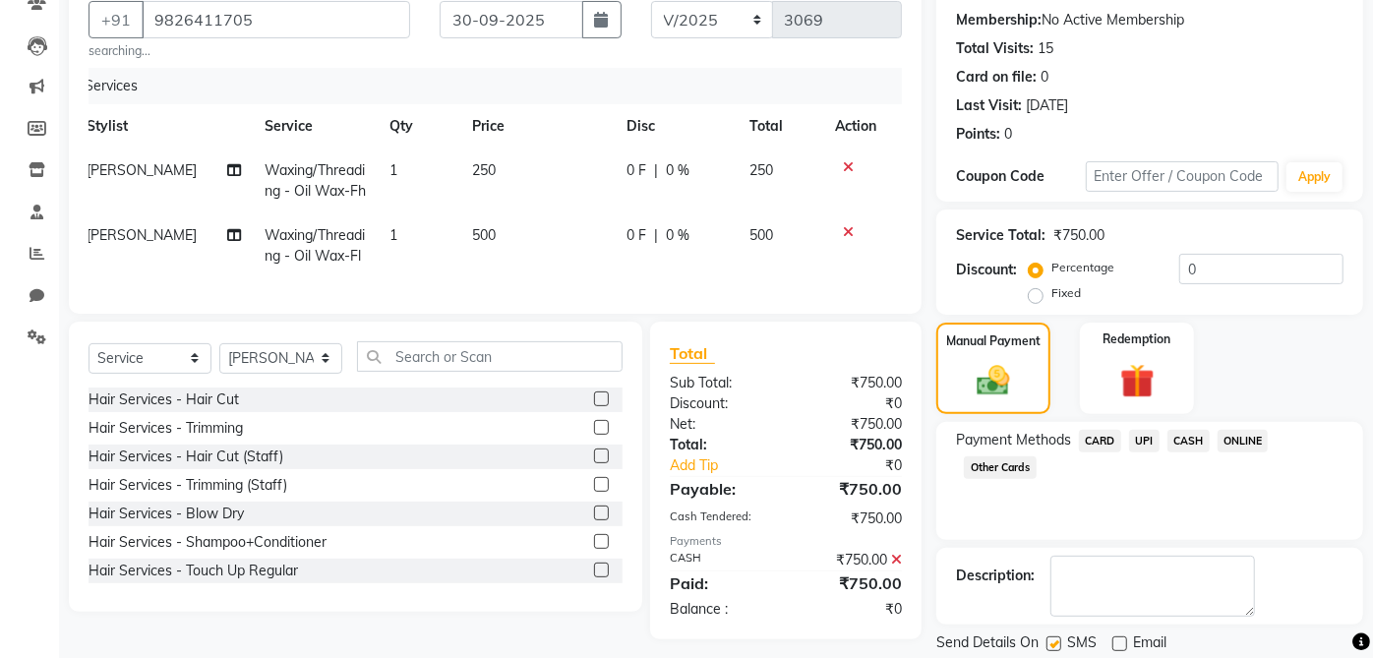
click at [1056, 646] on input "checkbox" at bounding box center [1053, 645] width 13 height 13
checkbox input "false"
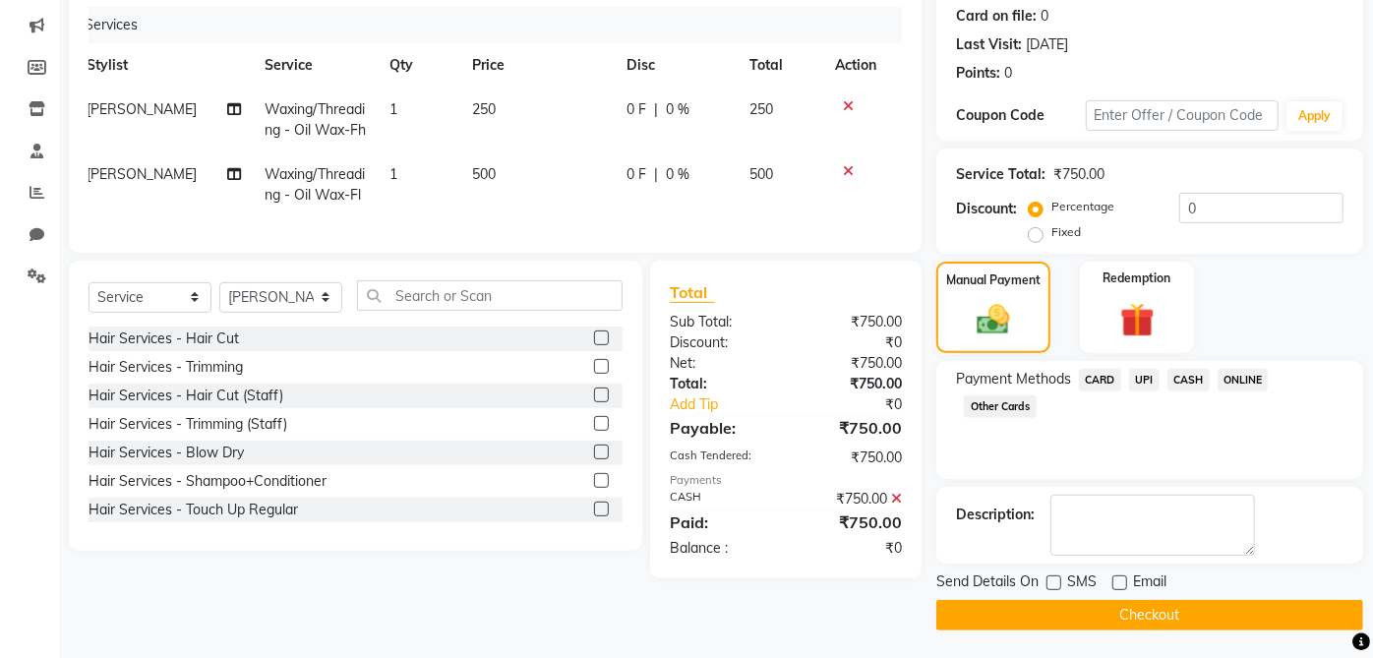
click at [1132, 601] on button "Checkout" at bounding box center [1150, 615] width 427 height 30
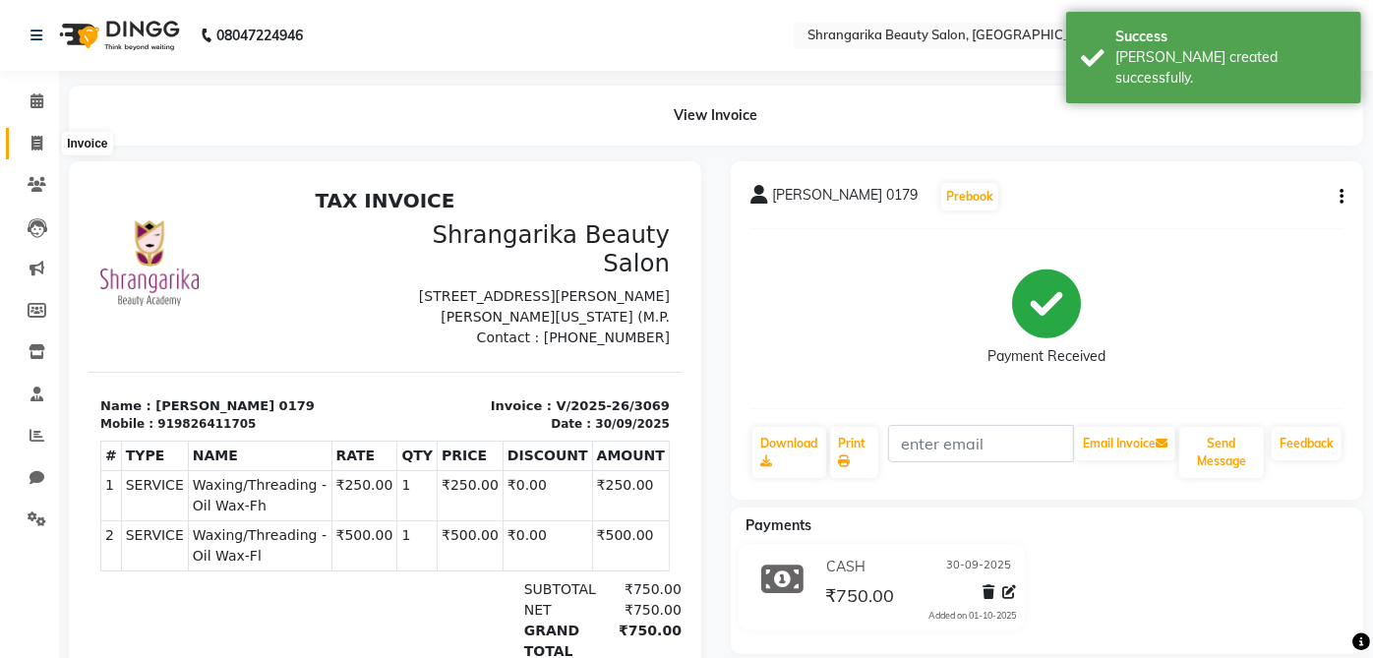
click at [31, 136] on icon at bounding box center [36, 143] width 11 height 15
select select "service"
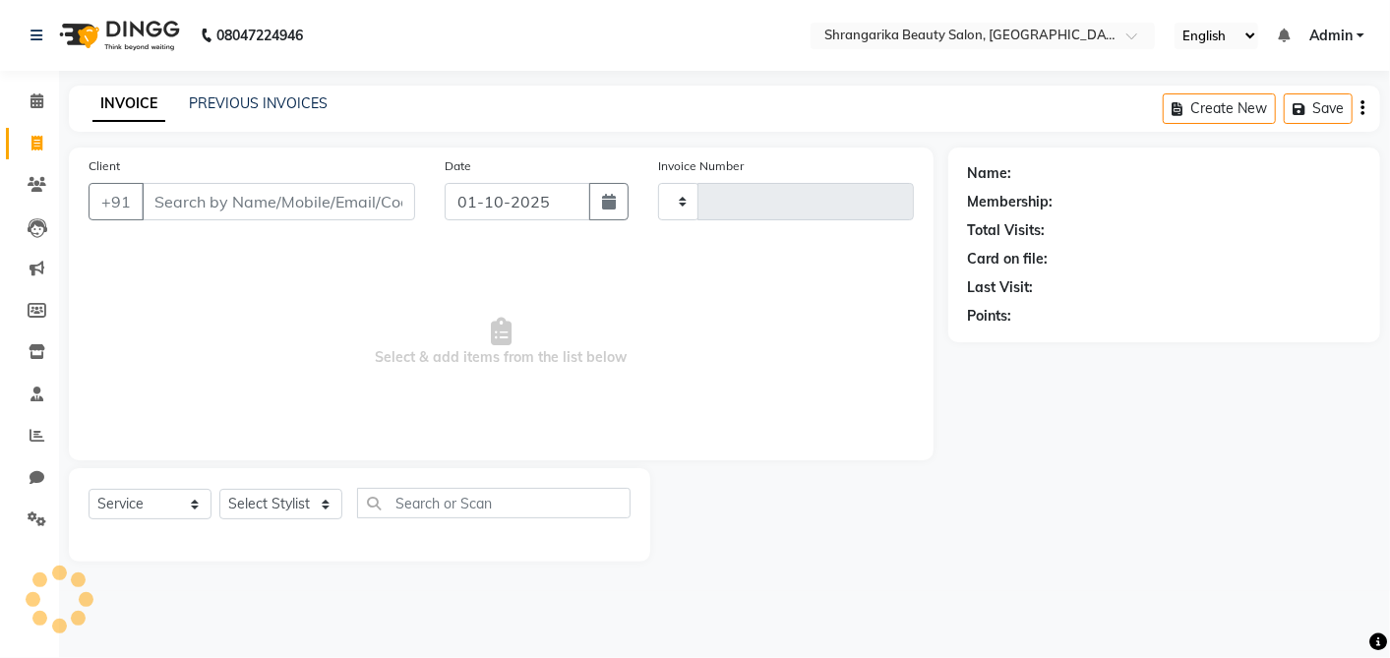
type input "3070"
select select "5168"
click at [218, 206] on input "Client" at bounding box center [279, 201] width 274 height 37
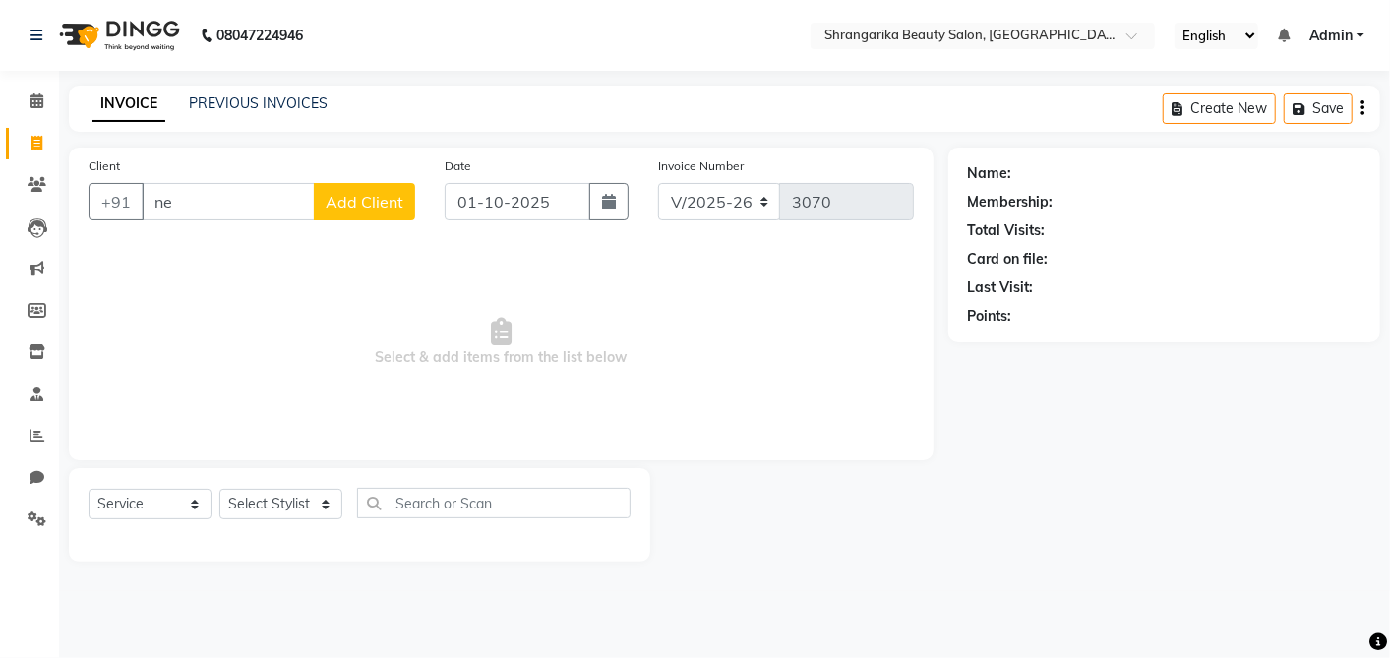
type input "n"
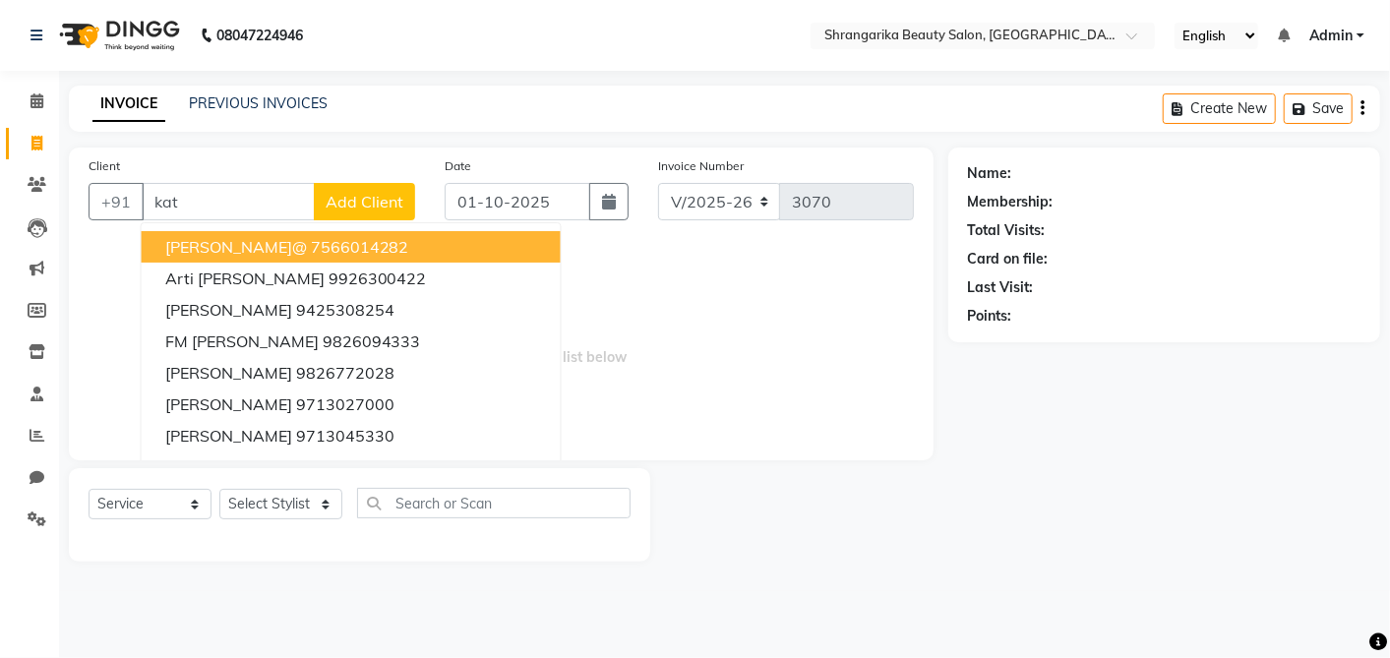
click at [238, 200] on input "kat" at bounding box center [228, 201] width 173 height 37
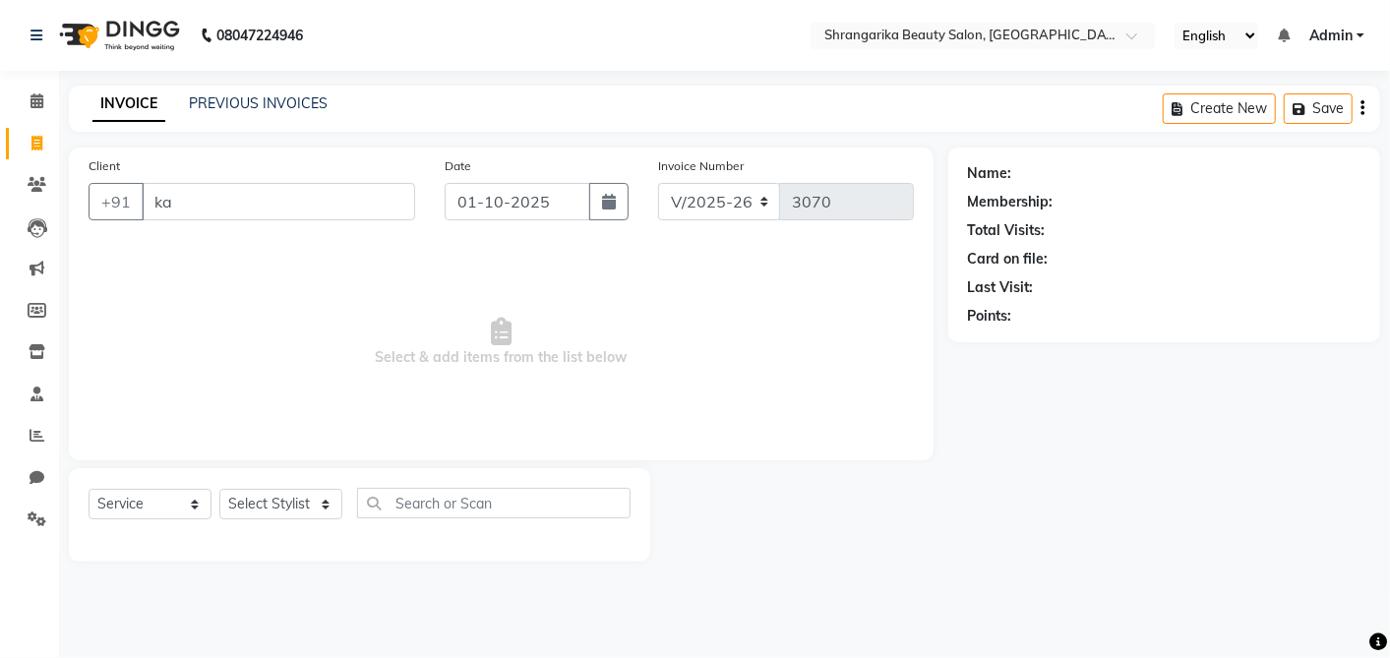
type input "k"
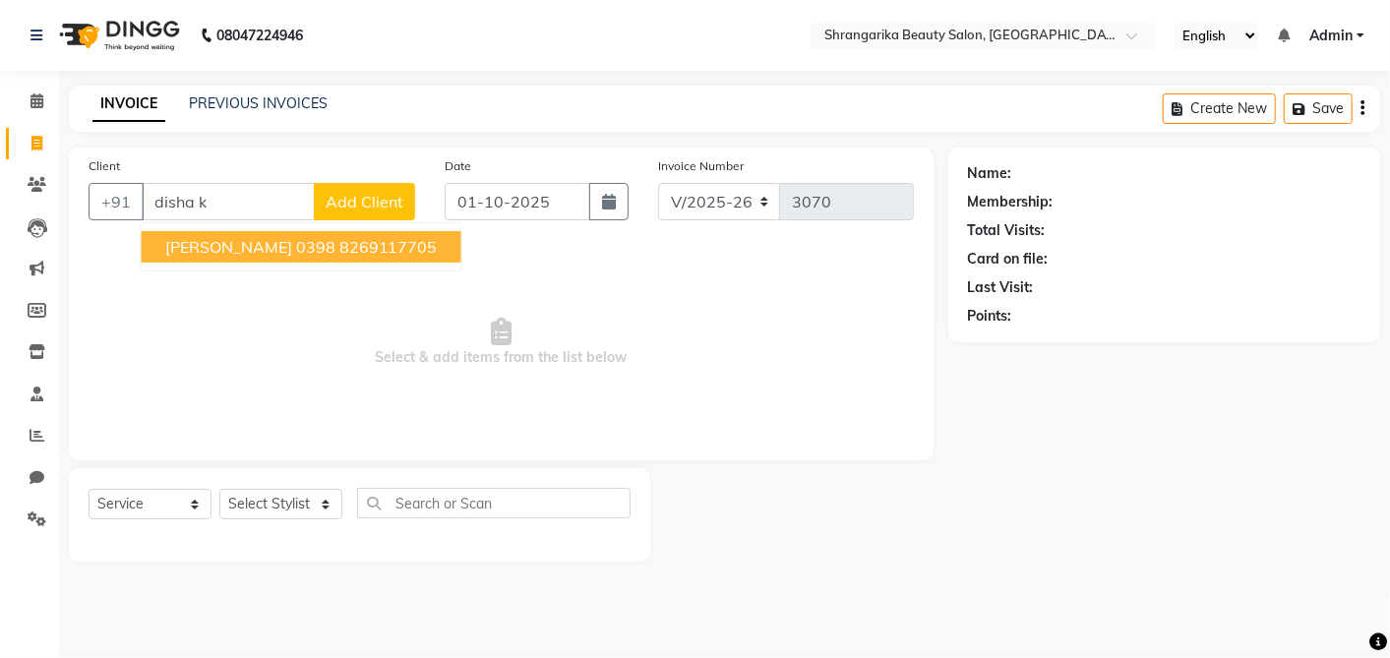
click at [339, 245] on ngb-highlight "8269117705" at bounding box center [388, 247] width 98 height 20
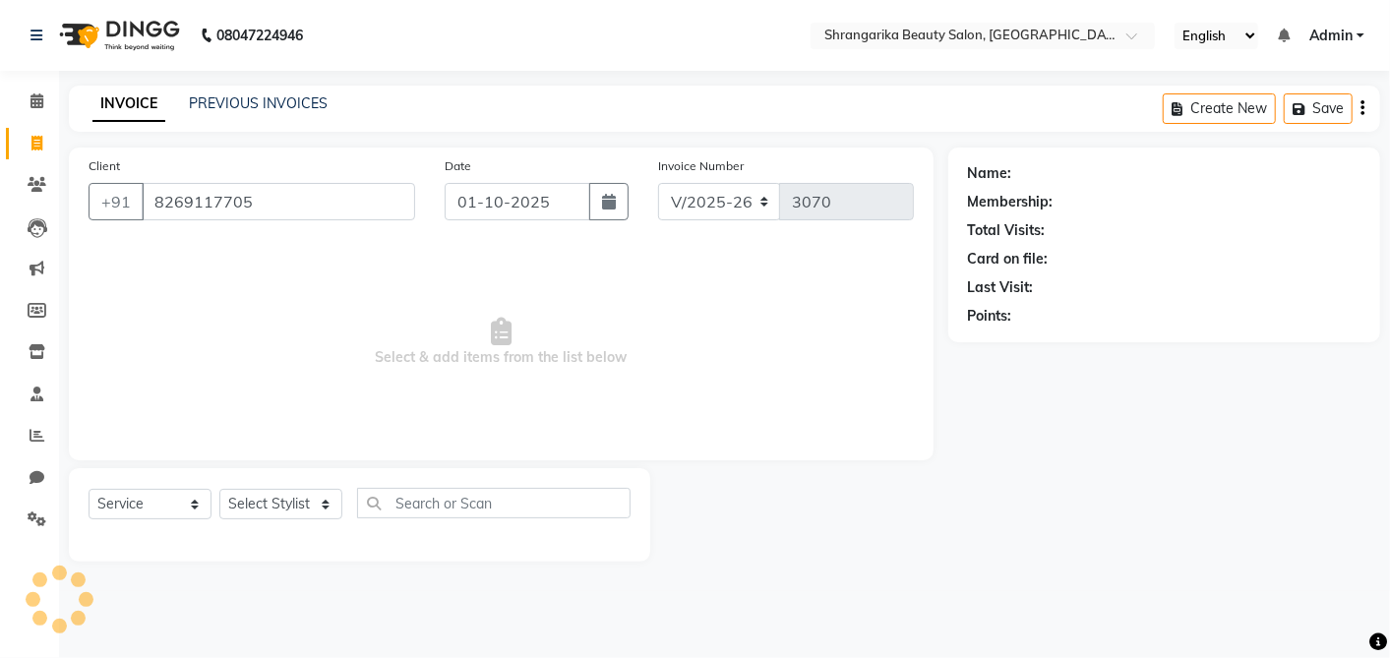
type input "8269117705"
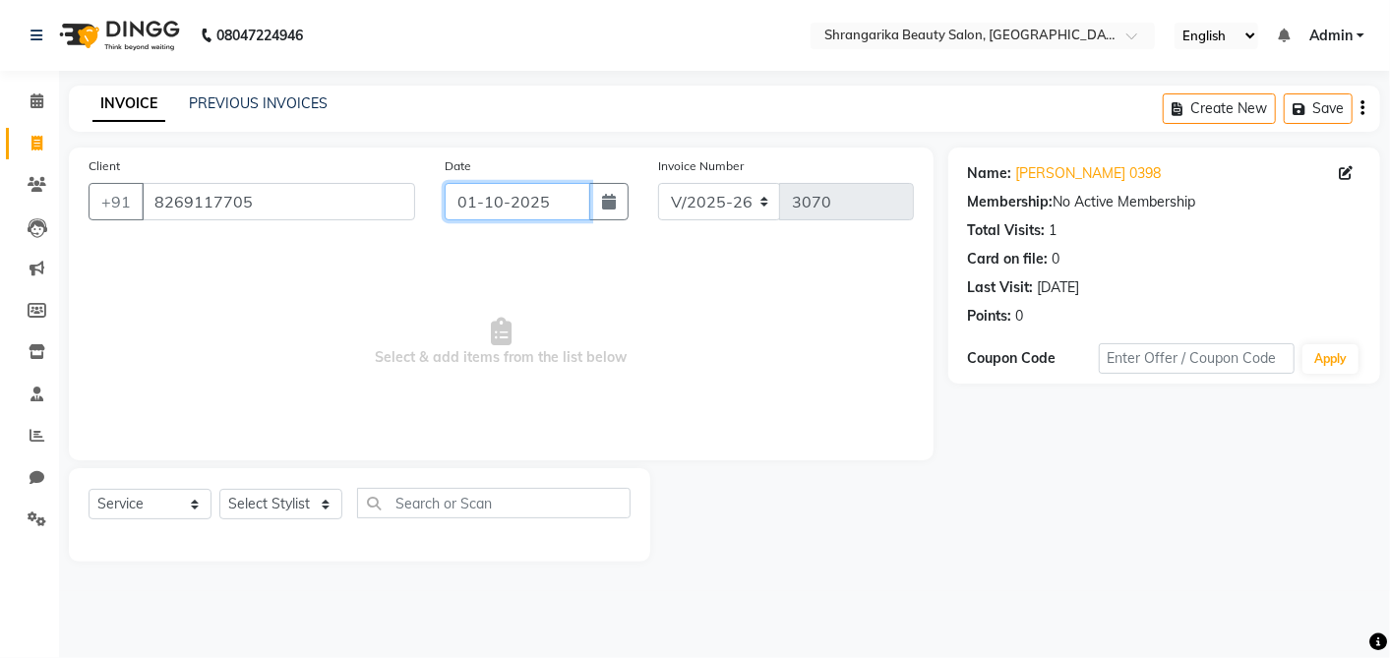
click at [521, 208] on input "01-10-2025" at bounding box center [518, 201] width 146 height 37
select select "10"
select select "2025"
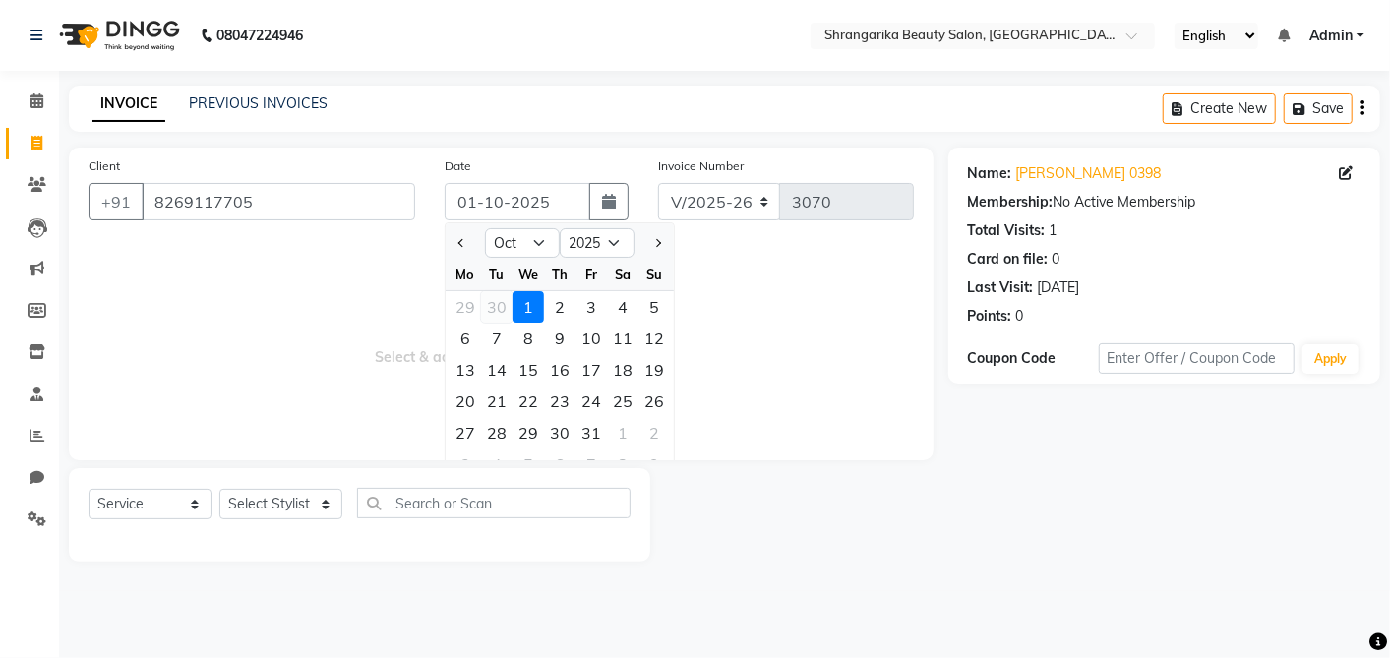
click at [503, 305] on div "30" at bounding box center [496, 306] width 31 height 31
type input "30-09-2025"
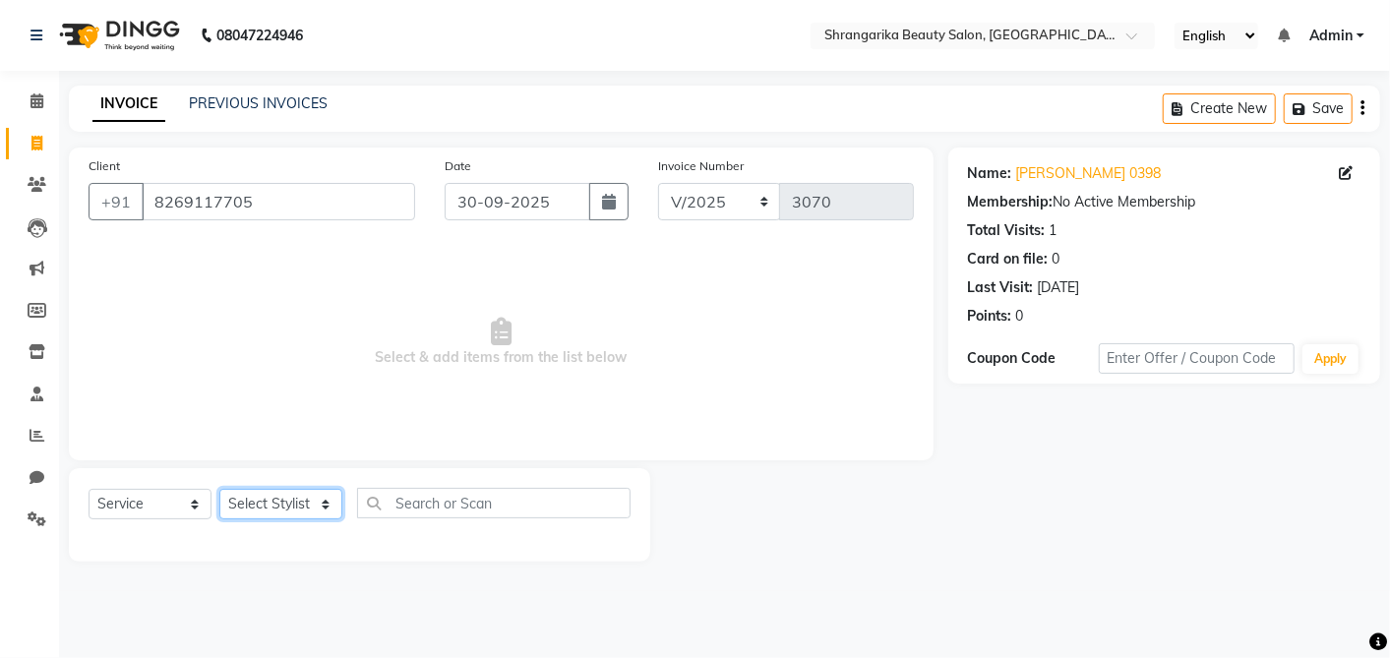
click at [289, 500] on select "Select Stylist aarti ANJALI [PERSON_NAME] [PERSON_NAME] [PERSON_NAME] Bhabhi [P…" at bounding box center [280, 504] width 123 height 30
select select "32942"
click at [219, 489] on select "Select Stylist aarti ANJALI [PERSON_NAME] [PERSON_NAME] [PERSON_NAME] Bhabhi [P…" at bounding box center [280, 504] width 123 height 30
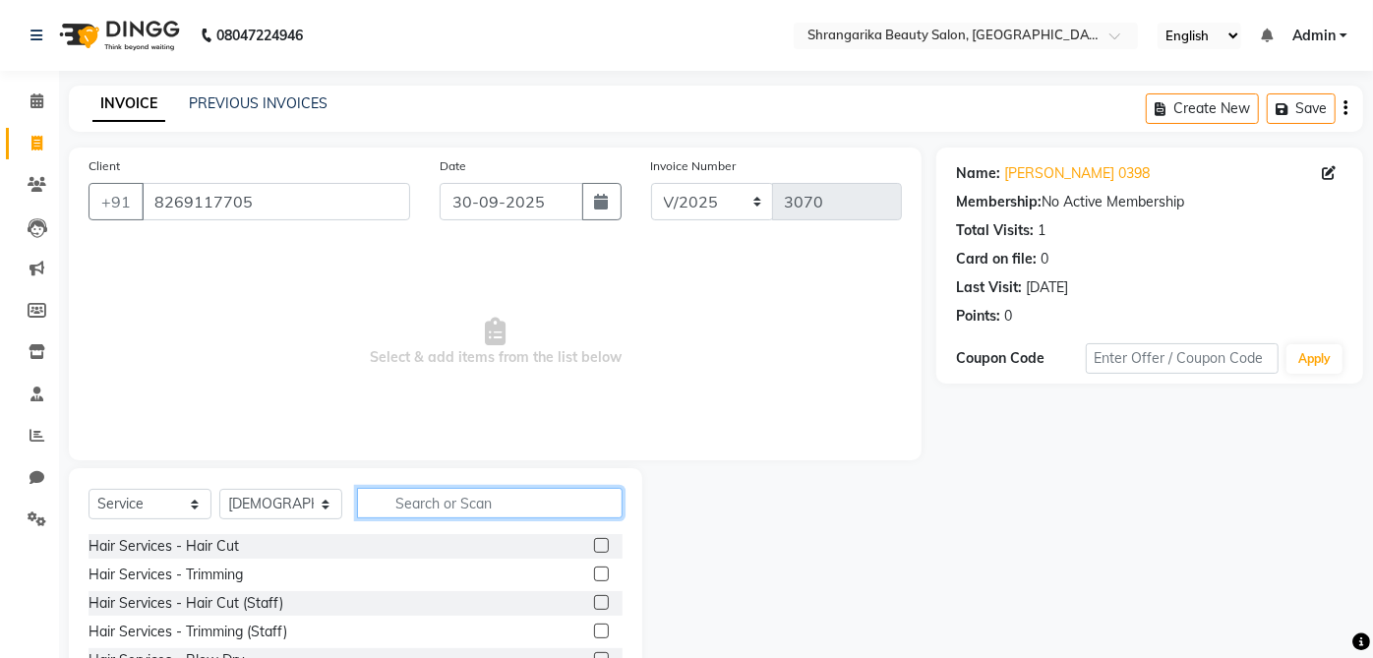
click at [447, 501] on input "text" at bounding box center [490, 503] width 266 height 30
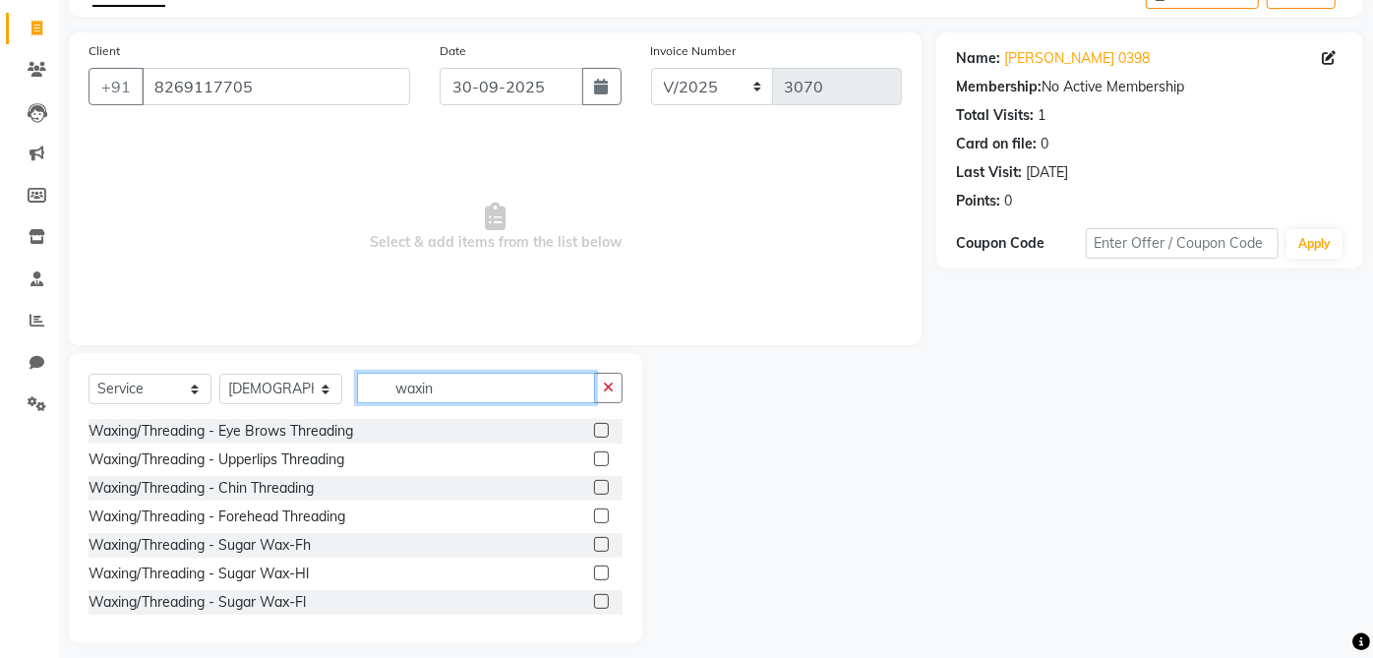
scroll to position [129, 0]
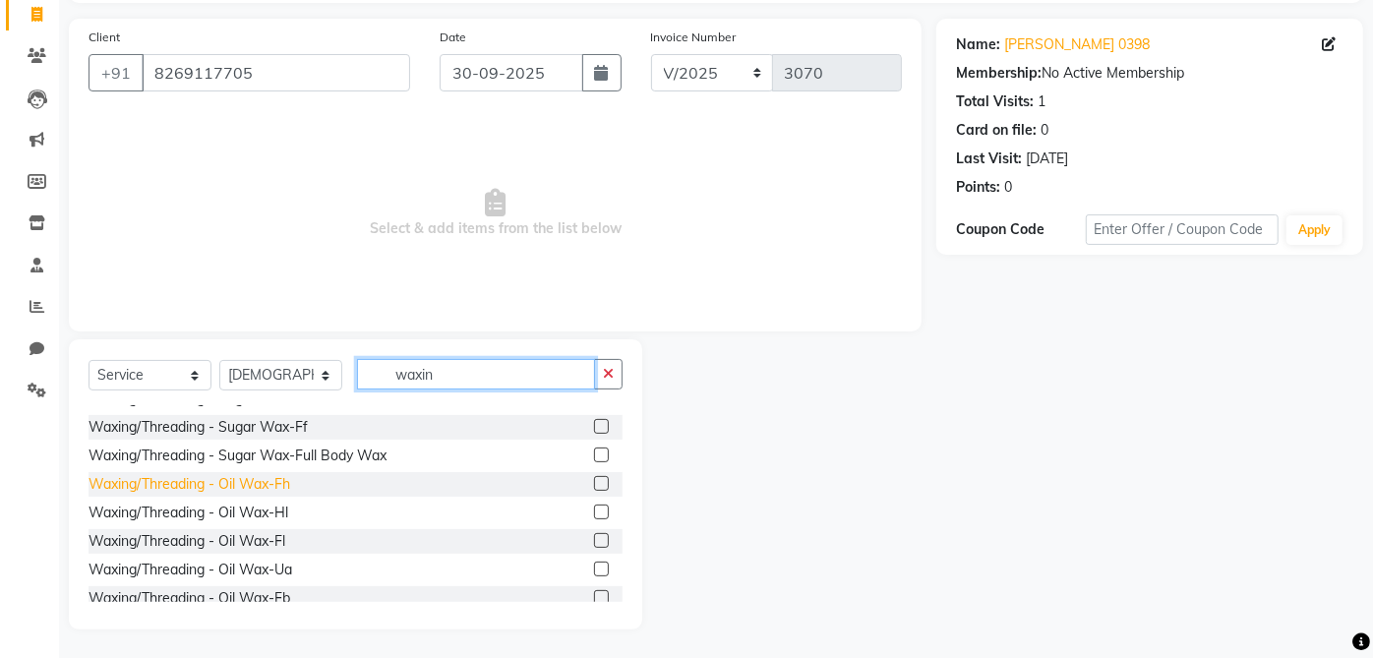
type input "waxin"
click at [286, 486] on div "Waxing/Threading - Oil Wax-Fh" at bounding box center [190, 484] width 202 height 21
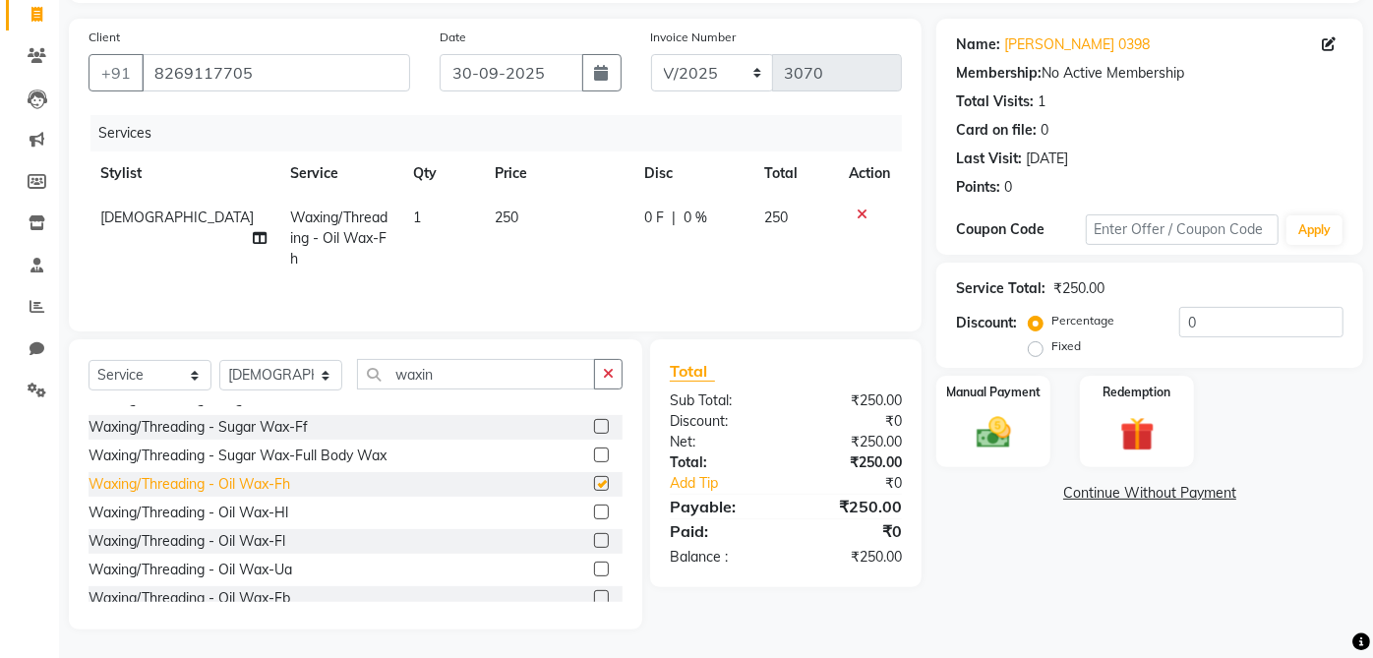
checkbox input "false"
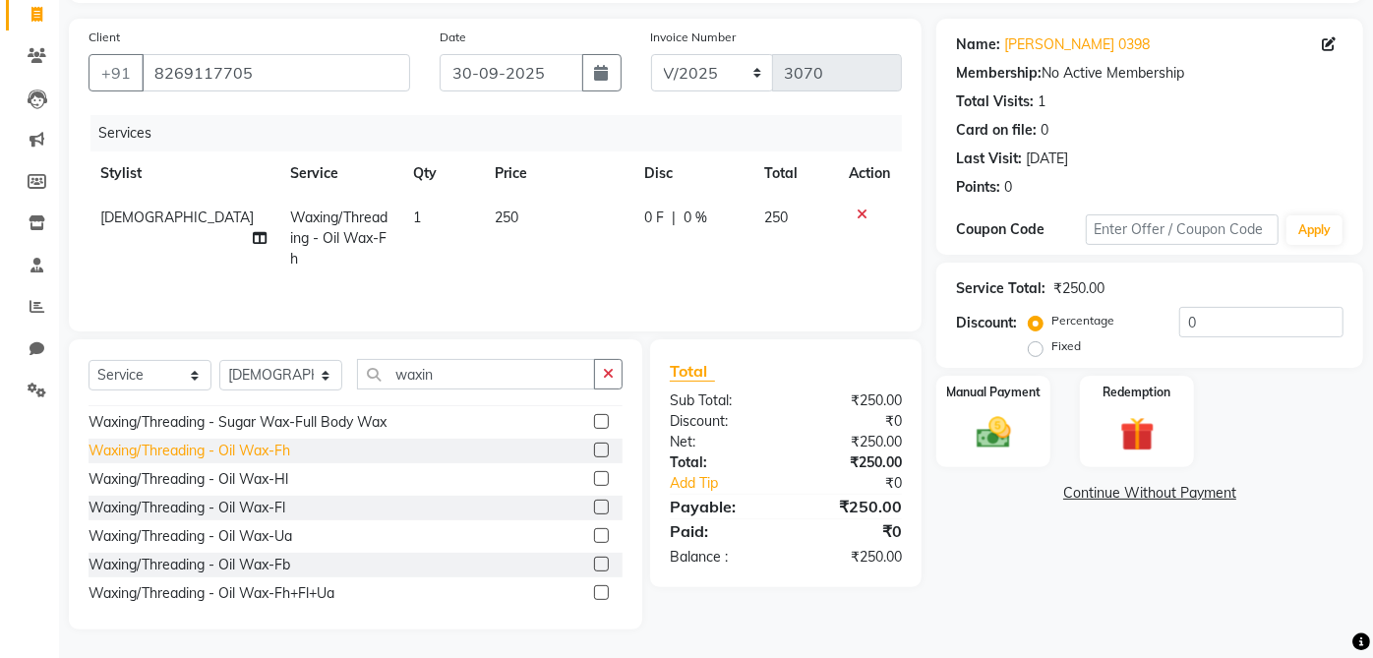
scroll to position [312, 0]
click at [288, 474] on div "Waxing/Threading - Oil Wax-Hl" at bounding box center [189, 476] width 200 height 21
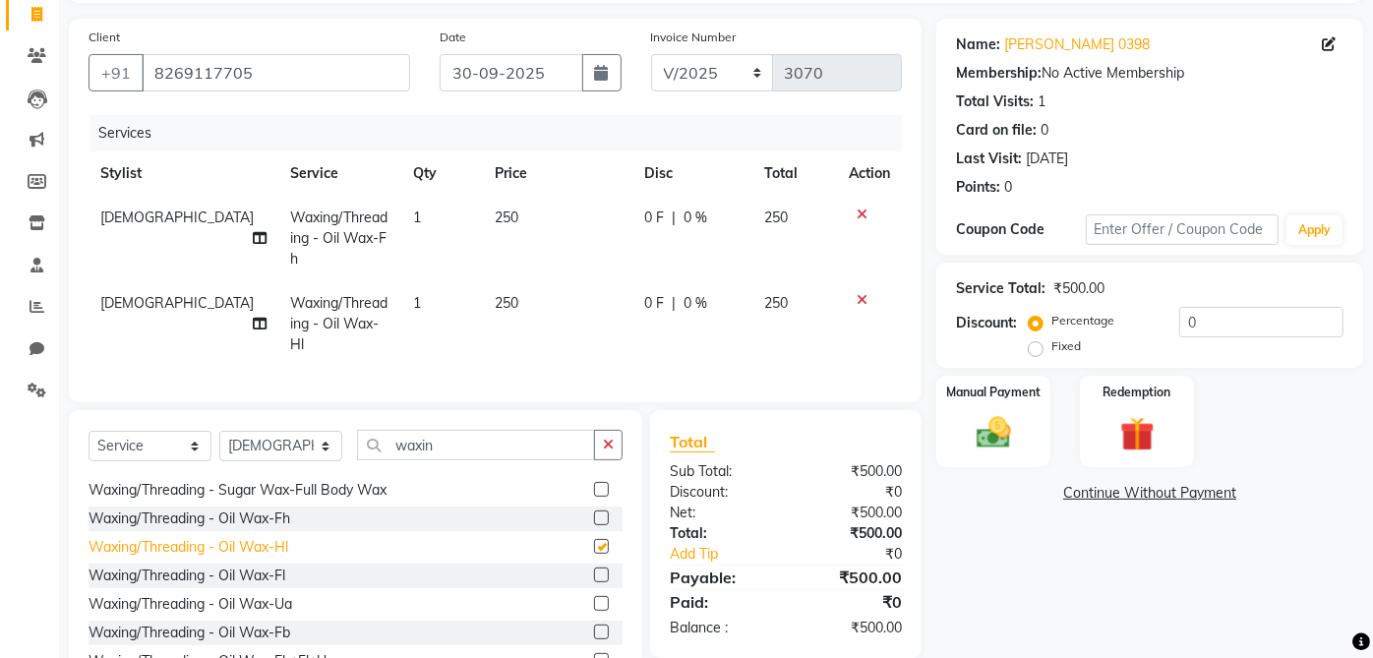
checkbox input "false"
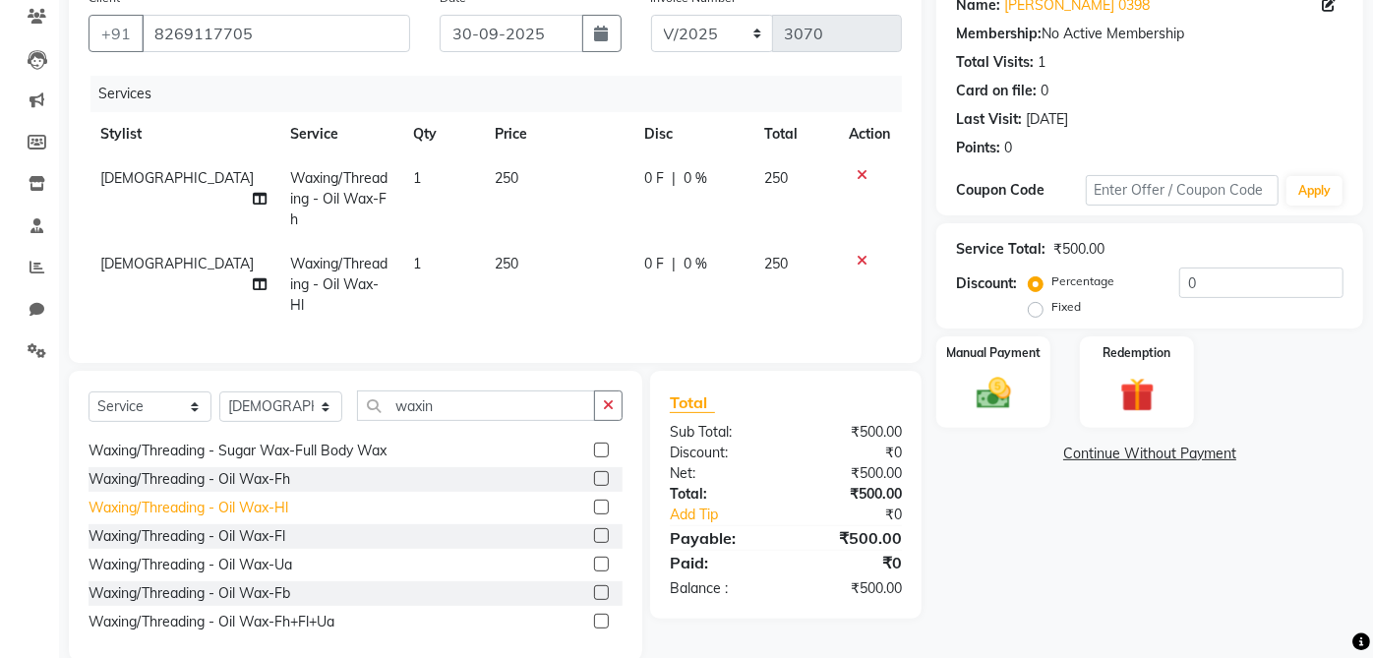
scroll to position [175, 0]
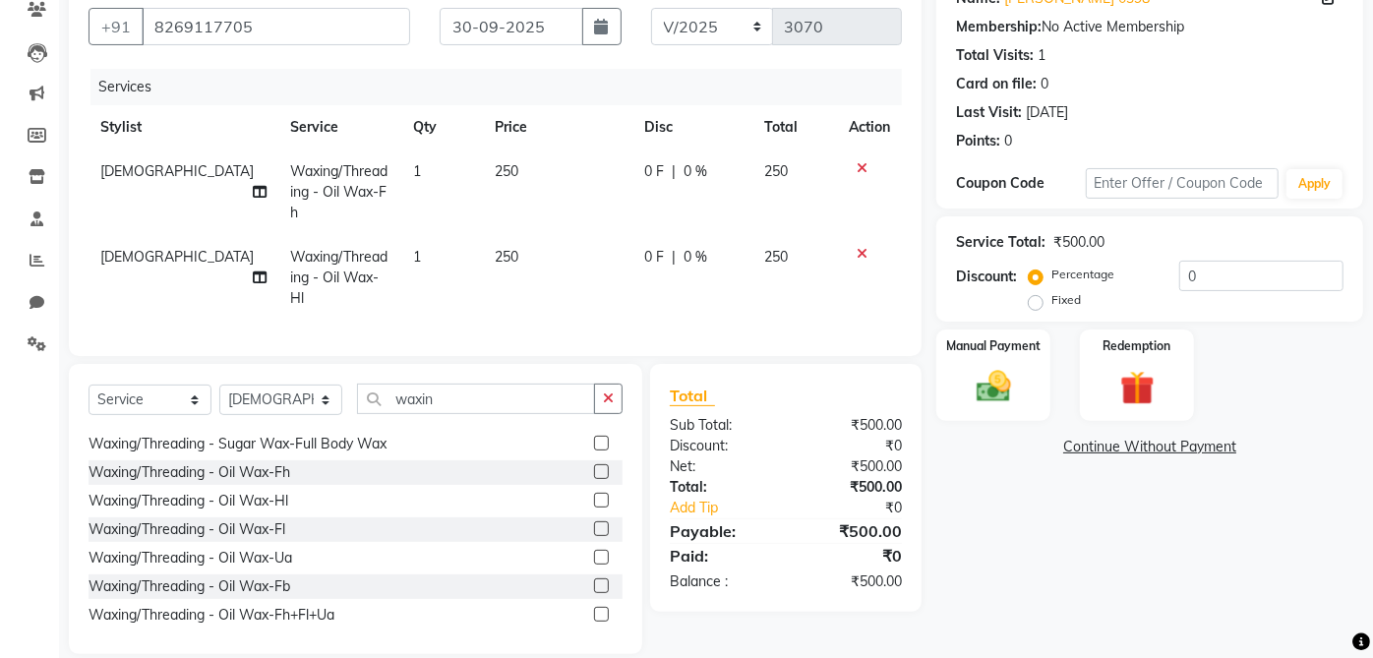
click at [865, 247] on icon at bounding box center [862, 254] width 11 height 14
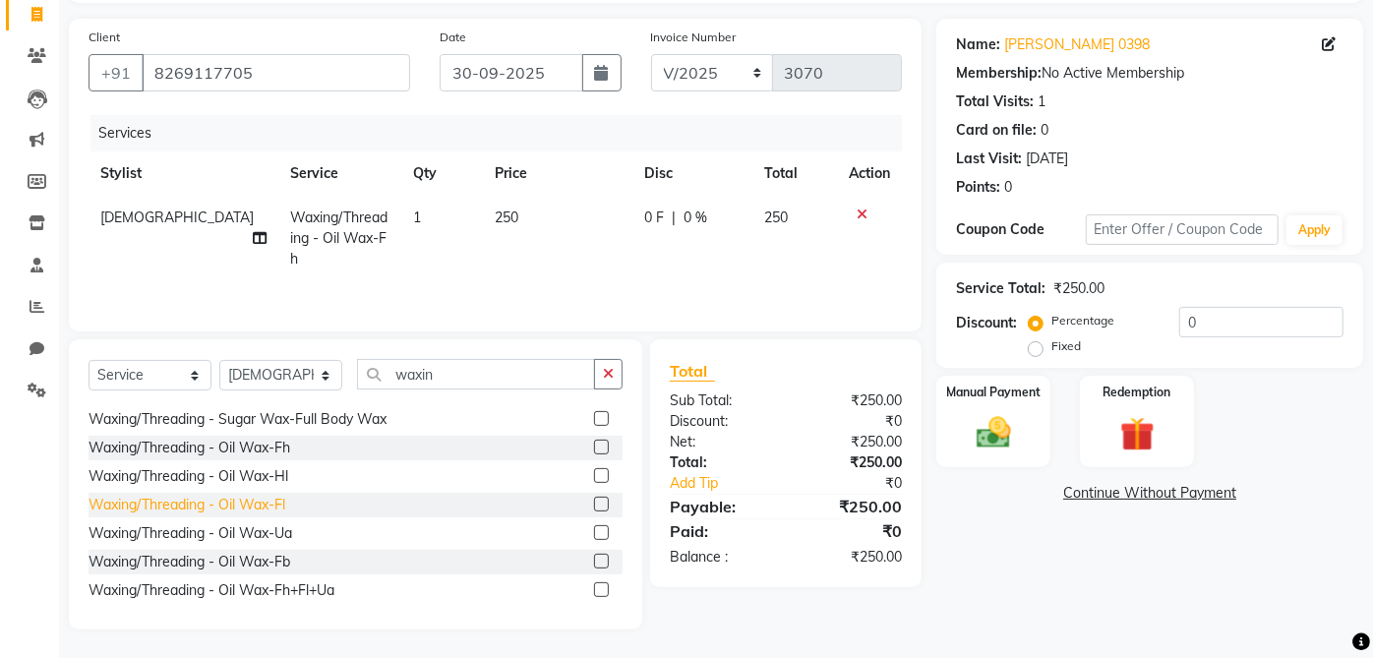
click at [284, 509] on div "Waxing/Threading - Oil Wax-Fl" at bounding box center [187, 505] width 197 height 21
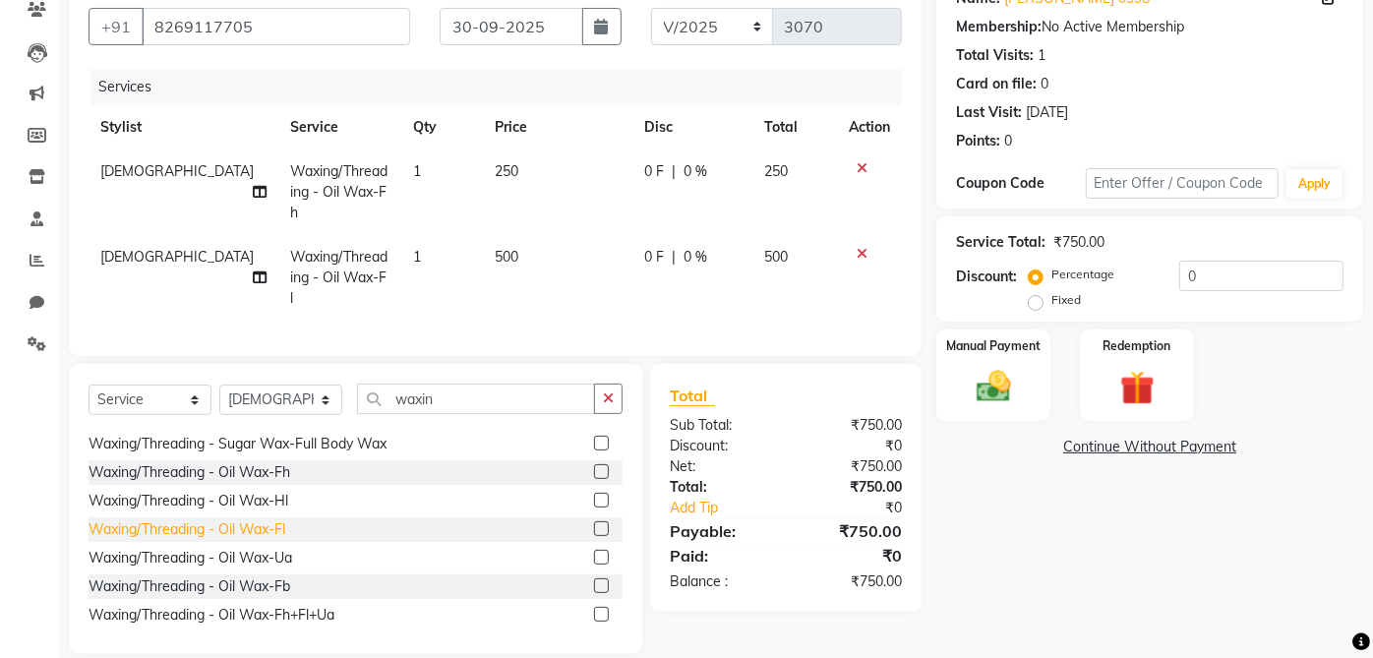
checkbox input "false"
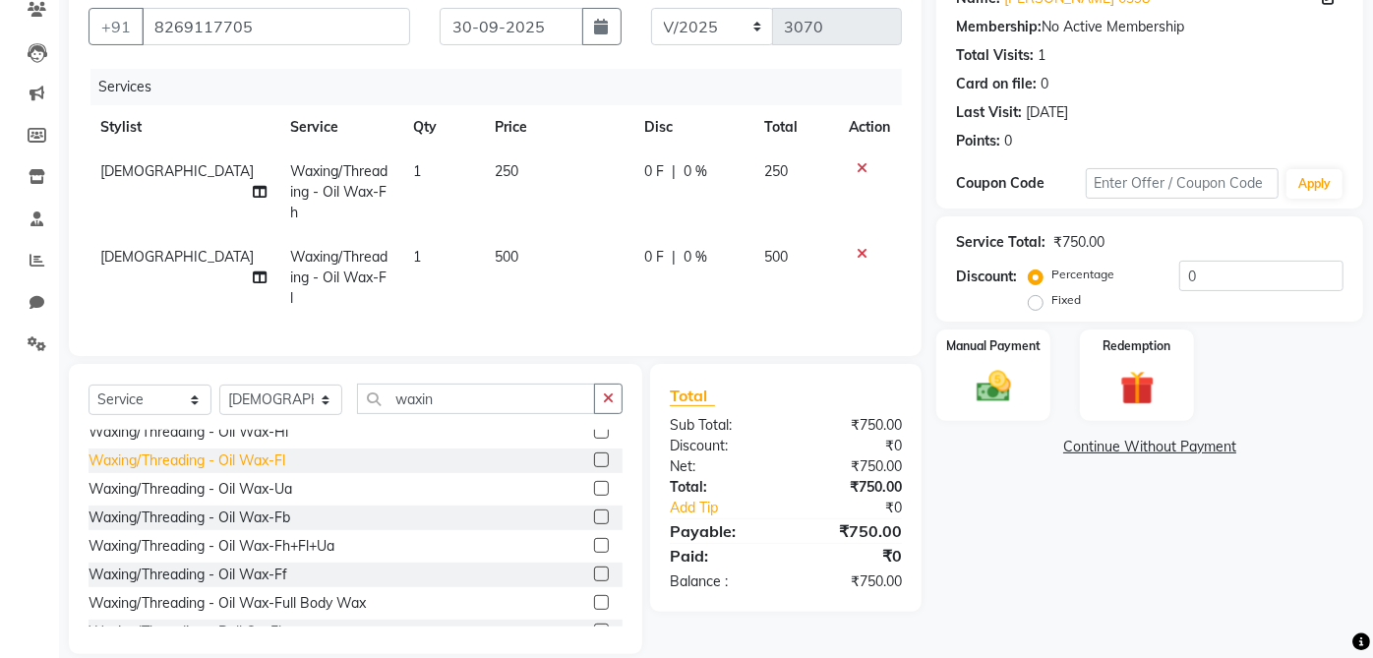
scroll to position [437, 0]
click at [1011, 382] on img at bounding box center [994, 386] width 56 height 39
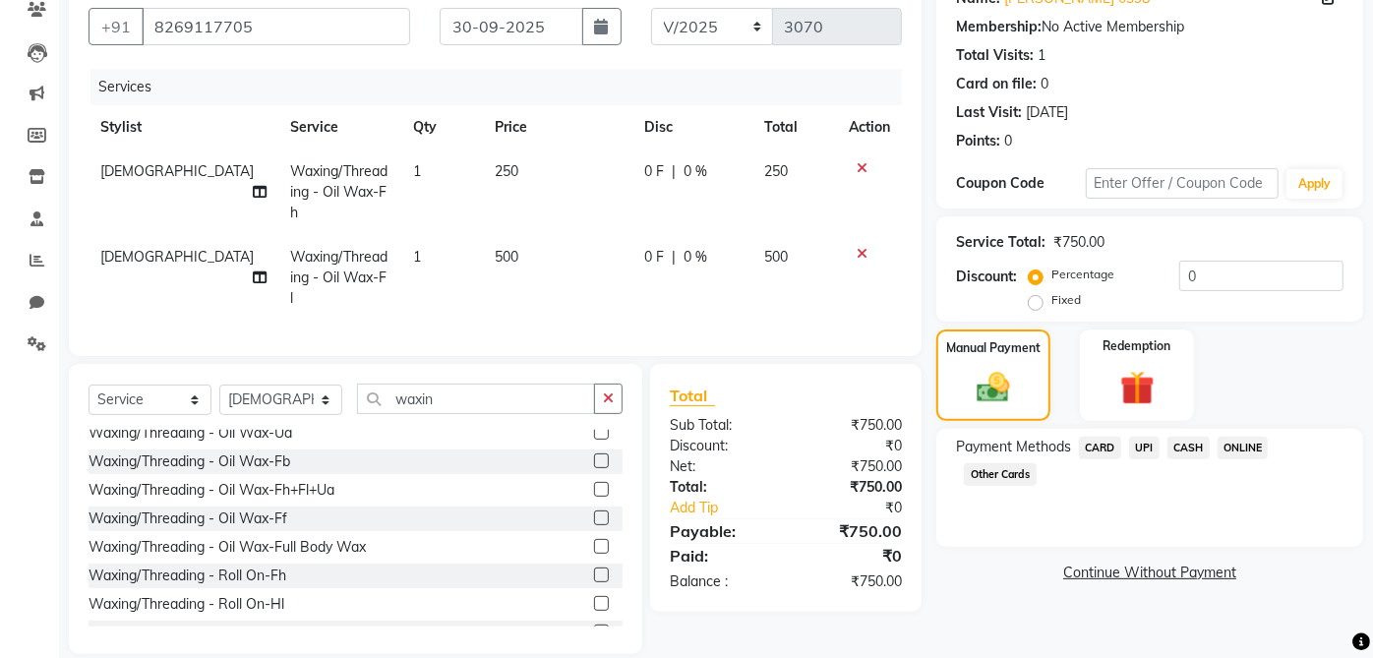
click at [141, 152] on td "[DEMOGRAPHIC_DATA]" at bounding box center [184, 193] width 190 height 86
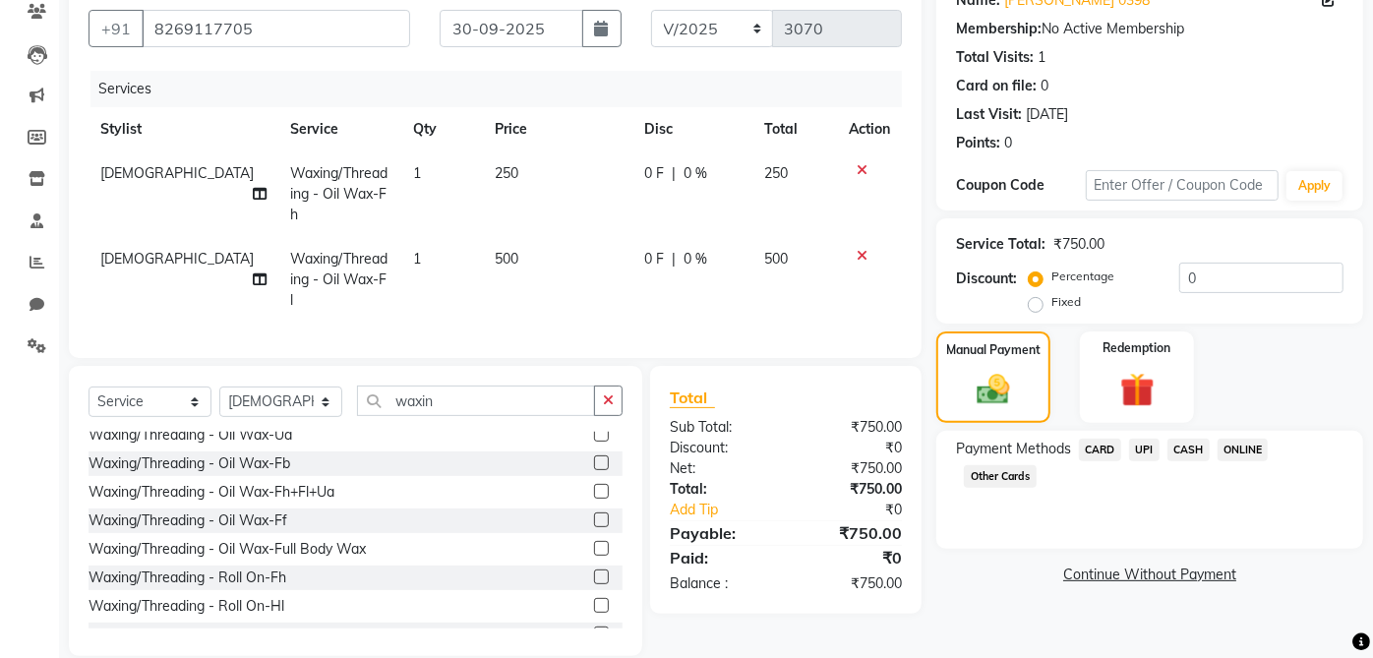
select select "32942"
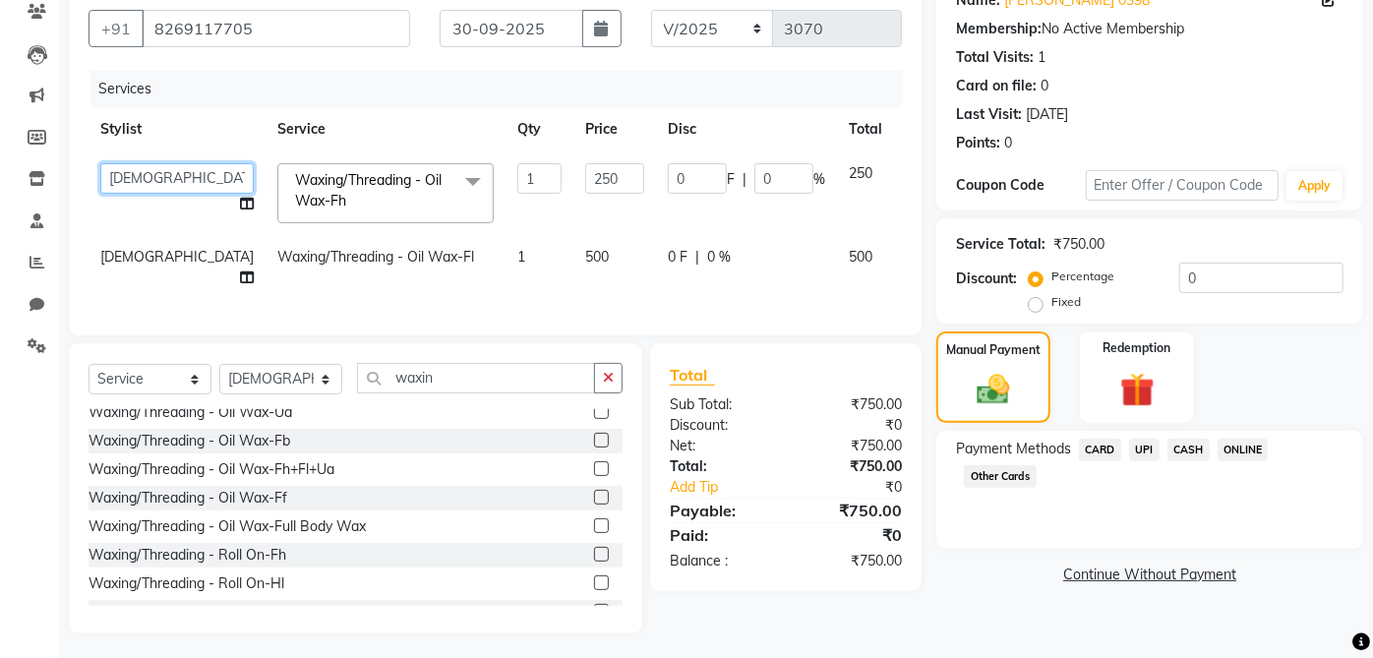
click at [149, 165] on select "aarti ANJALI [PERSON_NAME] [PERSON_NAME] [PERSON_NAME] Bhabhi [PERSON_NAME] OTH…" at bounding box center [176, 178] width 153 height 30
select select "47060"
click at [149, 235] on td "[DEMOGRAPHIC_DATA]" at bounding box center [177, 267] width 177 height 65
select select "32942"
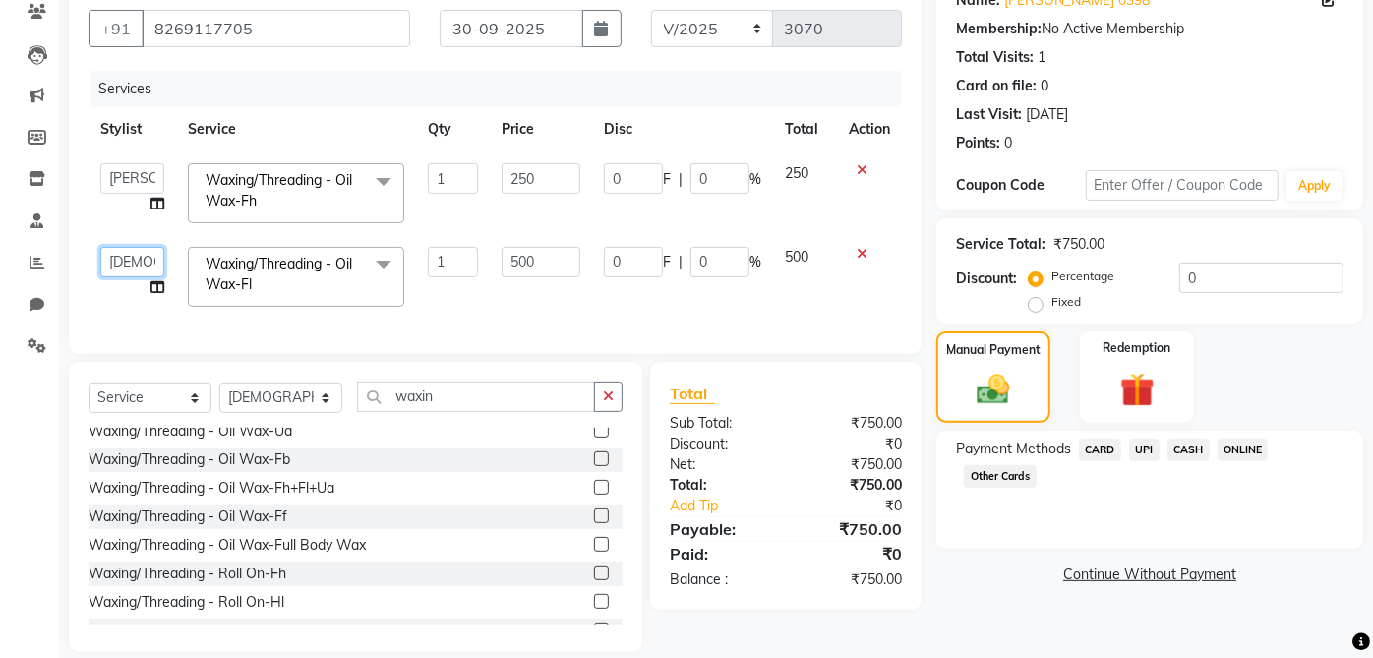
click at [144, 263] on select "aarti ANJALI [PERSON_NAME] [PERSON_NAME] [PERSON_NAME] Bhabhi [PERSON_NAME] OTH…" at bounding box center [132, 262] width 64 height 30
select select "47060"
click at [1187, 453] on span "CASH" at bounding box center [1189, 450] width 42 height 23
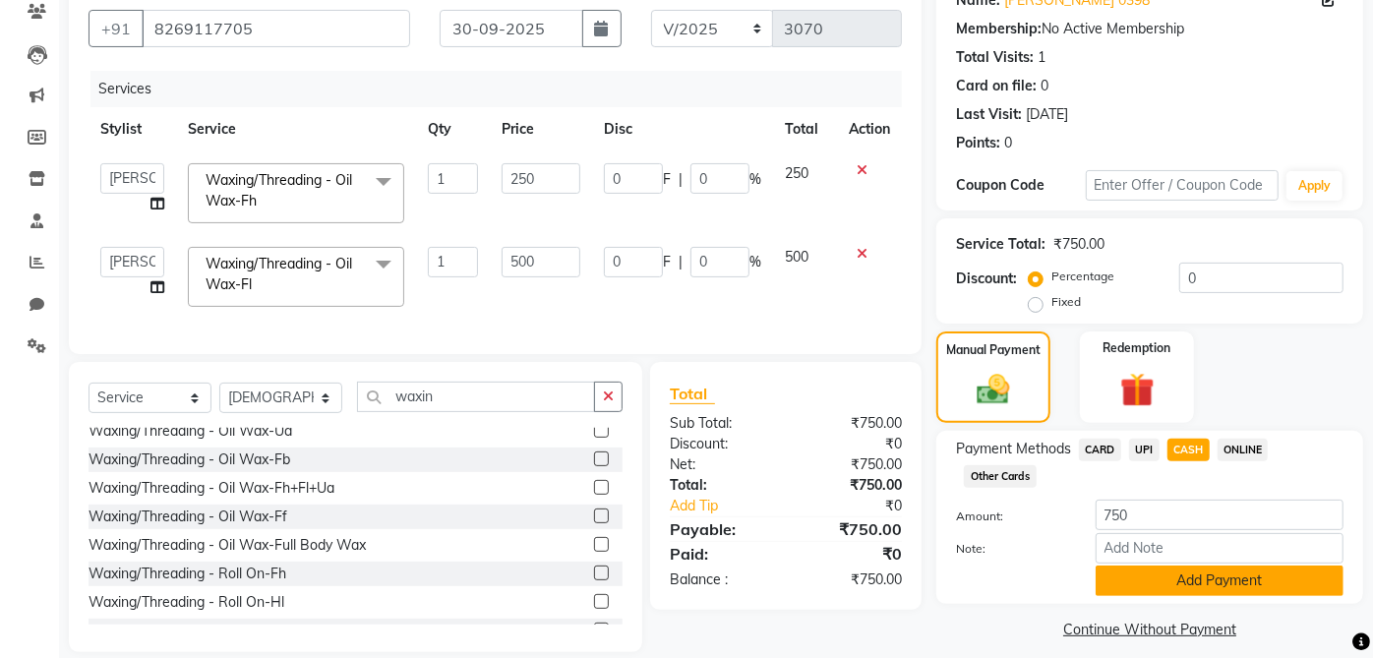
click at [1242, 584] on button "Add Payment" at bounding box center [1220, 581] width 248 height 30
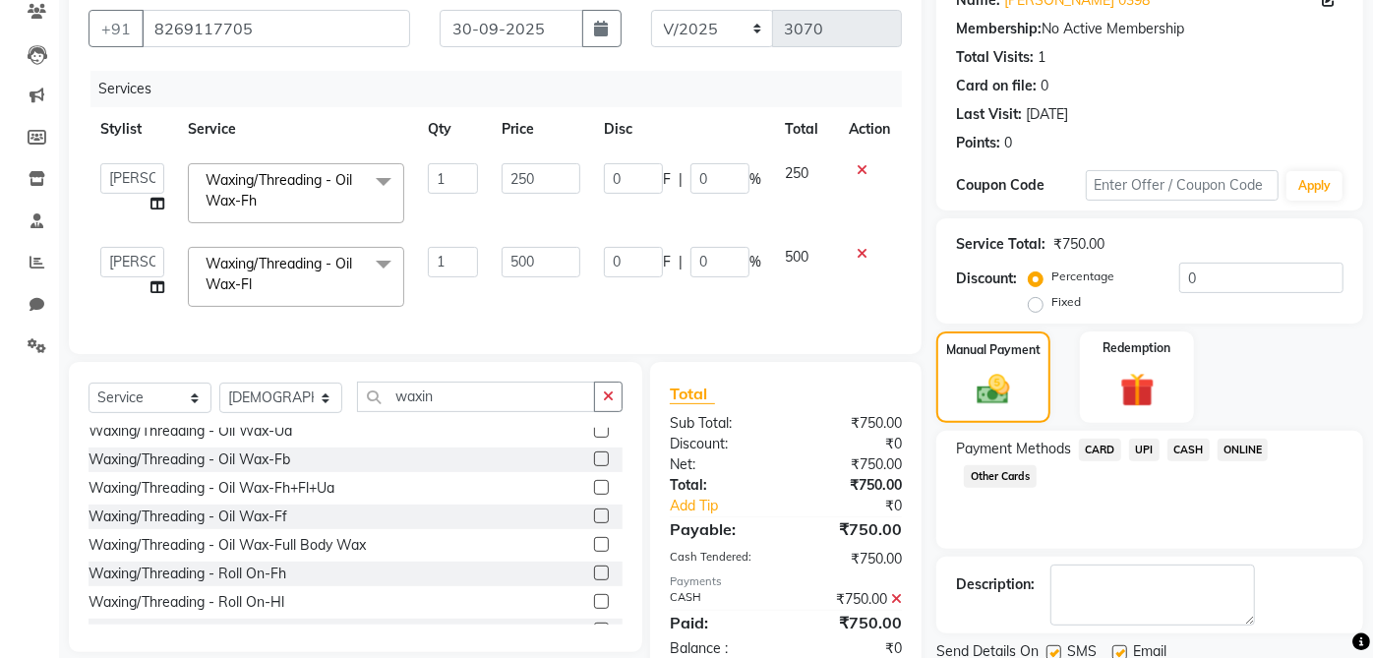
scroll to position [243, 0]
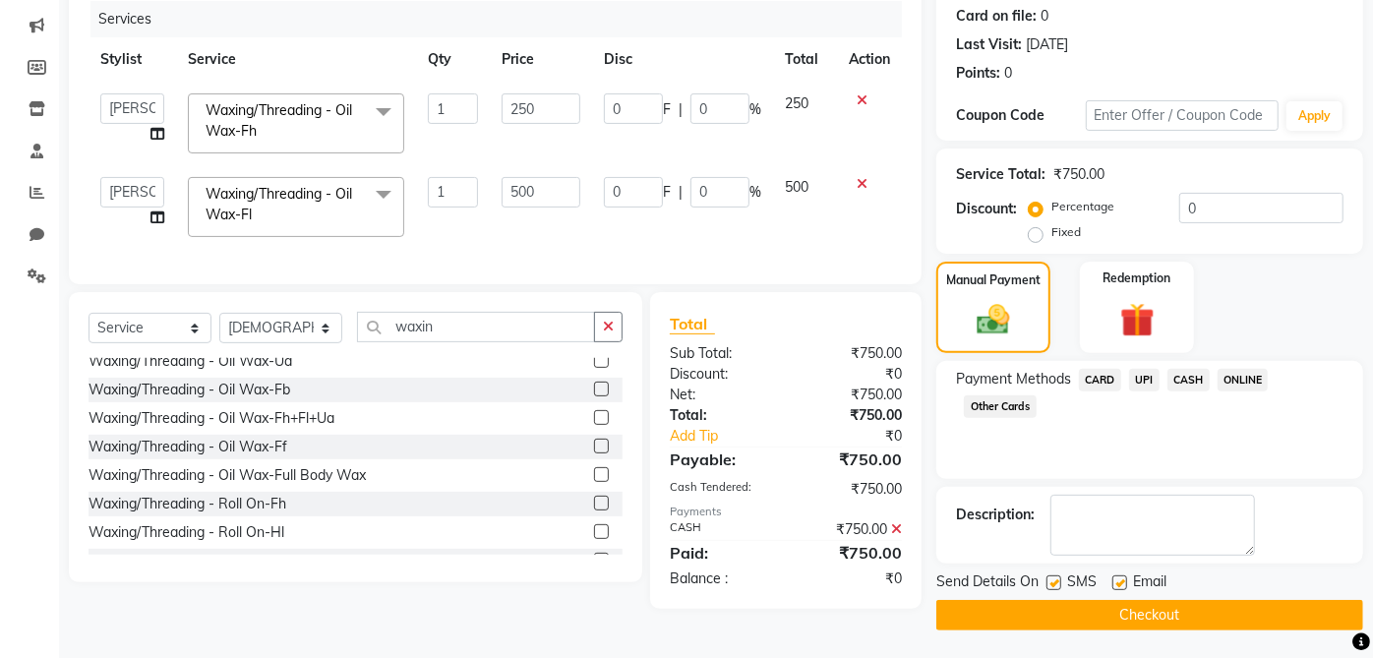
click at [1121, 581] on label at bounding box center [1120, 583] width 15 height 15
click at [1121, 581] on input "checkbox" at bounding box center [1119, 584] width 13 height 13
checkbox input "false"
click at [1055, 581] on label at bounding box center [1054, 583] width 15 height 15
click at [1055, 581] on input "checkbox" at bounding box center [1053, 584] width 13 height 13
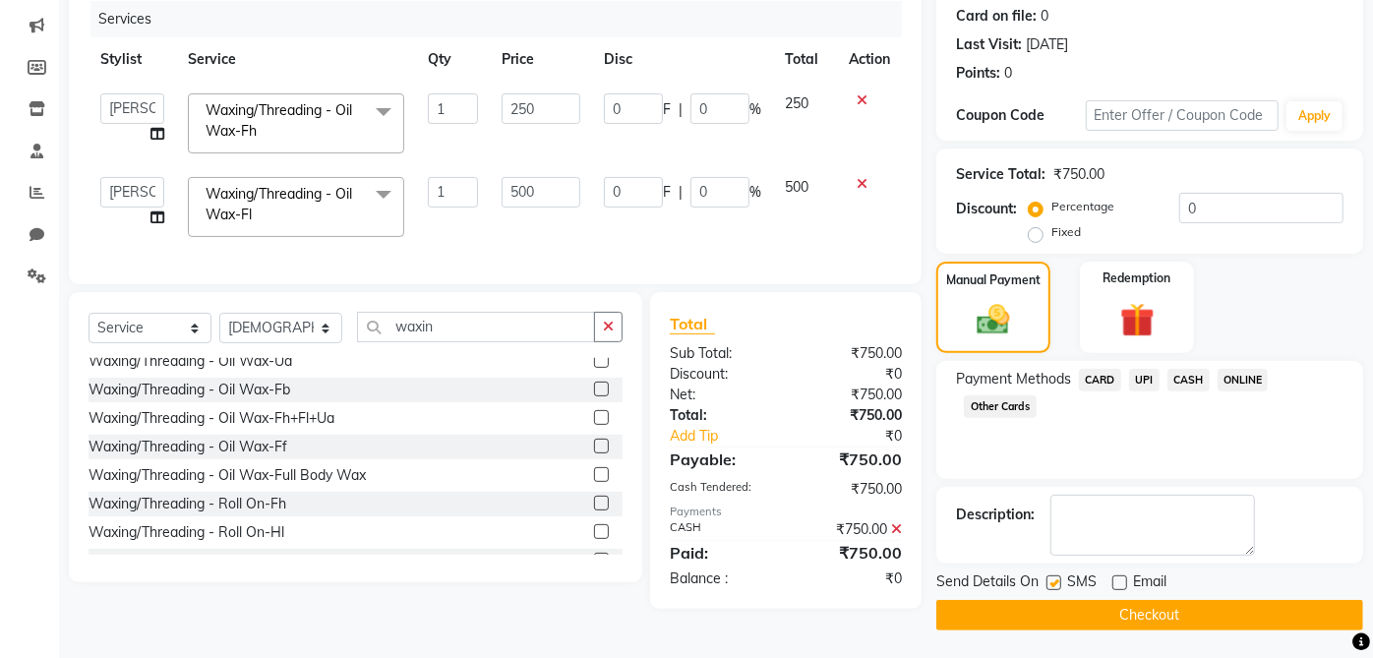
checkbox input "false"
click at [1129, 624] on button "Checkout" at bounding box center [1150, 615] width 427 height 30
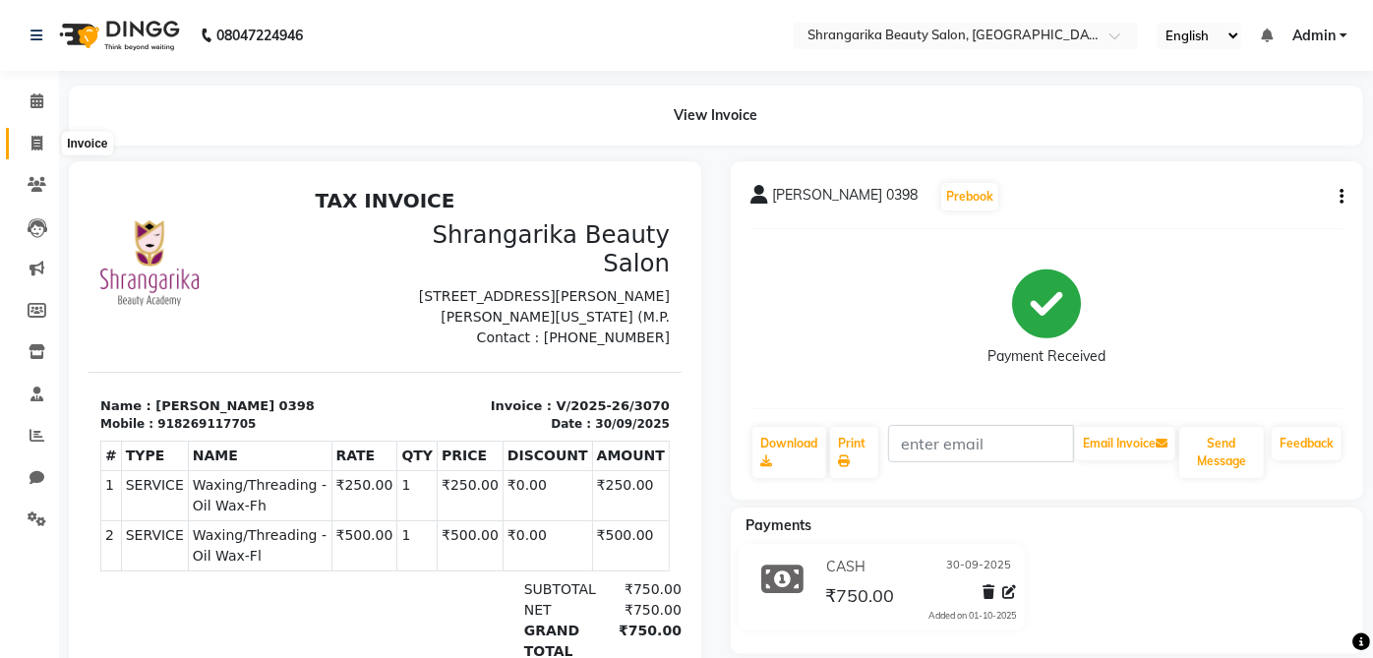
click at [45, 152] on span at bounding box center [37, 144] width 34 height 23
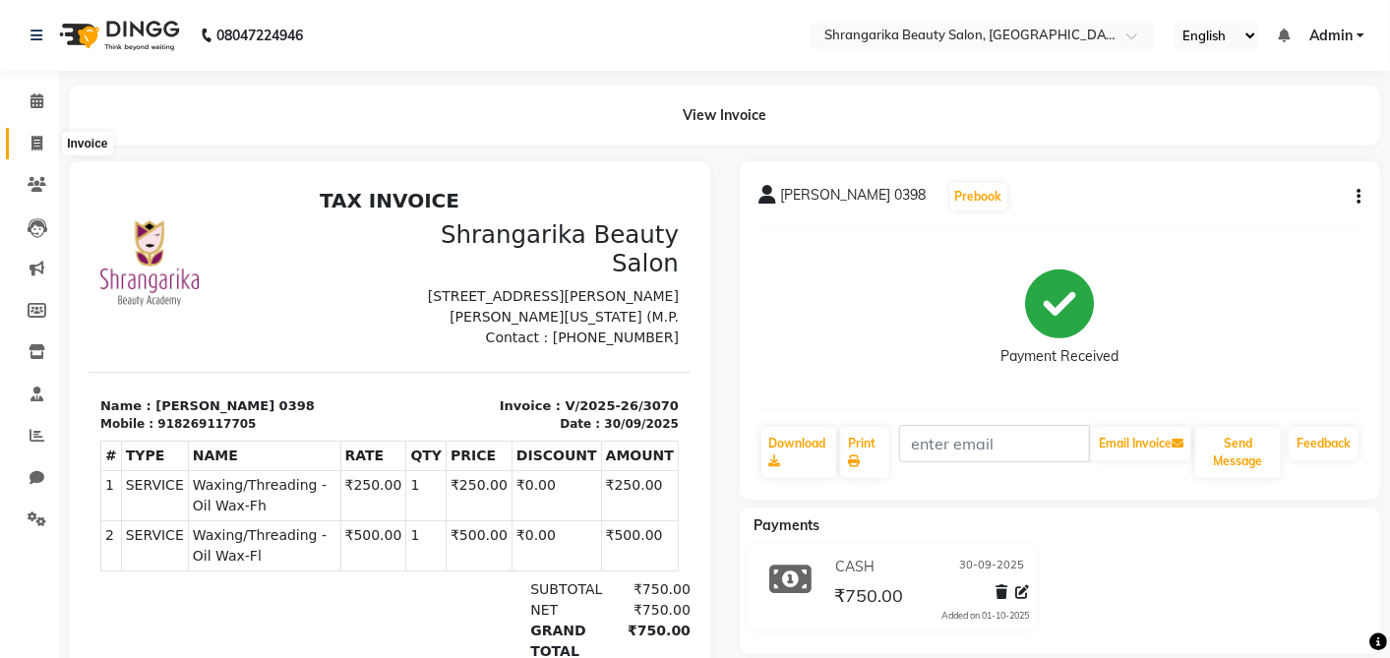
select select "service"
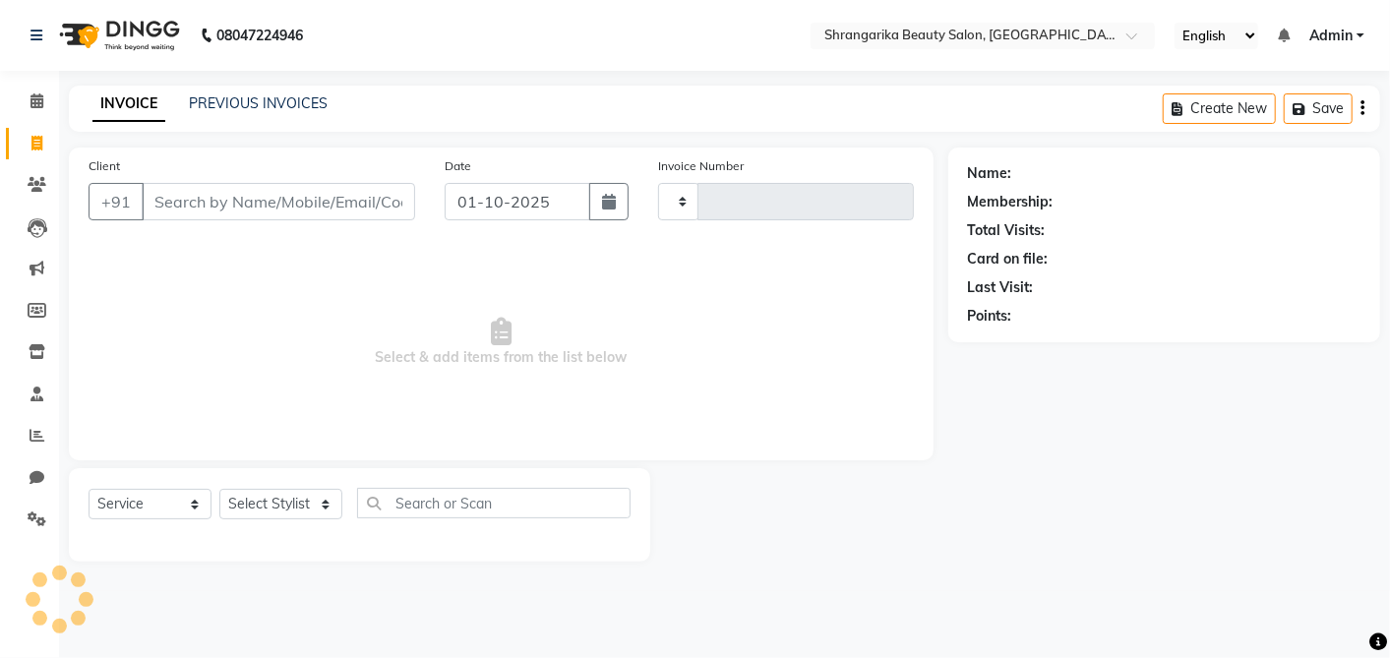
type input "3071"
select select "5168"
click at [214, 192] on input "Client" at bounding box center [279, 201] width 274 height 37
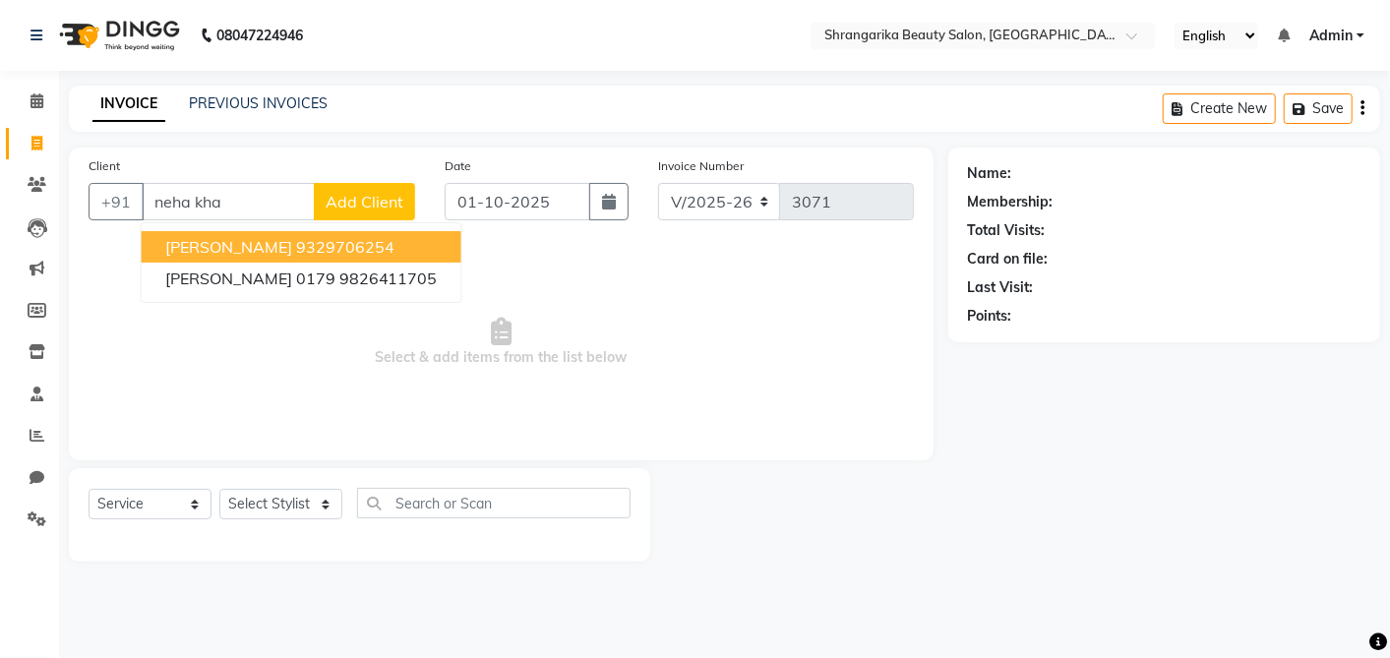
click at [381, 250] on button "[PERSON_NAME] 9329706254" at bounding box center [302, 246] width 320 height 31
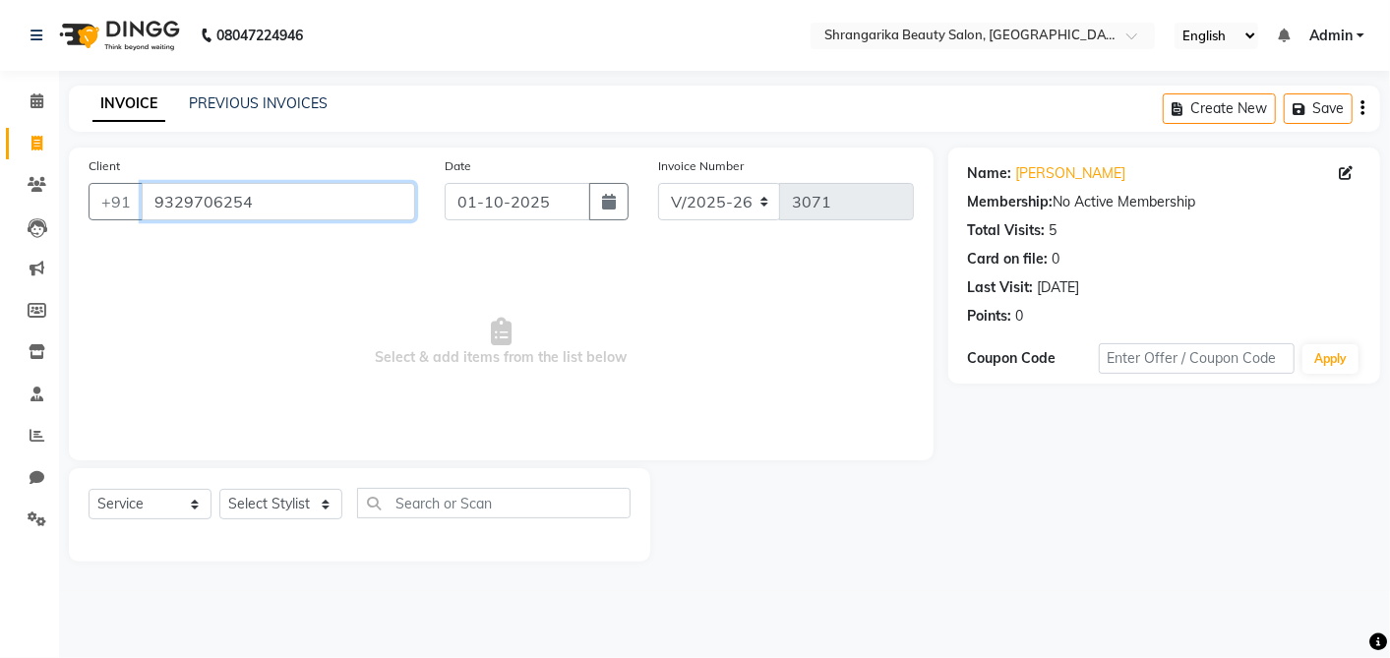
click at [283, 194] on input "9329706254" at bounding box center [279, 201] width 274 height 37
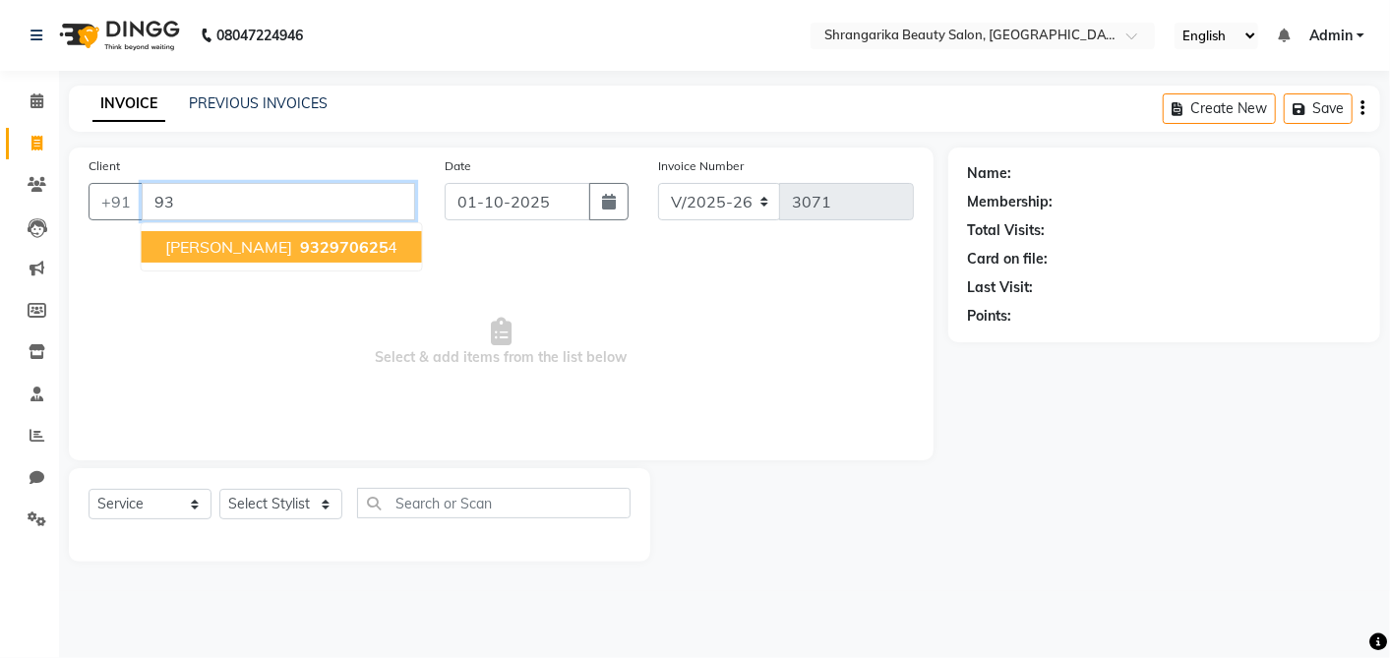
type input "9"
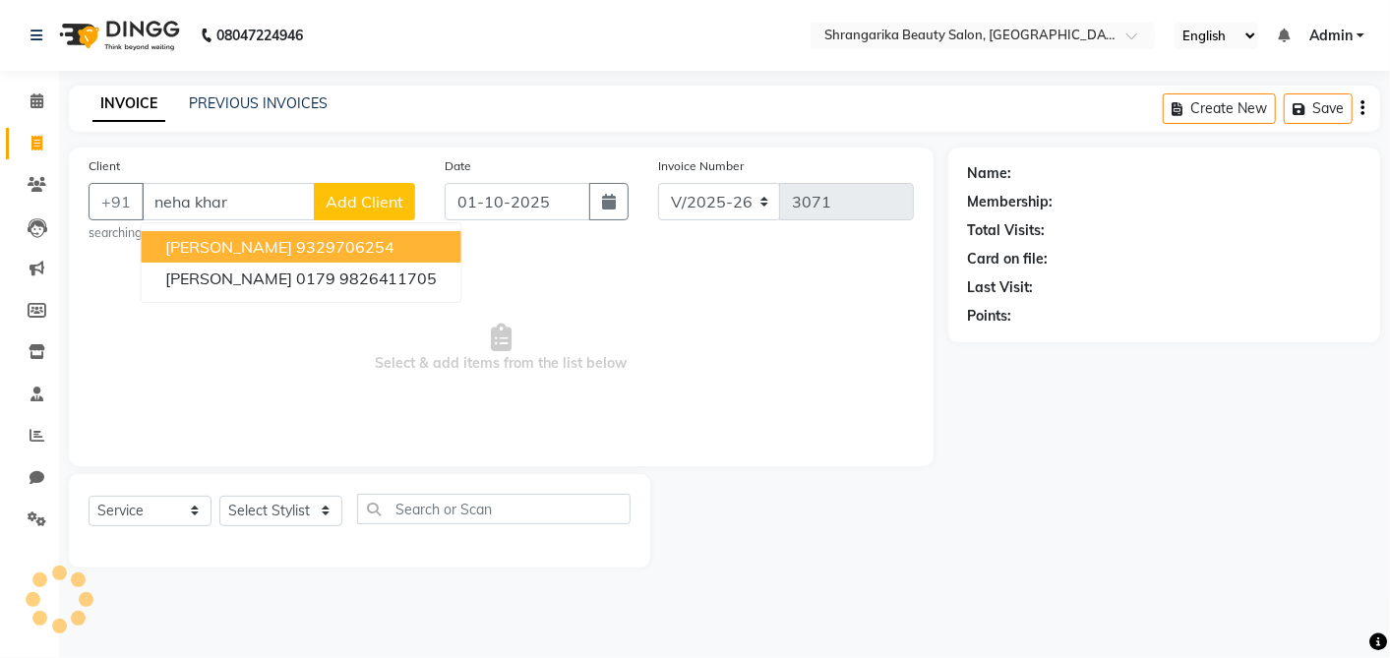
click at [385, 281] on span "Select & add items from the list below" at bounding box center [501, 348] width 825 height 197
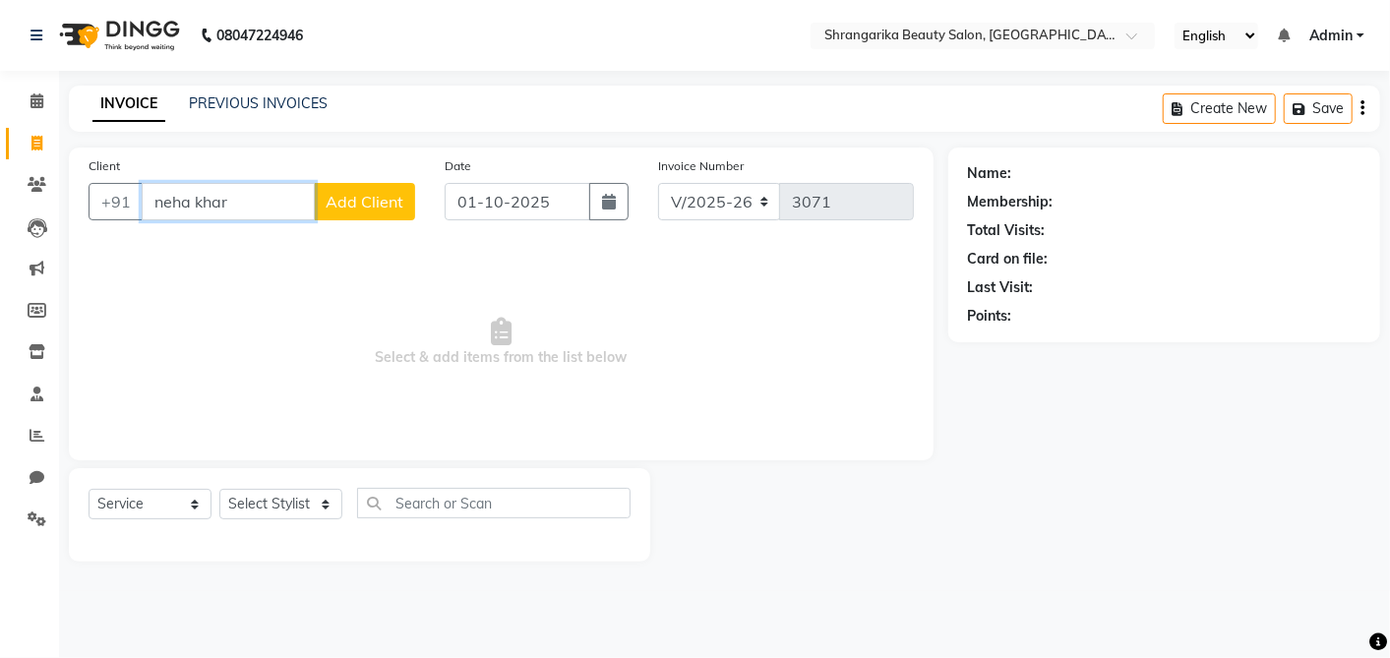
click at [270, 196] on input "neha khar" at bounding box center [228, 201] width 173 height 37
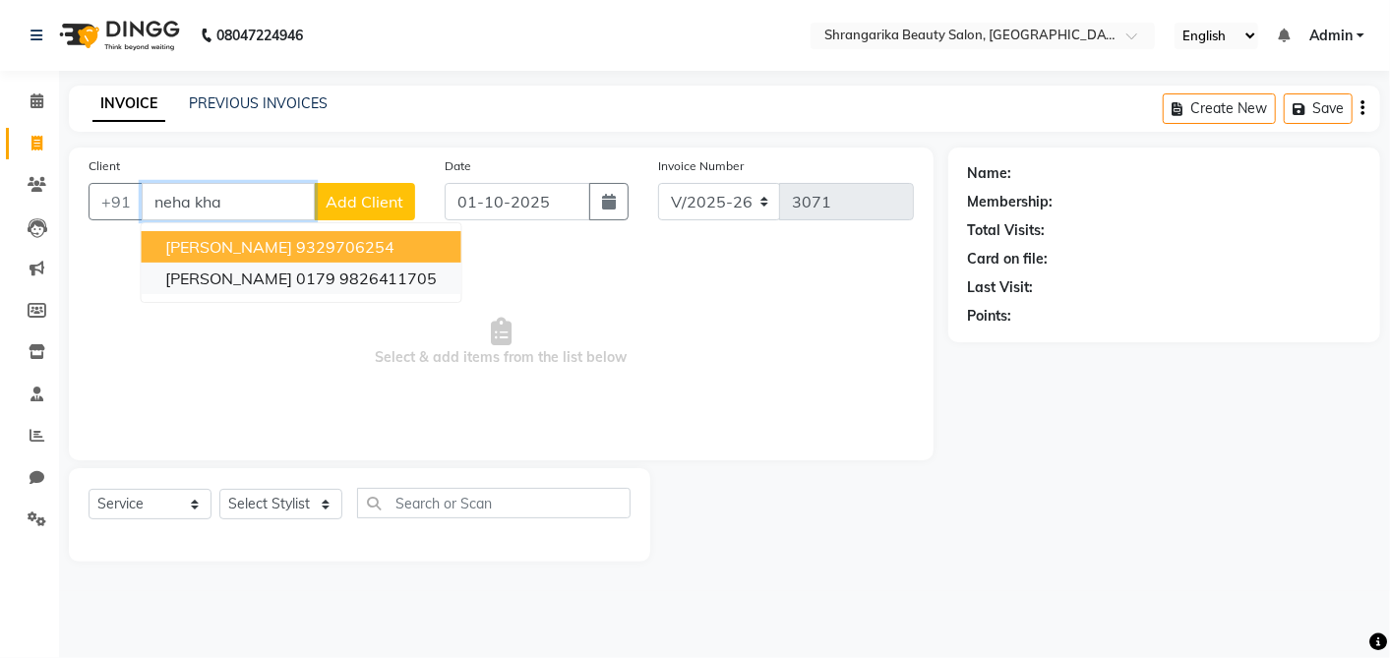
click at [339, 280] on ngb-highlight "9826411705" at bounding box center [388, 279] width 98 height 20
type input "9826411705"
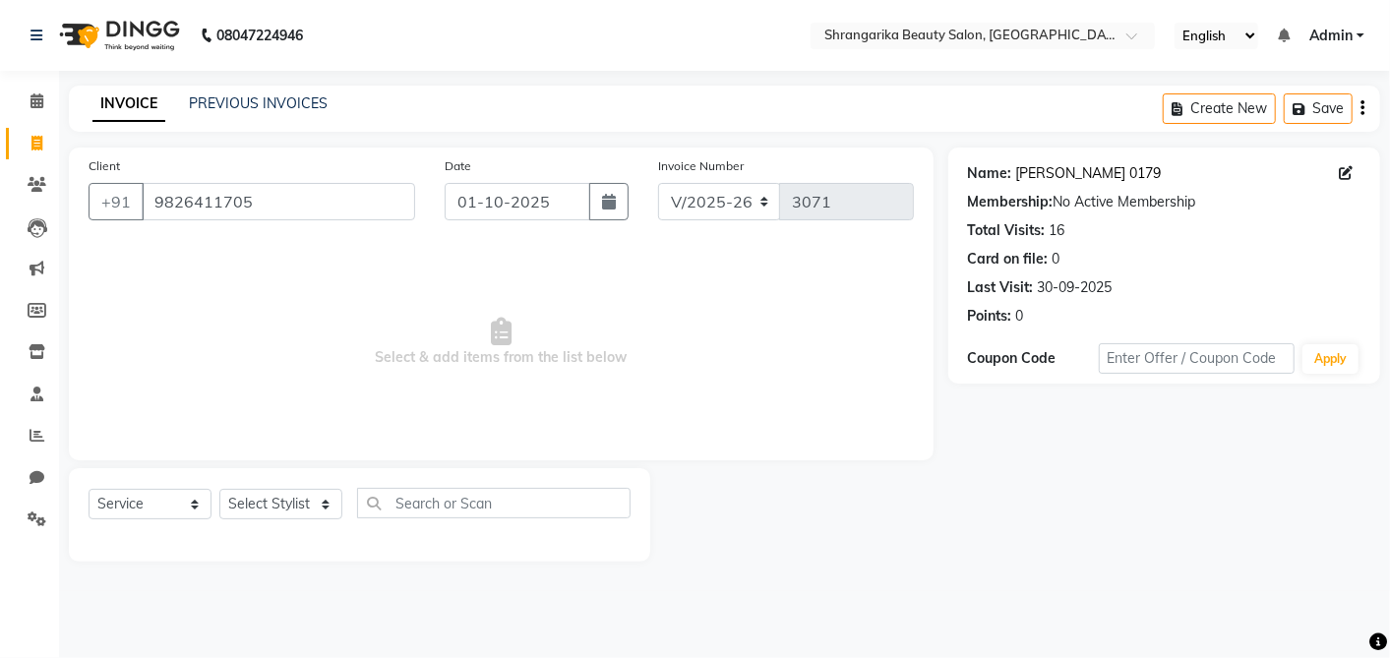
click at [1105, 166] on link "[PERSON_NAME] 0179" at bounding box center [1089, 173] width 146 height 21
